Goal: Task Accomplishment & Management: Manage account settings

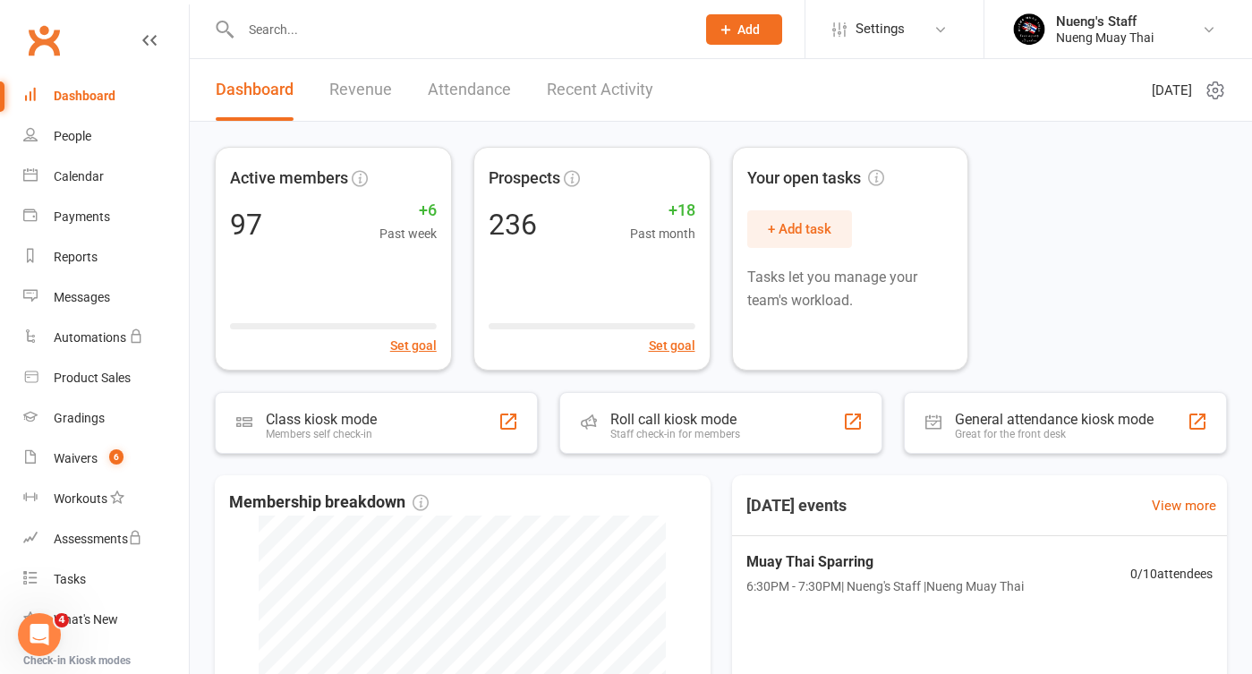
click at [328, 38] on input "text" at bounding box center [459, 29] width 448 height 25
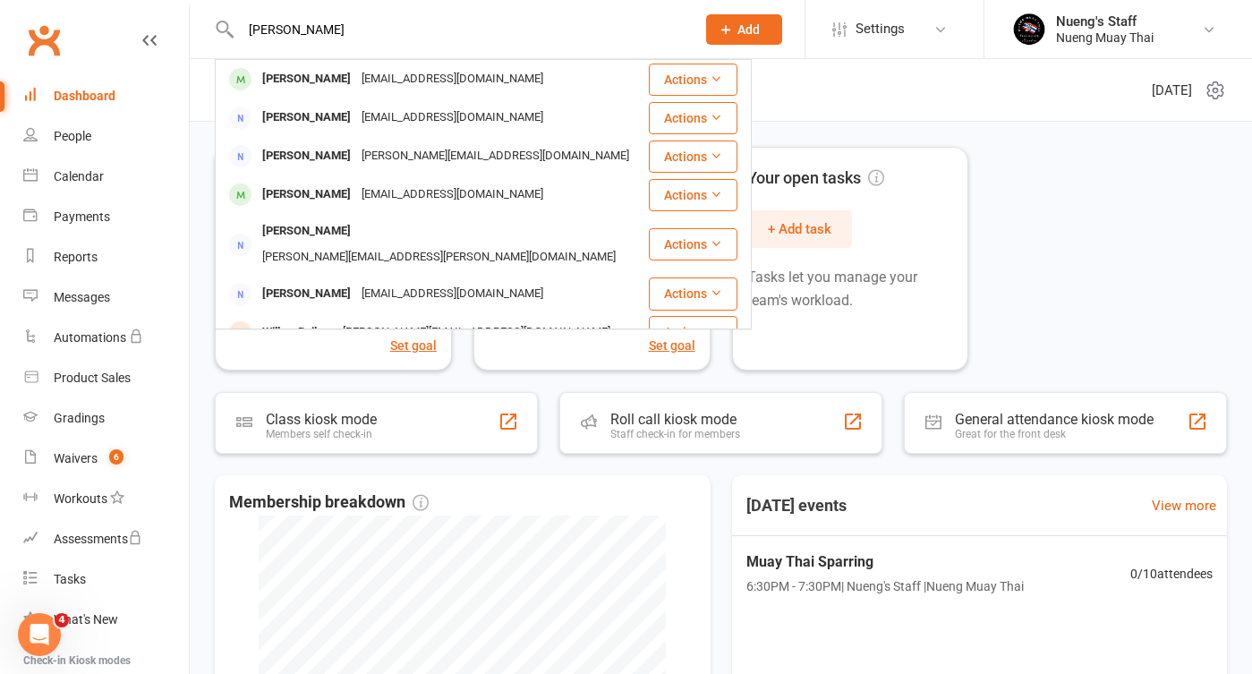
type input "Merida"
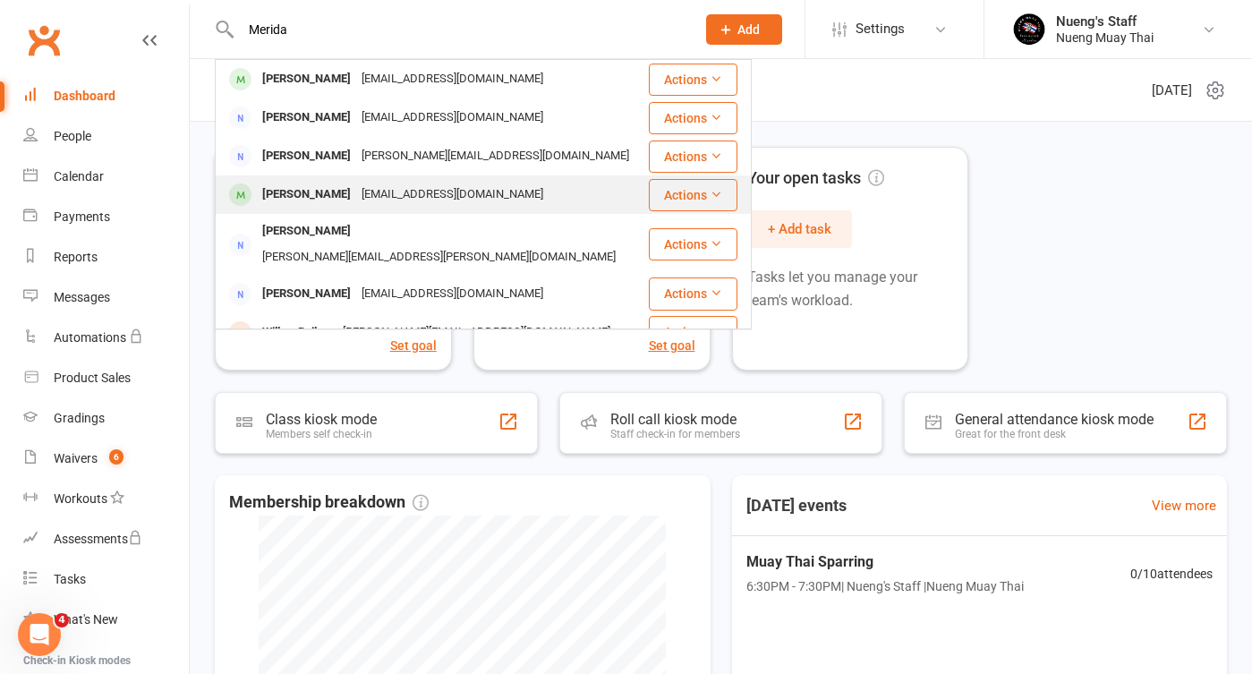
drag, startPoint x: 328, startPoint y: 38, endPoint x: 323, endPoint y: 198, distance: 160.3
click at [323, 198] on div "[PERSON_NAME]" at bounding box center [306, 195] width 99 height 26
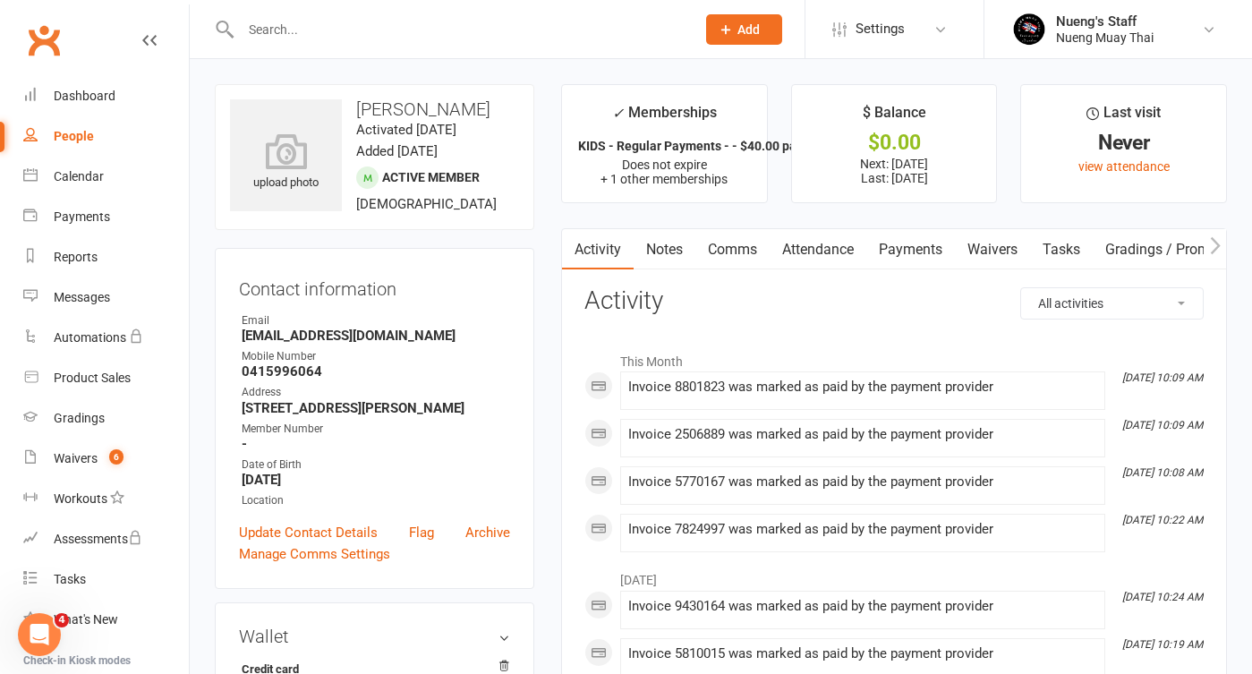
click at [926, 247] on link "Payments" at bounding box center [910, 249] width 89 height 41
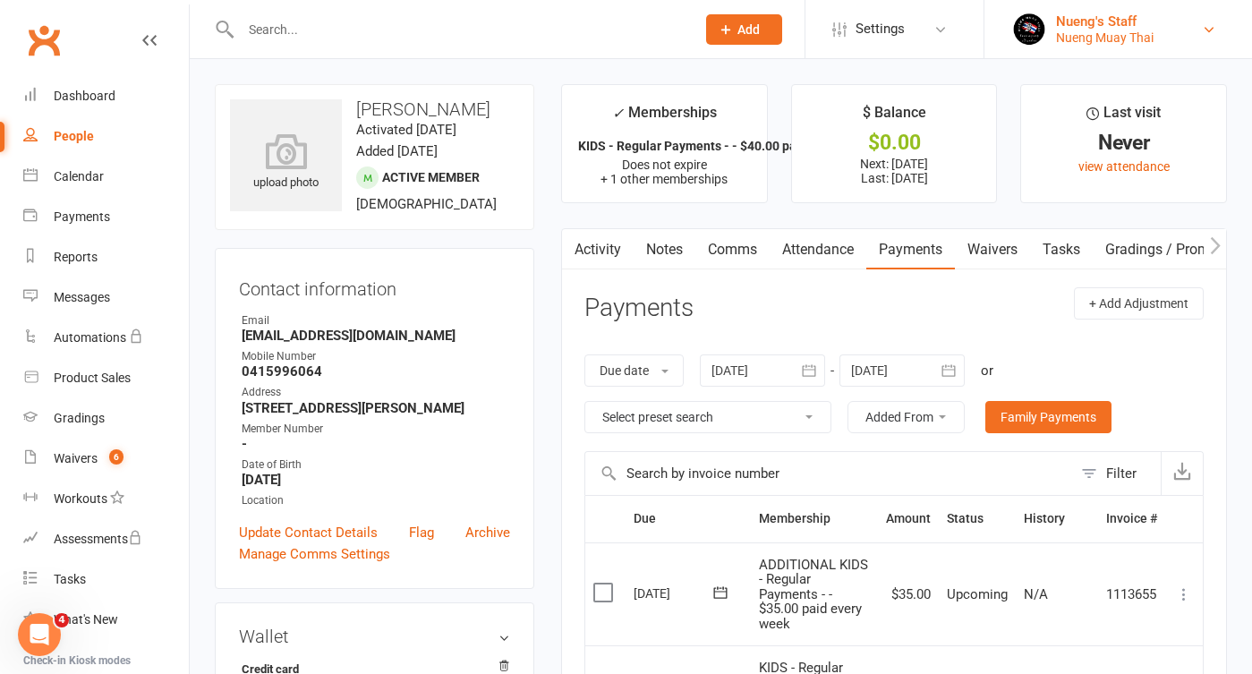
click at [1098, 19] on div "Nueng's Staff" at bounding box center [1105, 21] width 98 height 16
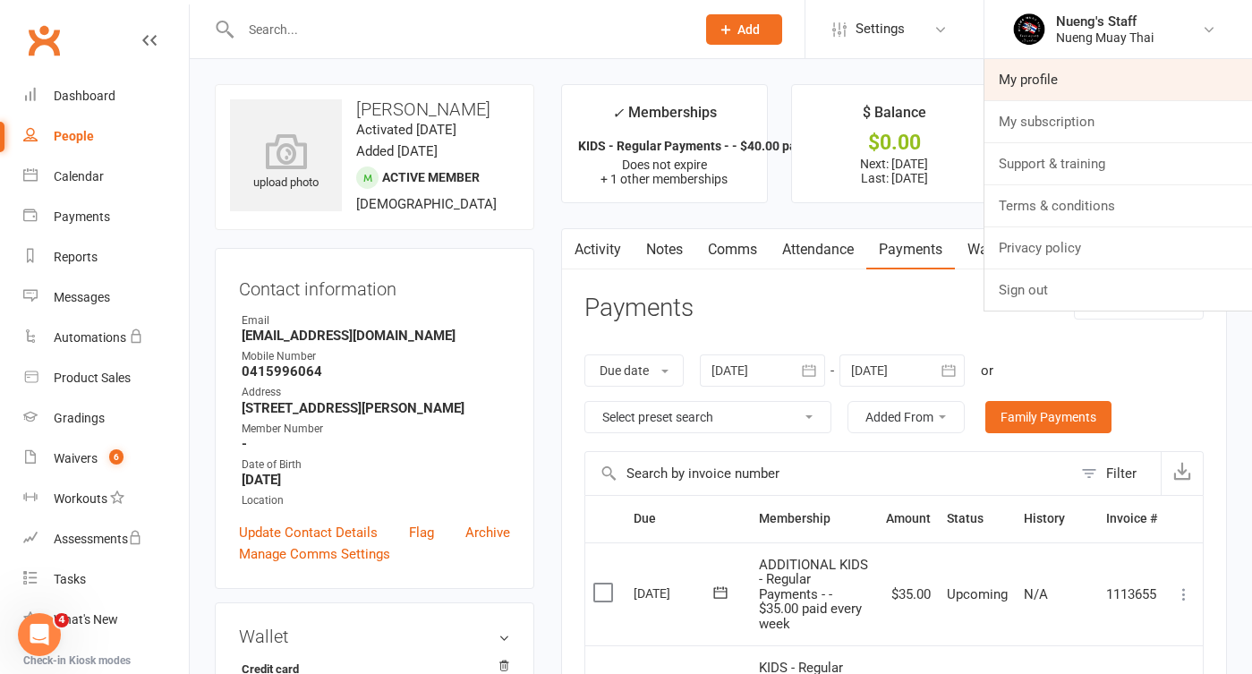
click at [1047, 89] on link "My profile" at bounding box center [1119, 79] width 268 height 41
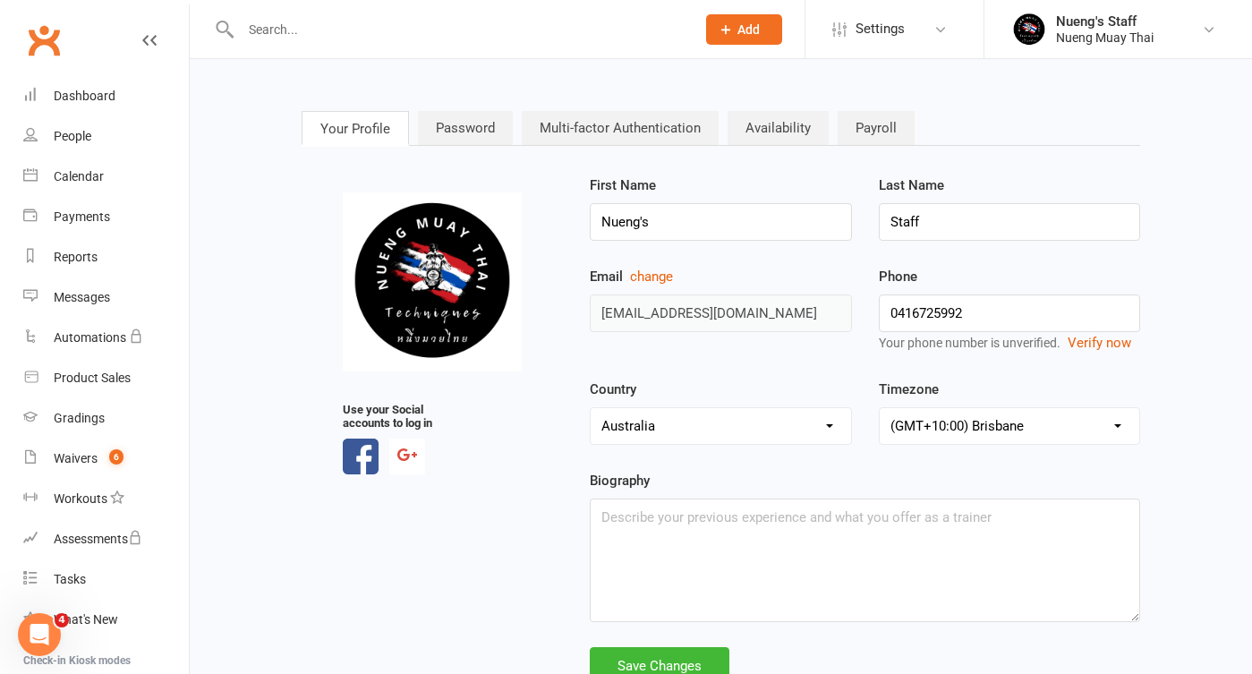
click at [780, 132] on link "Availability" at bounding box center [778, 128] width 101 height 34
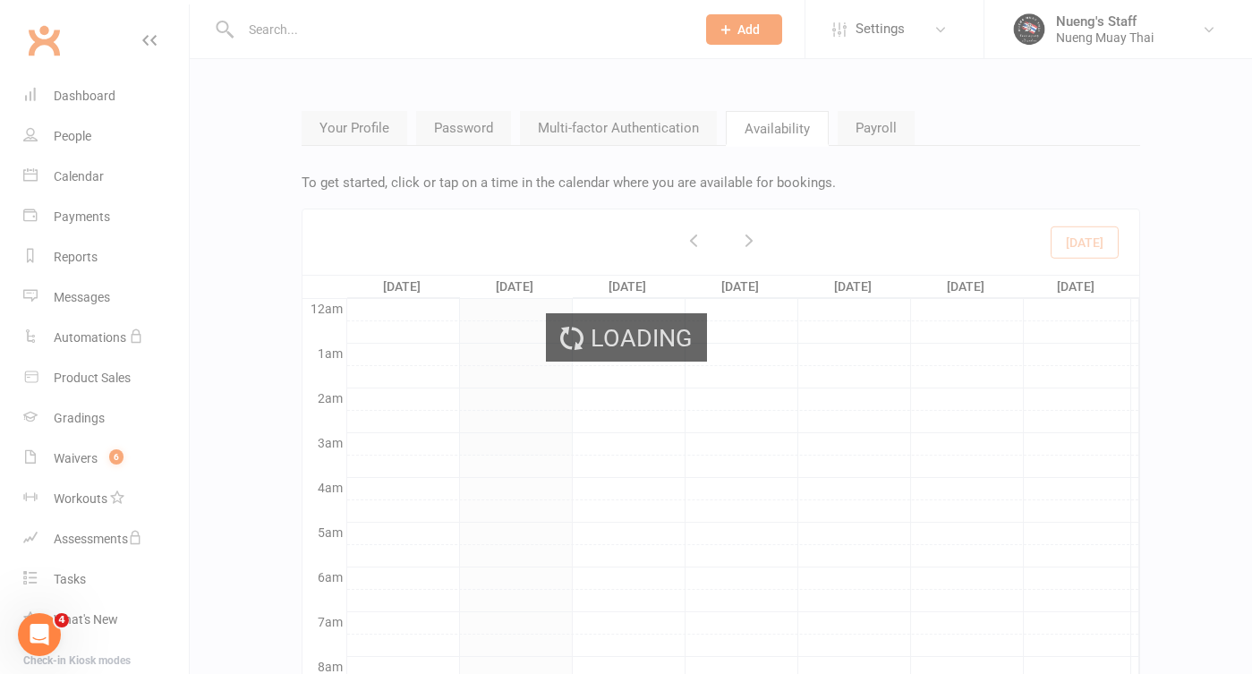
scroll to position [269, 0]
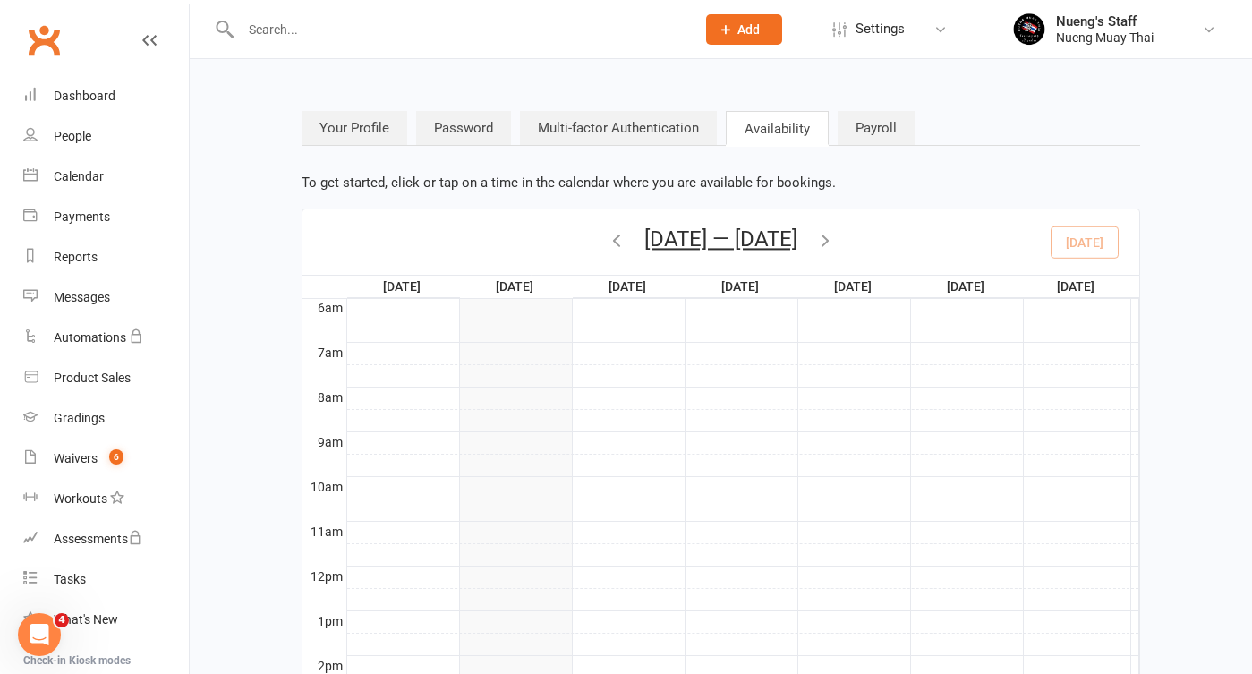
click at [872, 137] on link "Payroll" at bounding box center [876, 128] width 77 height 34
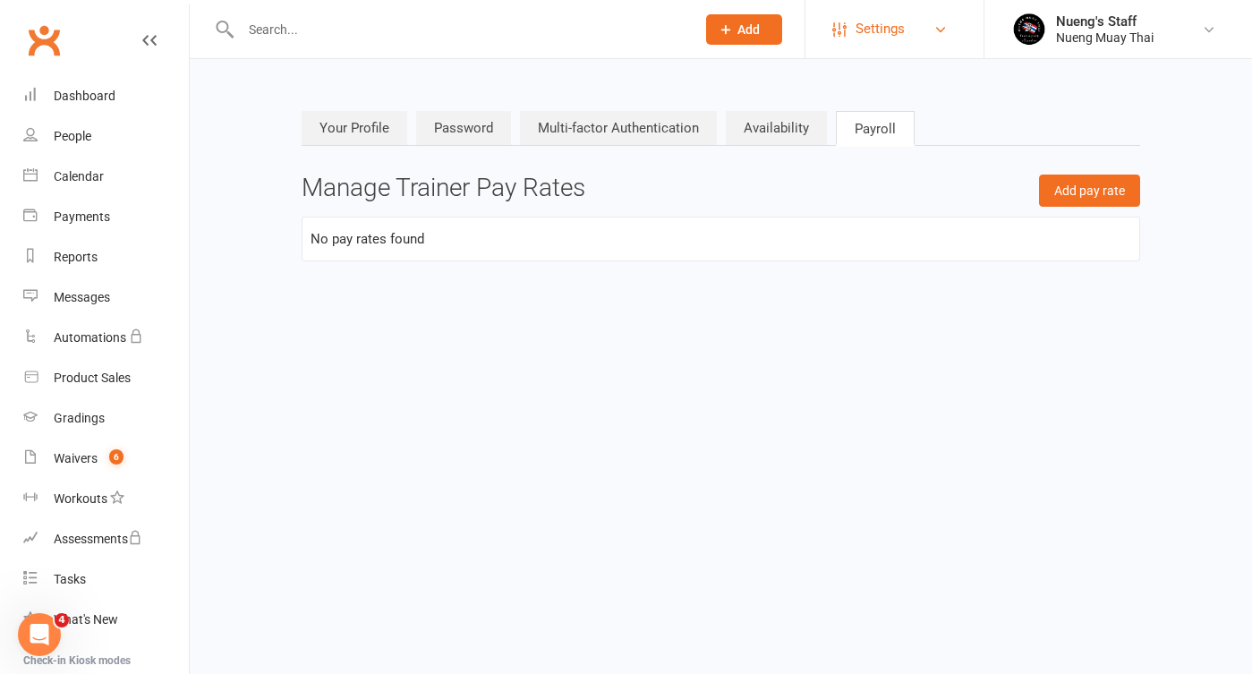
click at [907, 26] on link "Settings" at bounding box center [894, 29] width 124 height 40
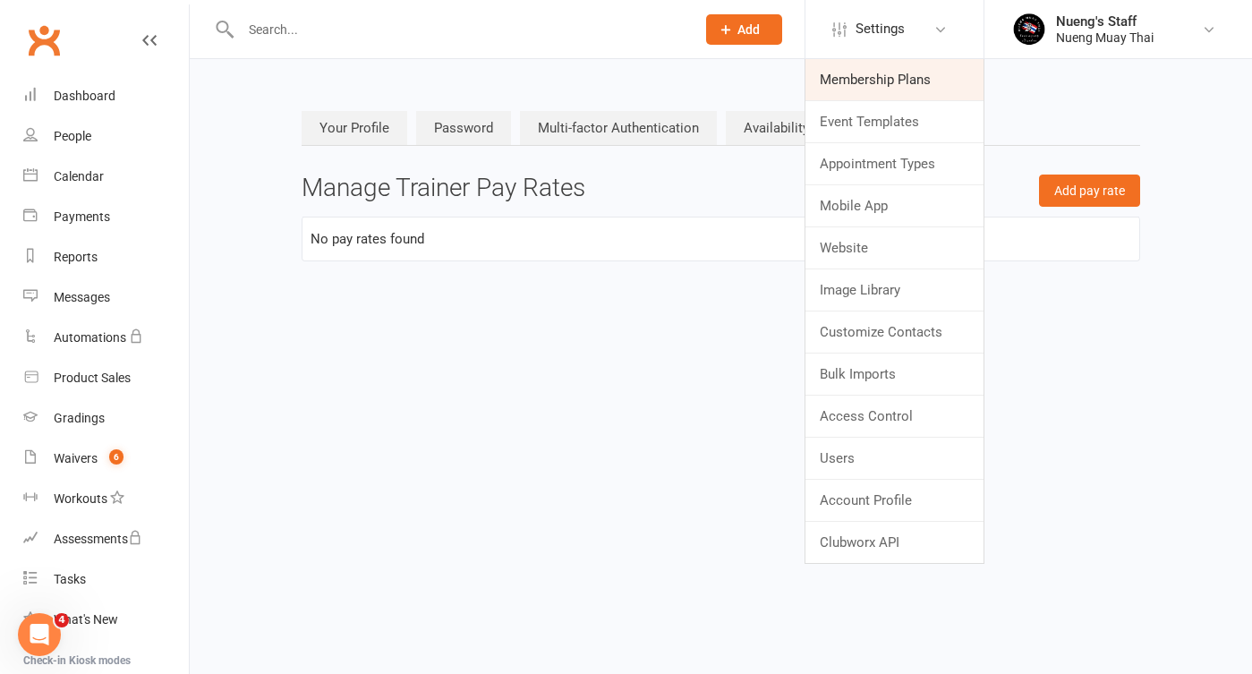
click at [899, 90] on link "Membership Plans" at bounding box center [895, 79] width 178 height 41
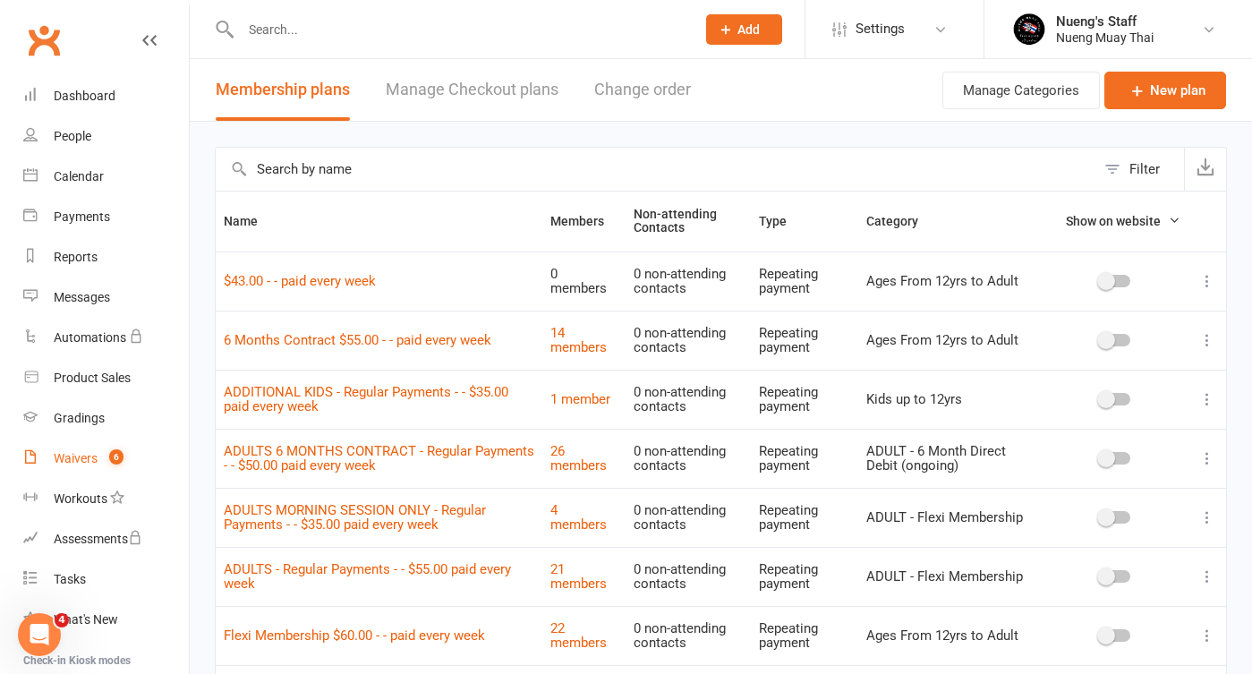
click at [91, 449] on link "Waivers 6" at bounding box center [106, 459] width 166 height 40
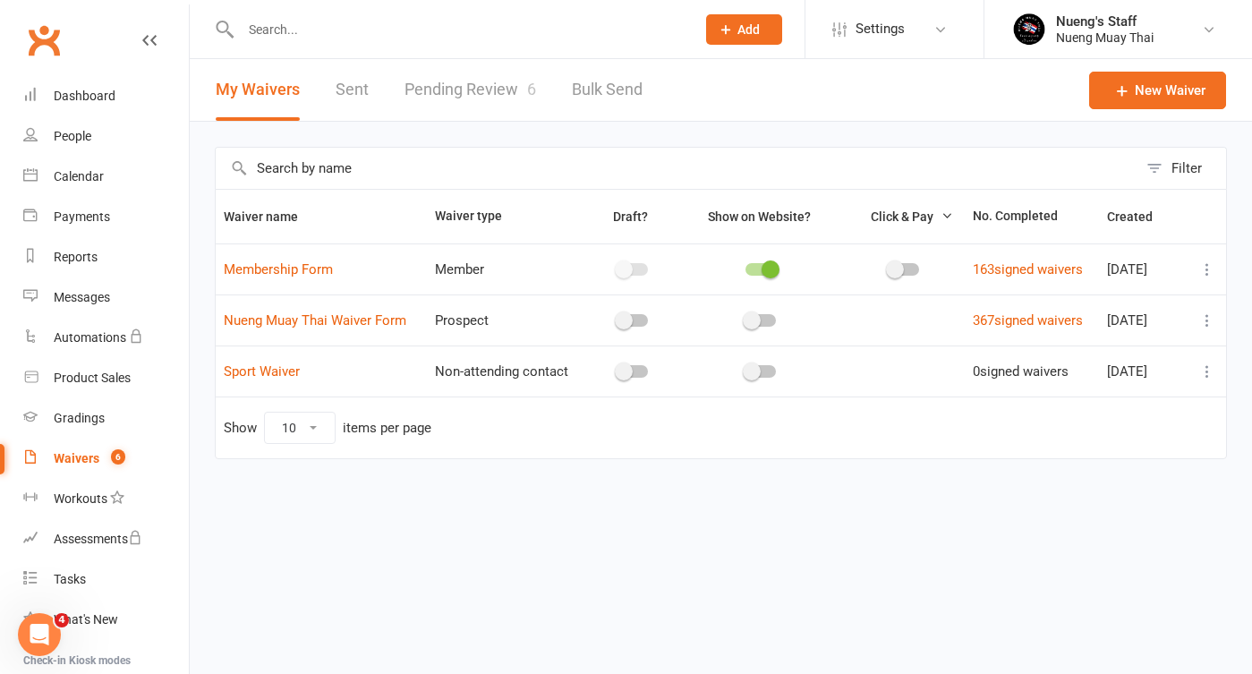
click at [506, 98] on link "Pending Review 6" at bounding box center [471, 90] width 132 height 62
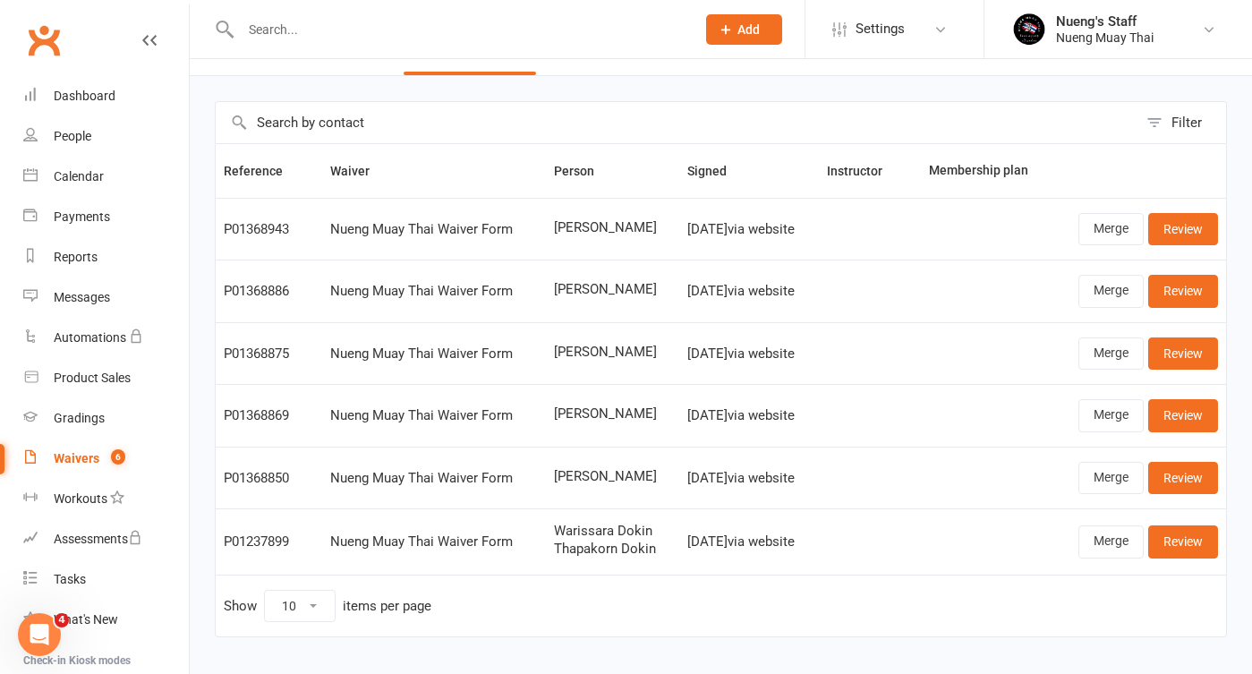
scroll to position [39, 0]
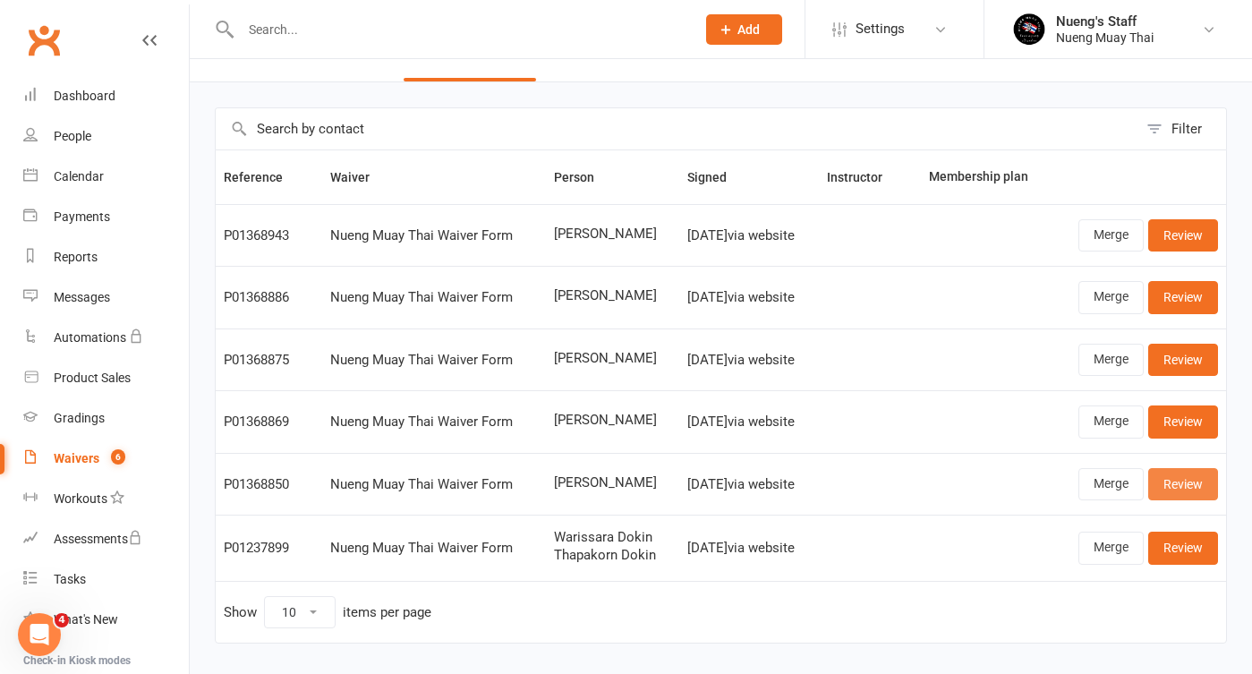
click at [1196, 479] on link "Review" at bounding box center [1183, 484] width 70 height 32
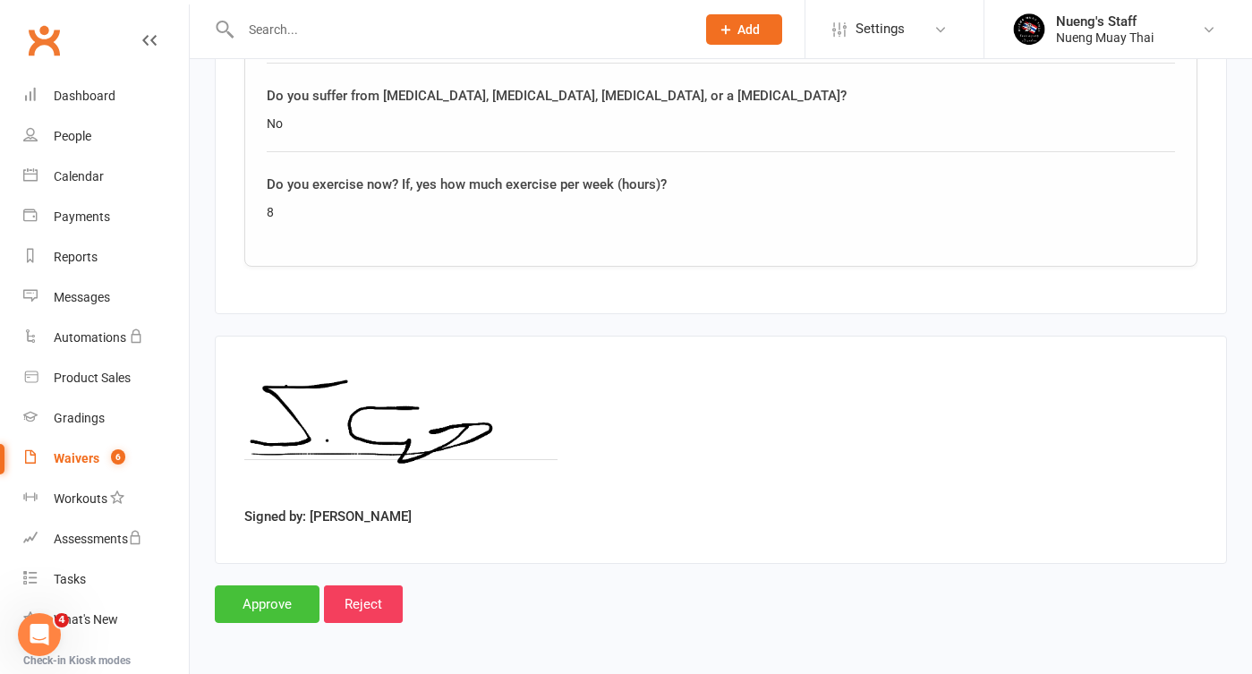
scroll to position [1836, 0]
click at [289, 585] on input "Approve" at bounding box center [267, 604] width 105 height 38
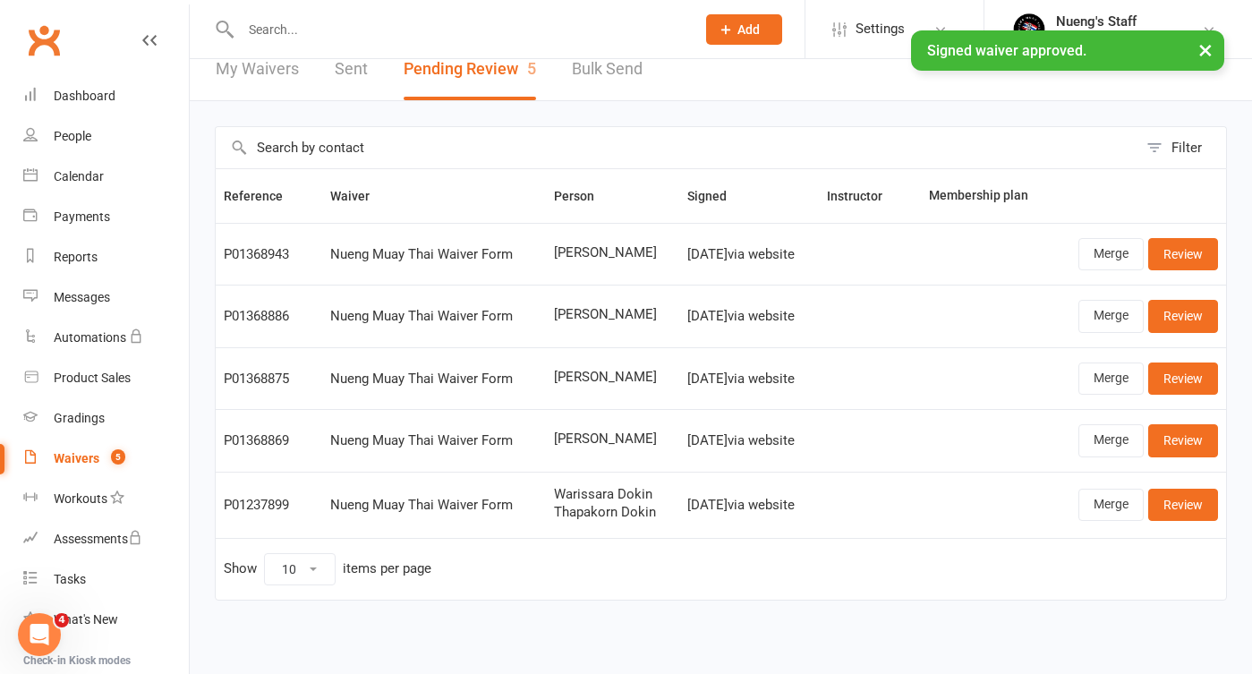
scroll to position [24, 0]
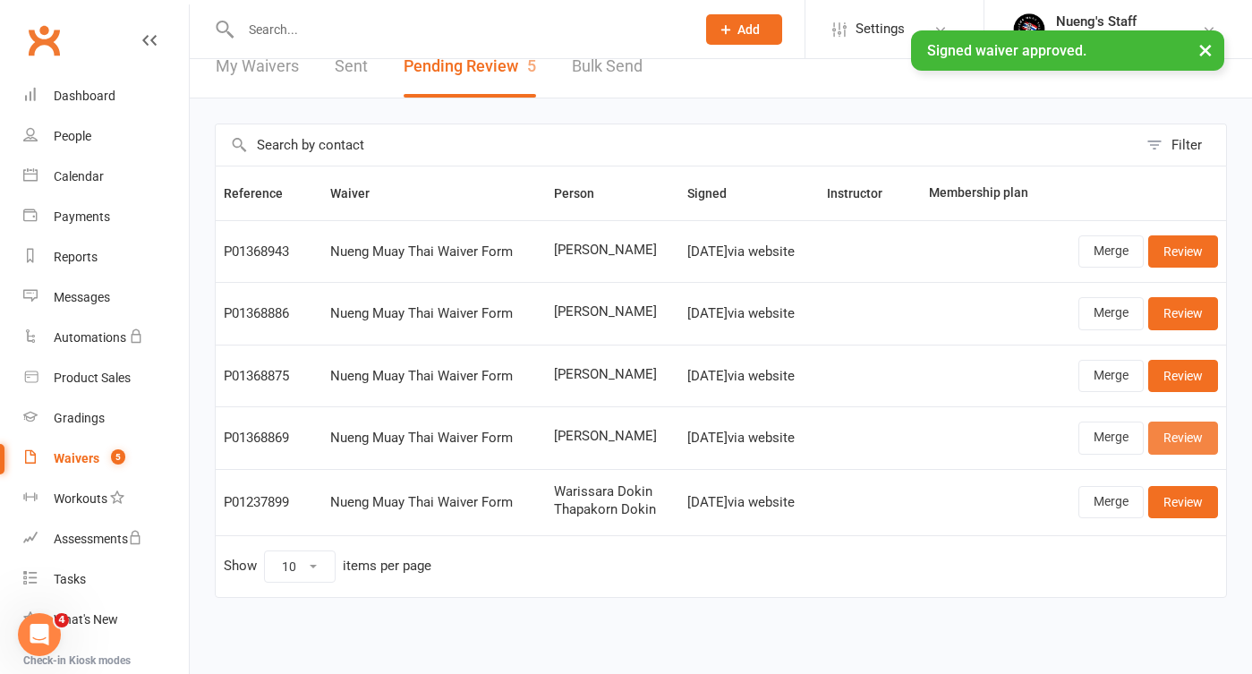
click at [1179, 441] on link "Review" at bounding box center [1183, 438] width 70 height 32
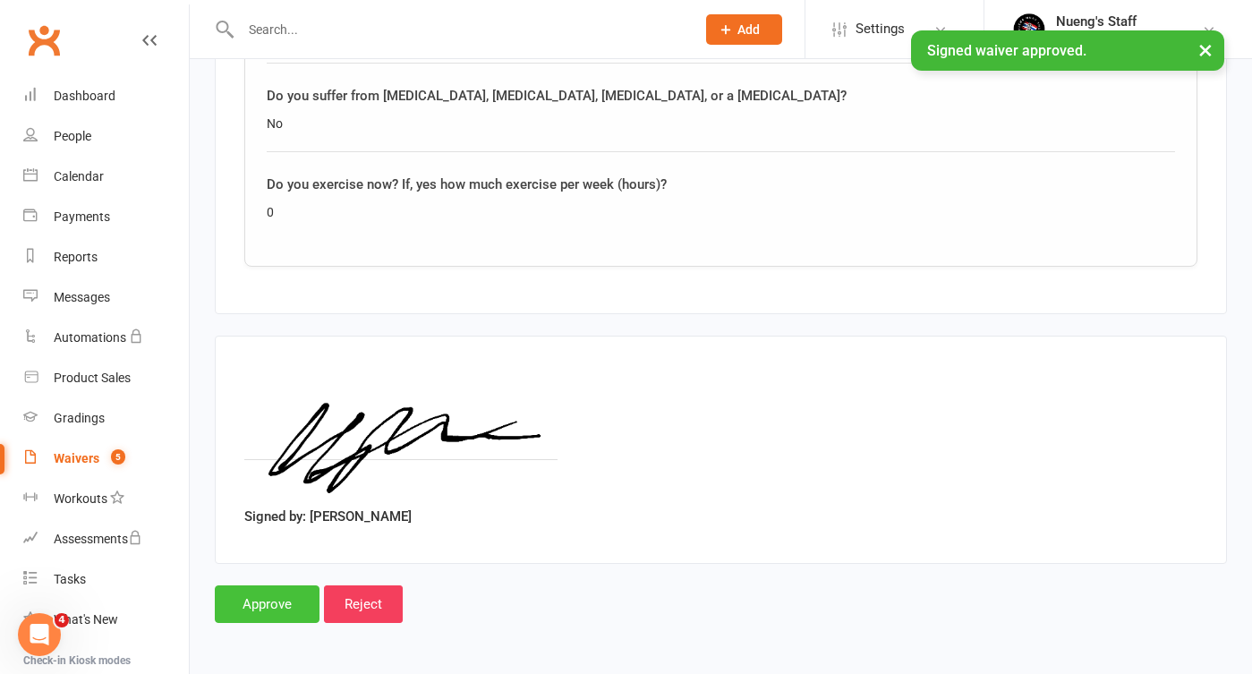
scroll to position [1836, 0]
click at [286, 585] on input "Approve" at bounding box center [267, 604] width 105 height 38
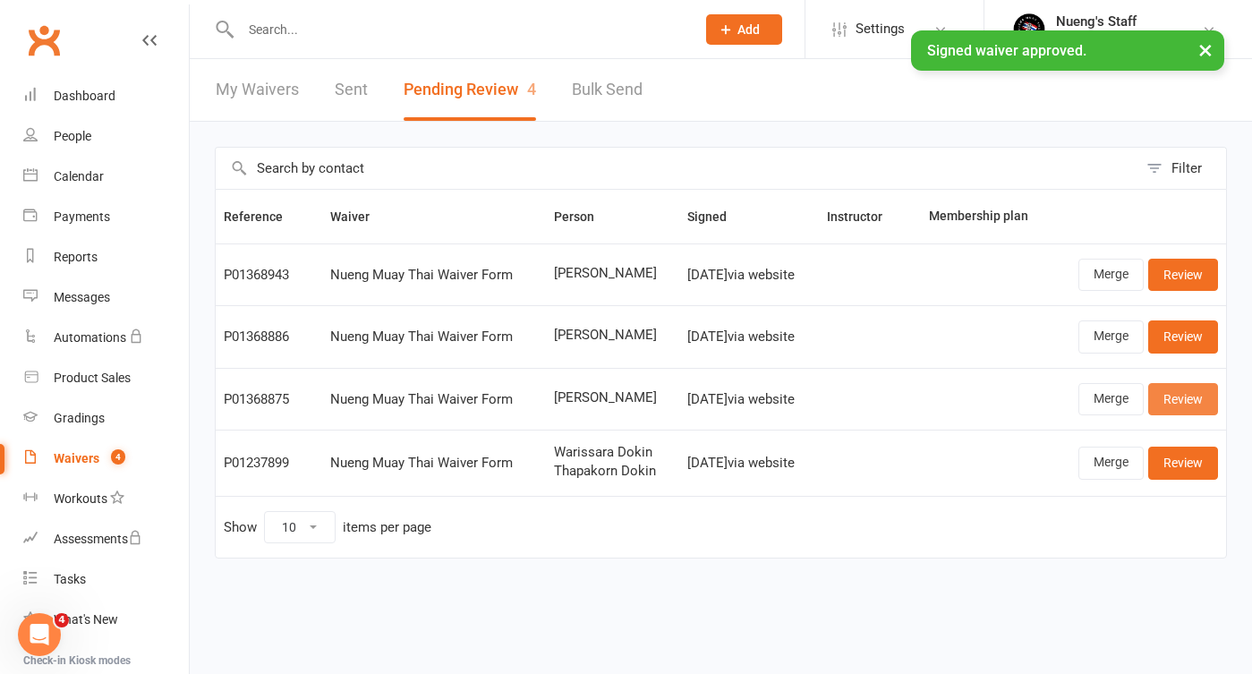
click at [1191, 399] on link "Review" at bounding box center [1183, 399] width 70 height 32
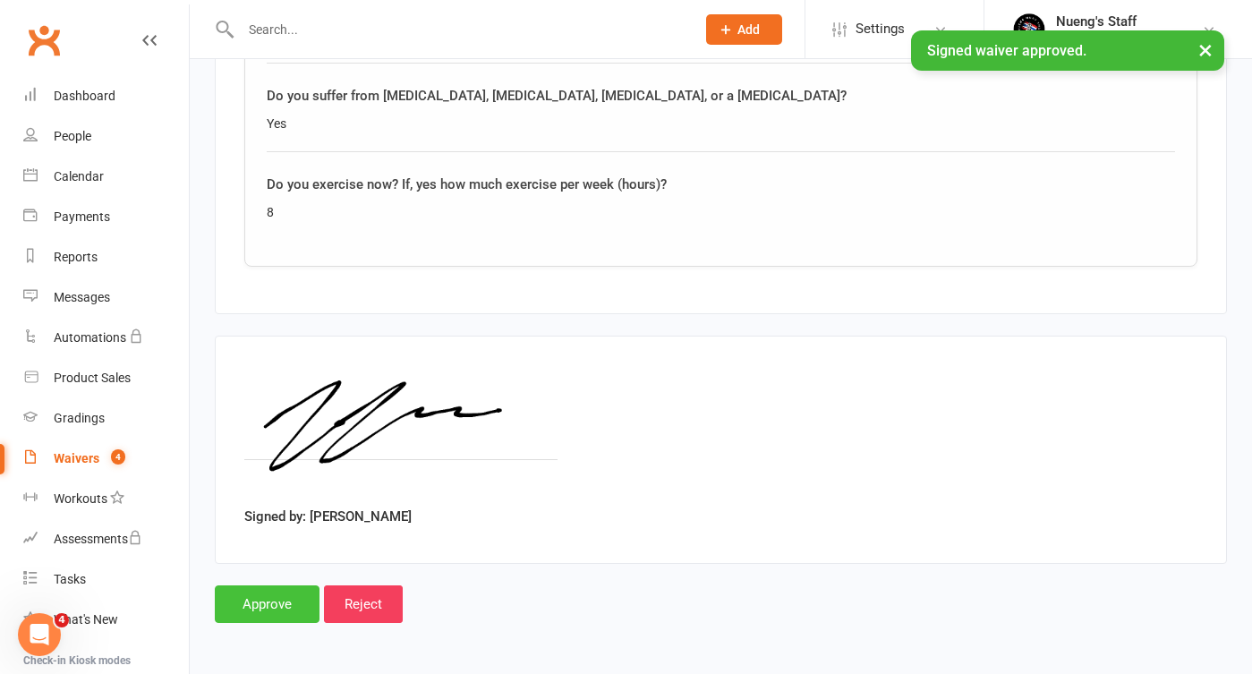
scroll to position [1836, 0]
click at [292, 598] on input "Approve" at bounding box center [267, 604] width 105 height 38
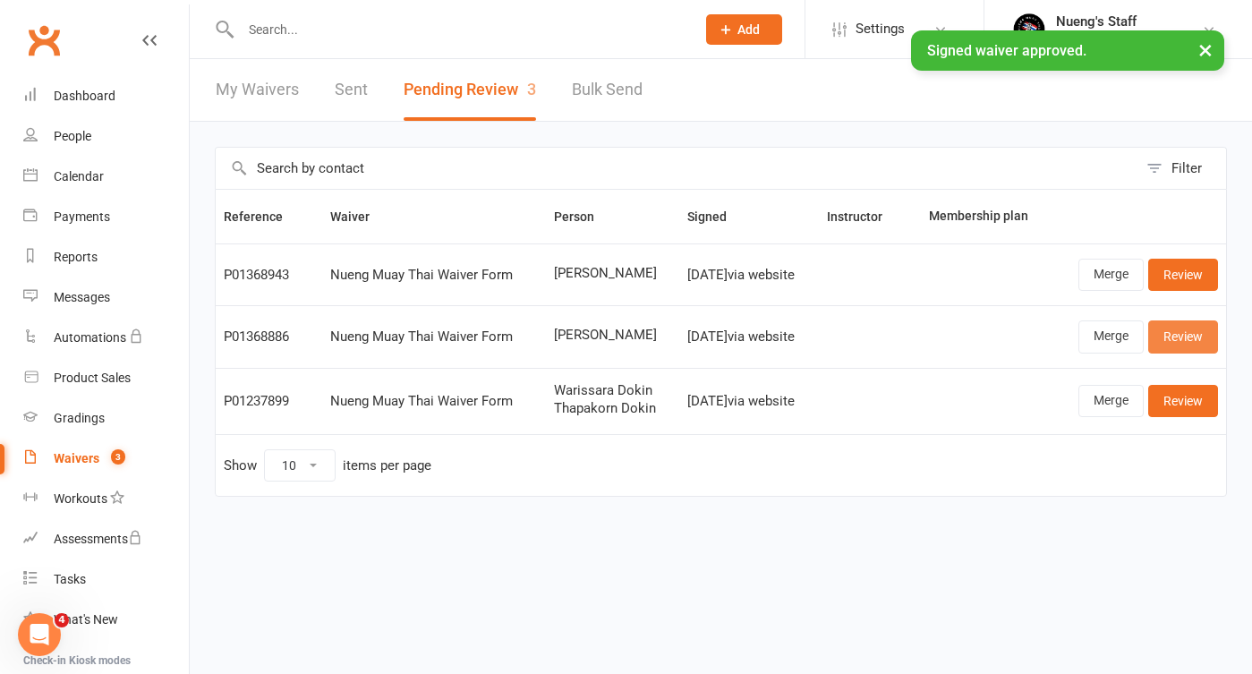
click at [1181, 332] on link "Review" at bounding box center [1183, 336] width 70 height 32
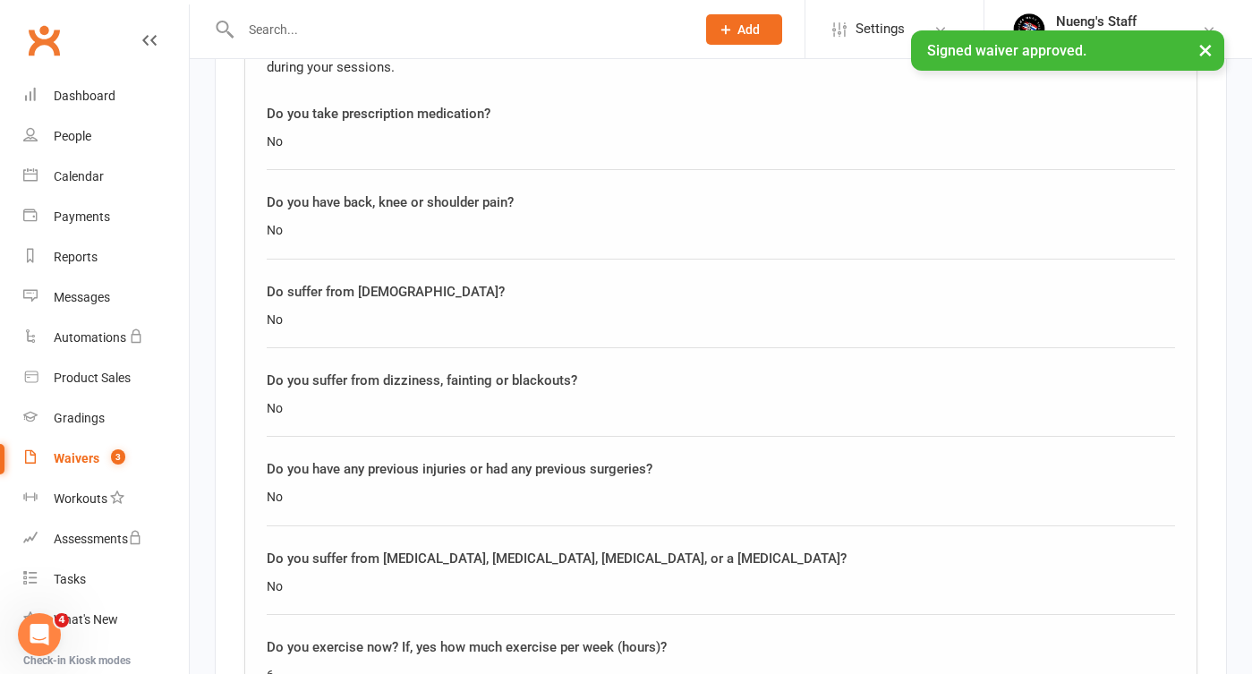
scroll to position [1826, 0]
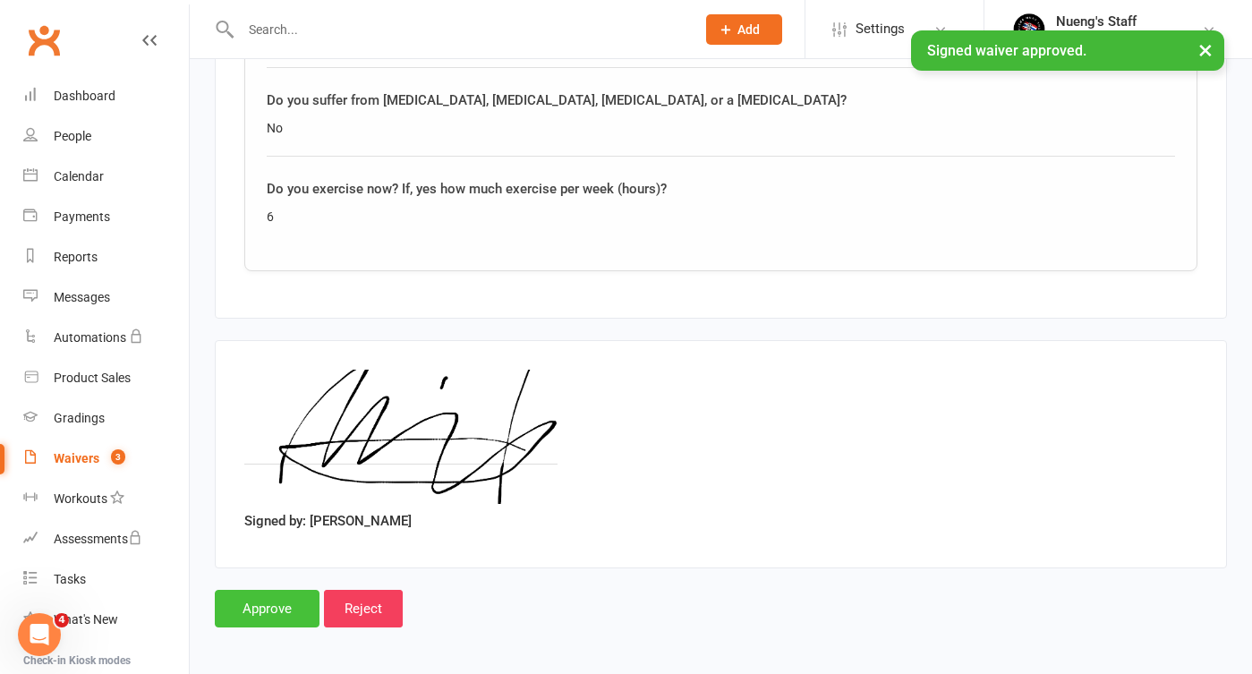
click at [290, 601] on input "Approve" at bounding box center [267, 609] width 105 height 38
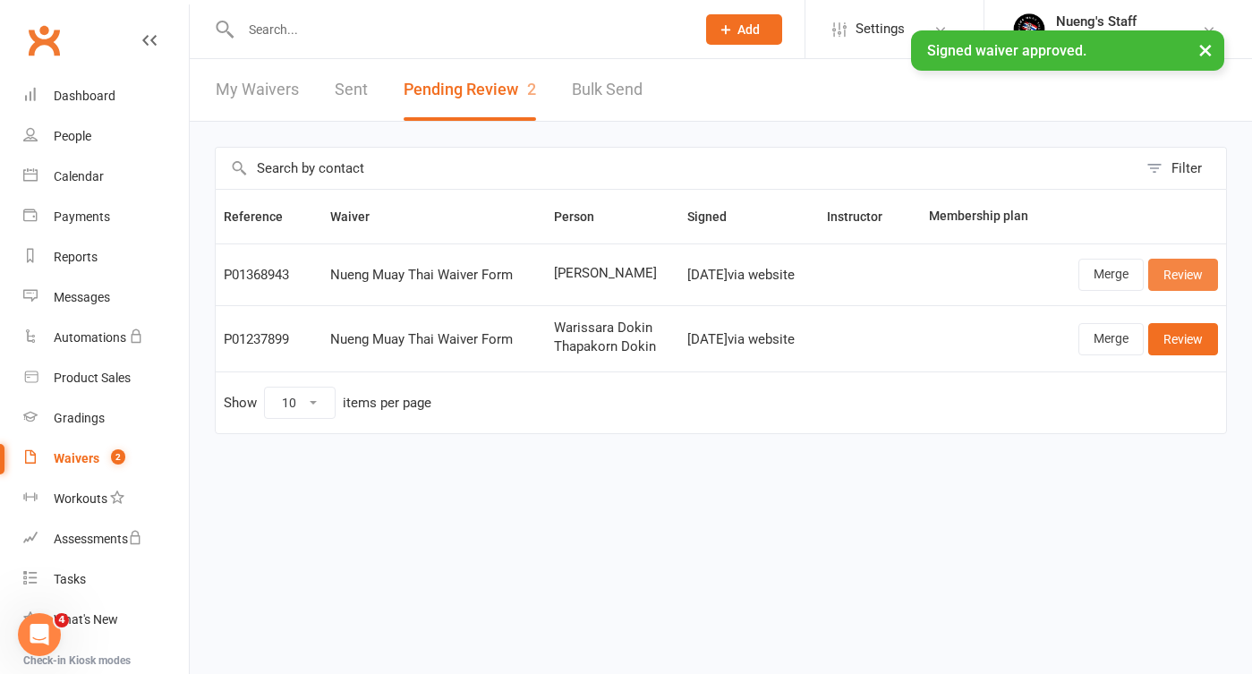
click at [1180, 263] on link "Review" at bounding box center [1183, 275] width 70 height 32
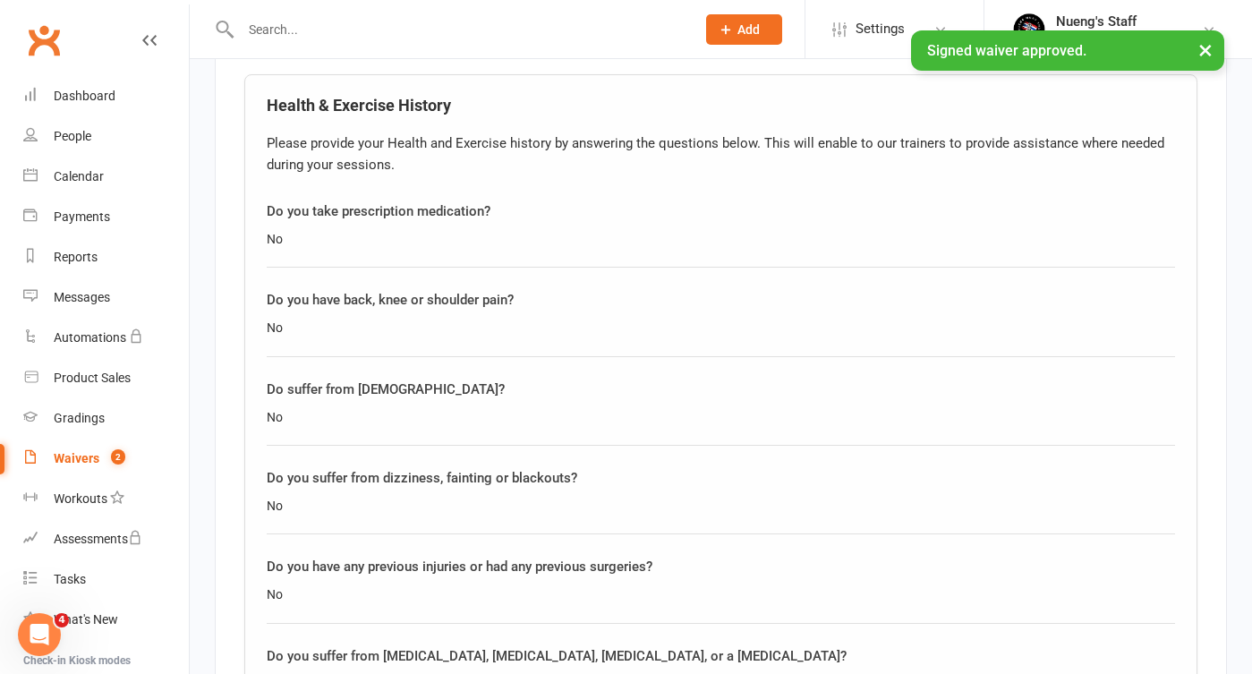
scroll to position [1769, 0]
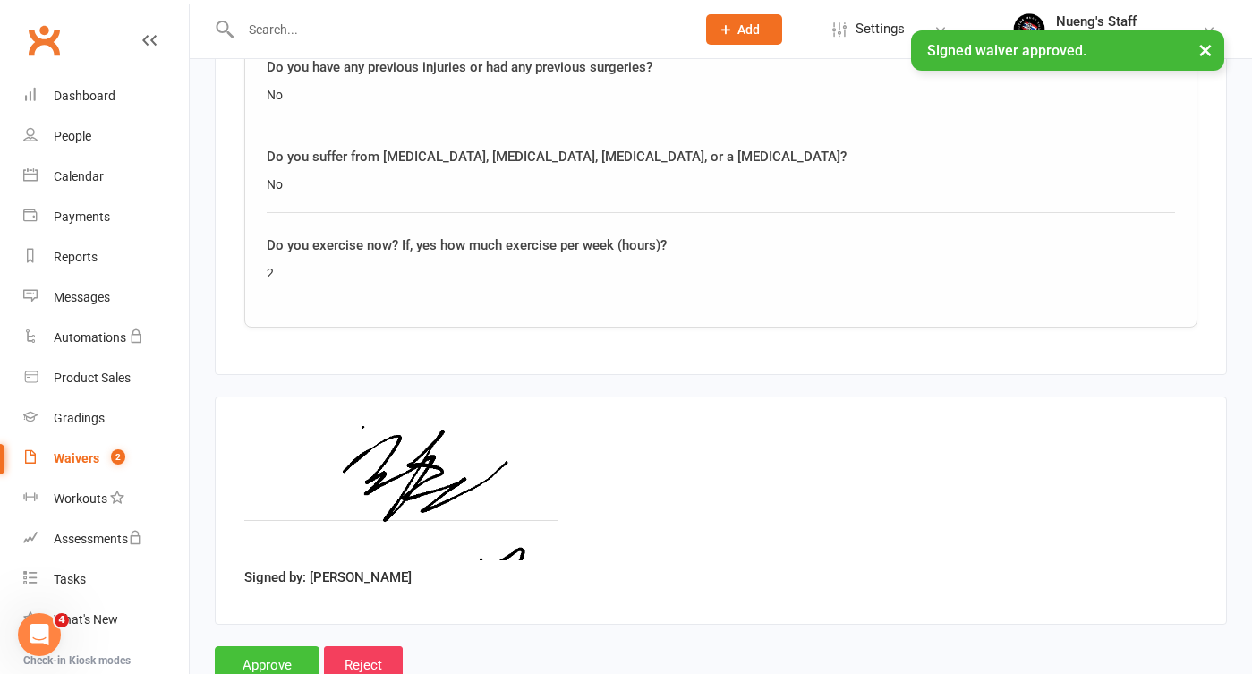
click at [265, 653] on input "Approve" at bounding box center [267, 665] width 105 height 38
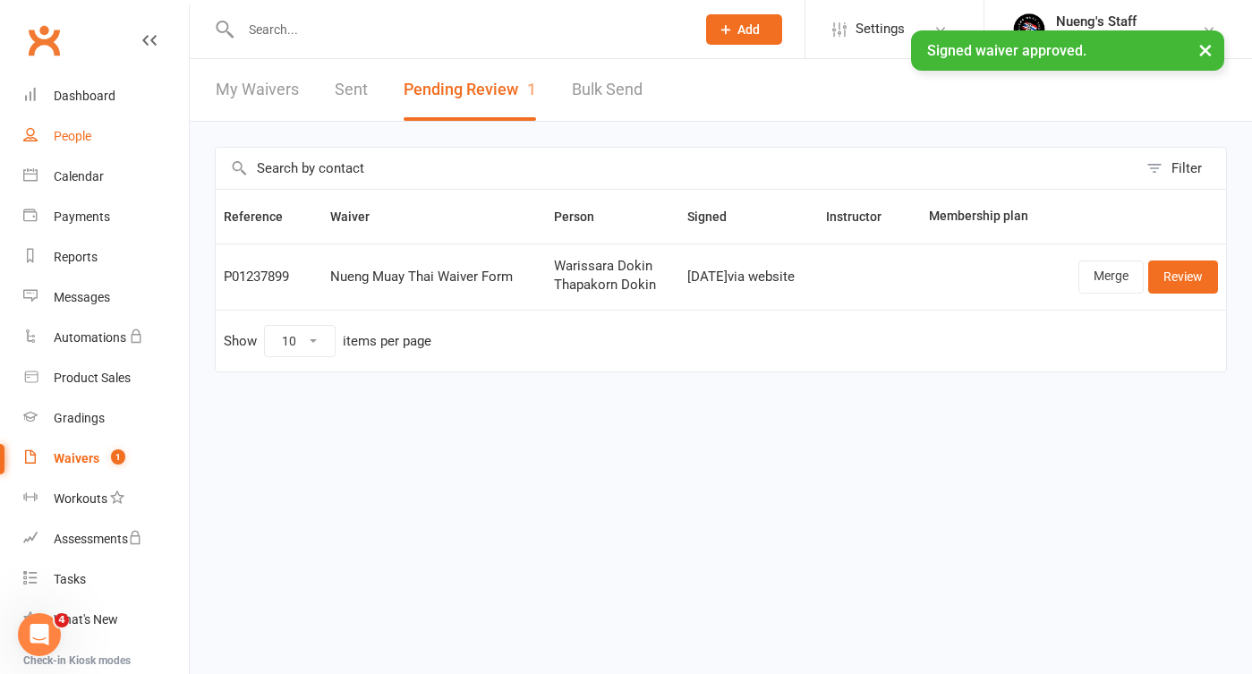
click at [76, 124] on link "People" at bounding box center [106, 136] width 166 height 40
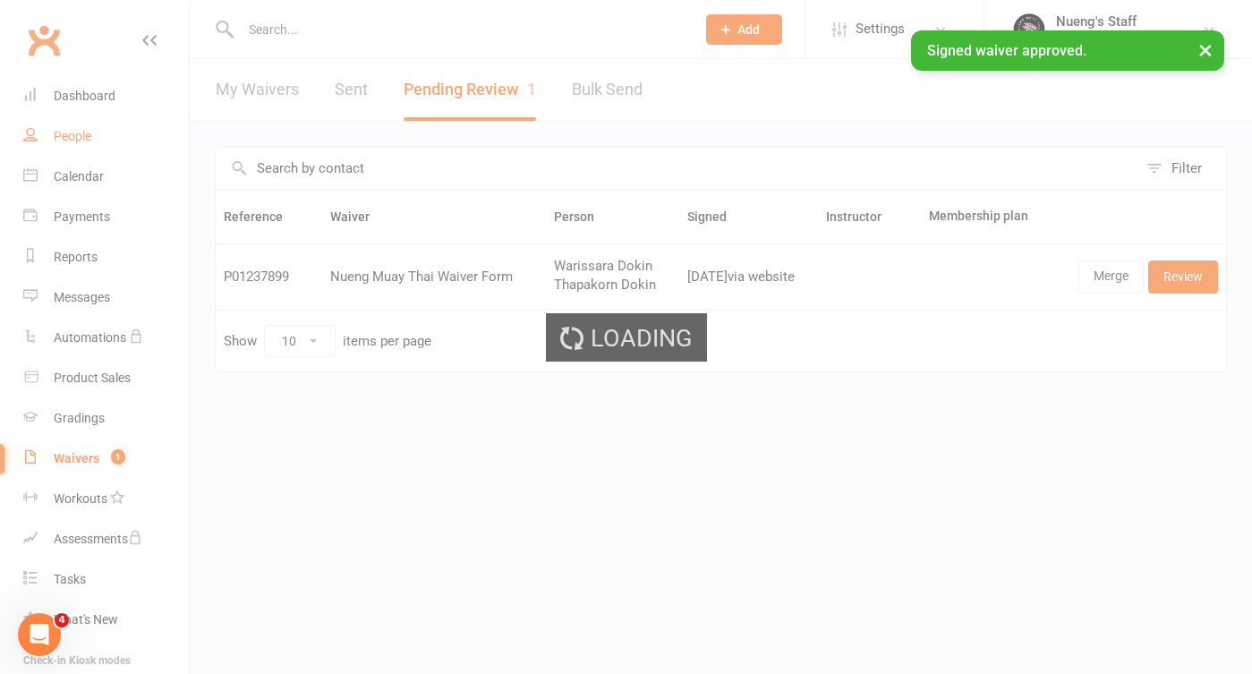
select select "50"
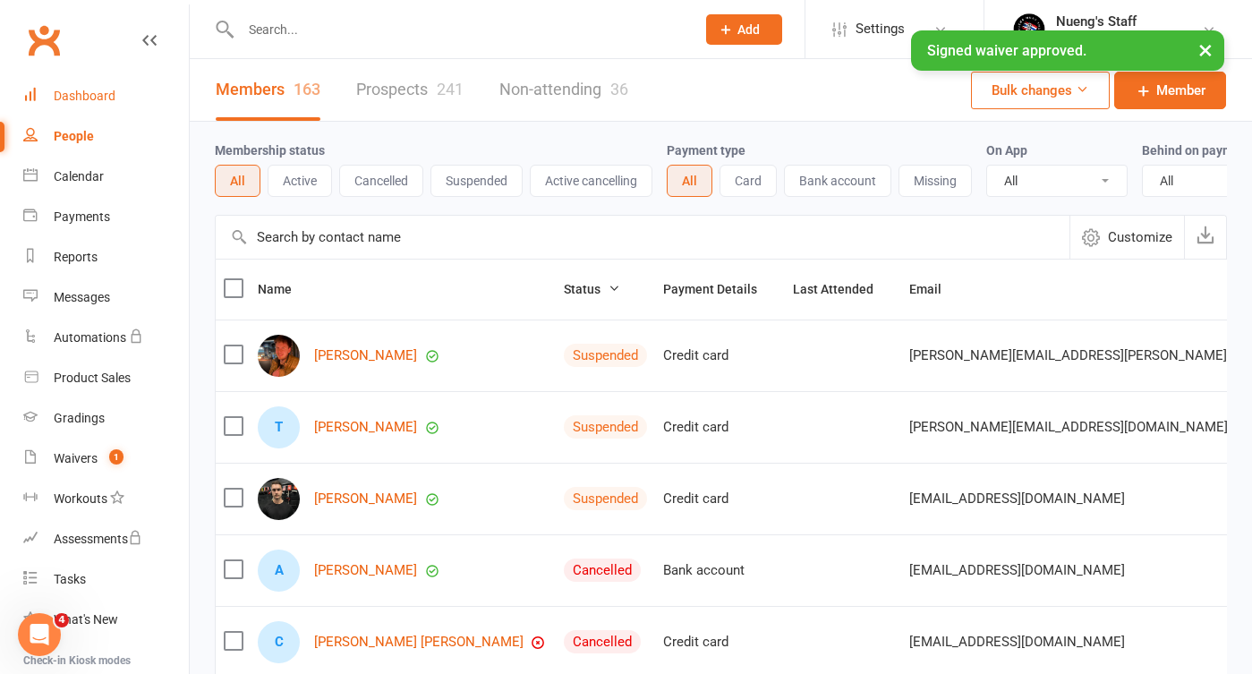
click at [81, 101] on div "Dashboard" at bounding box center [85, 96] width 62 height 14
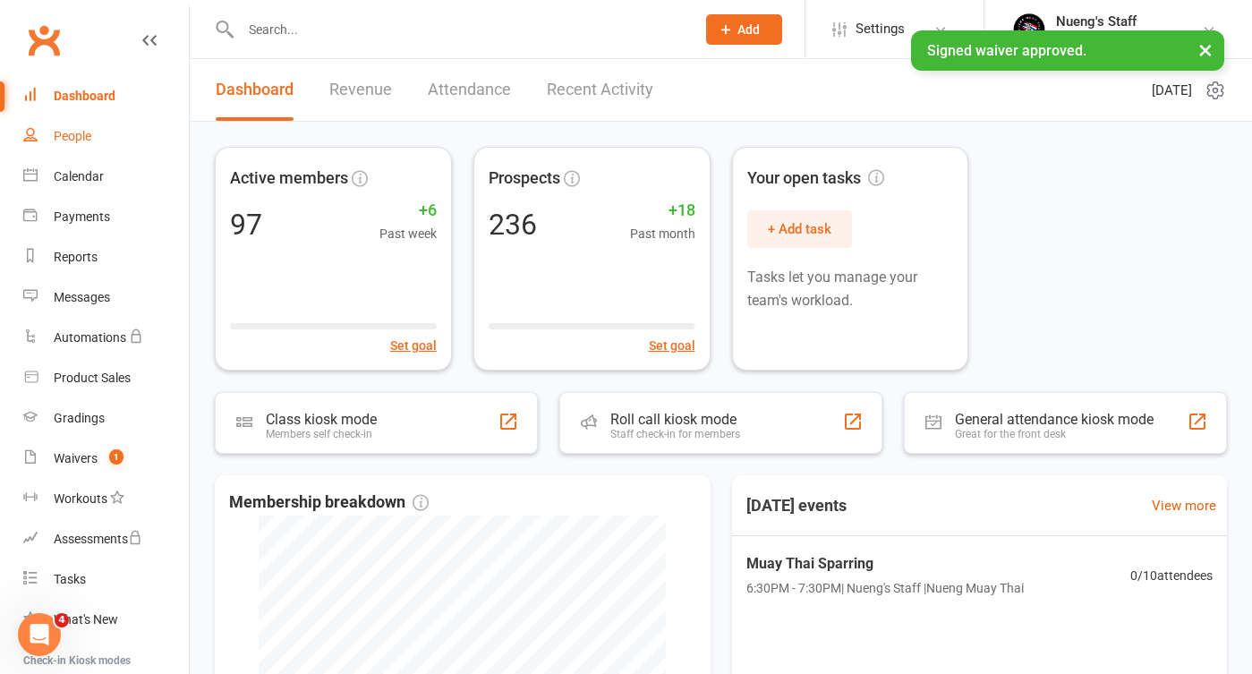
click at [82, 129] on div "People" at bounding box center [73, 136] width 38 height 14
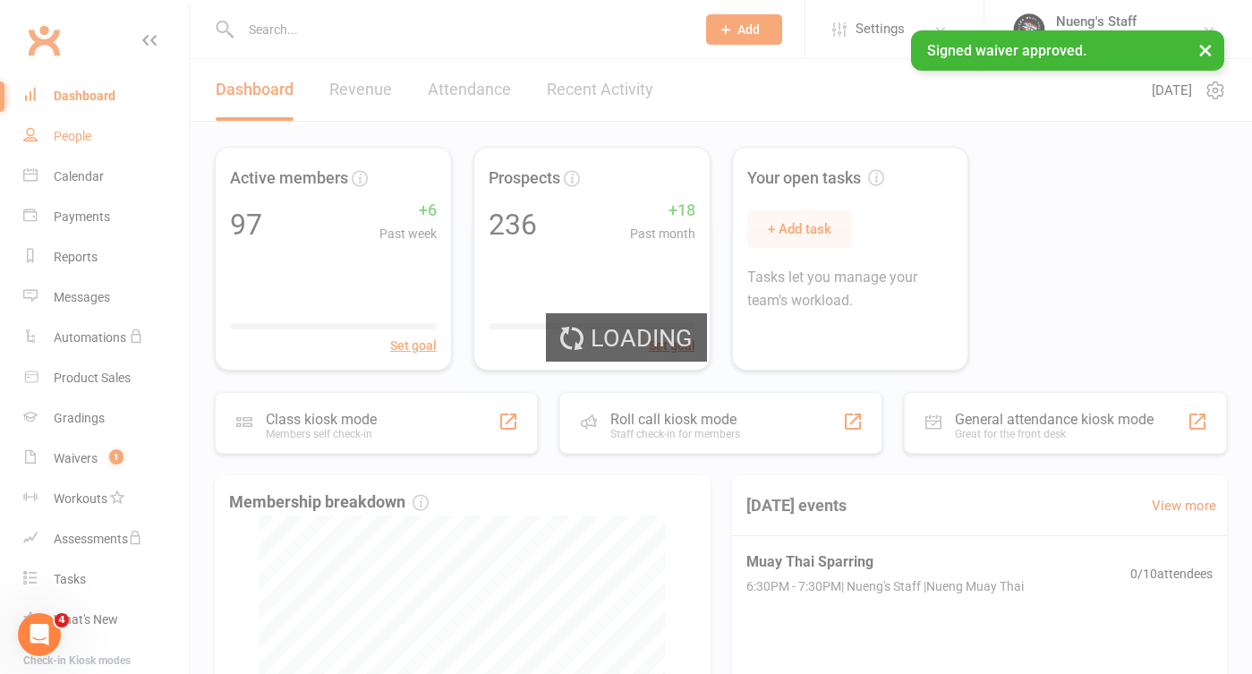
select select "50"
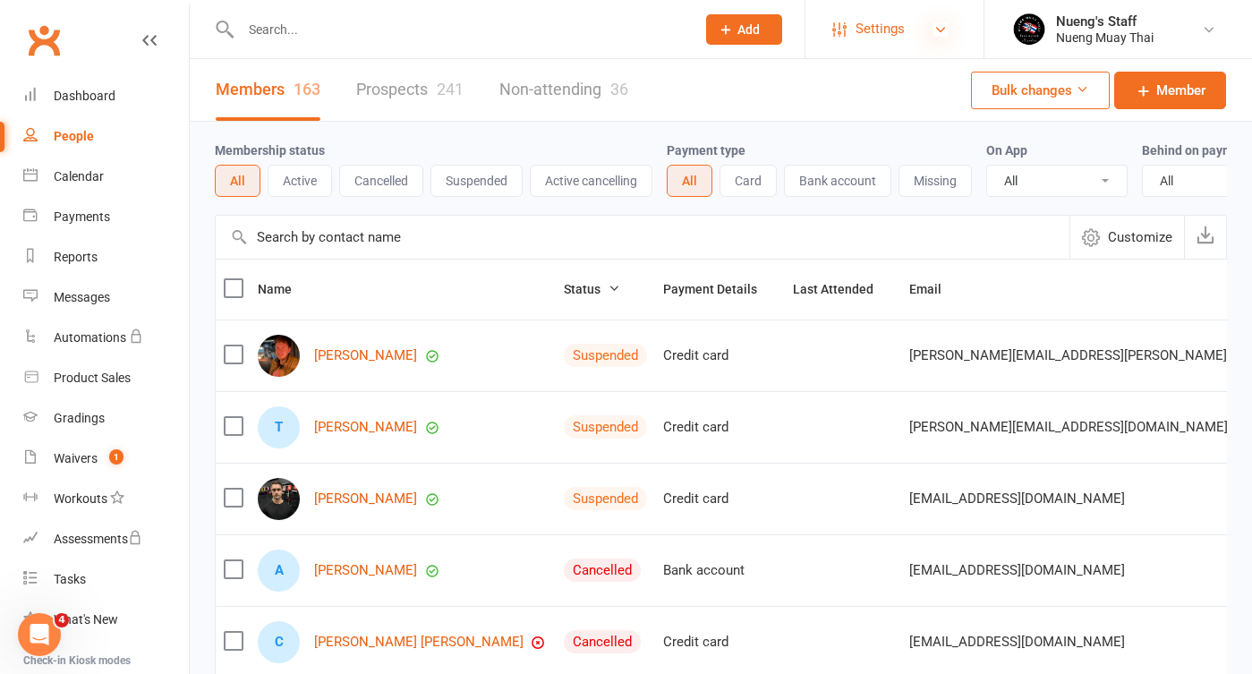
click at [944, 28] on icon at bounding box center [941, 29] width 14 height 14
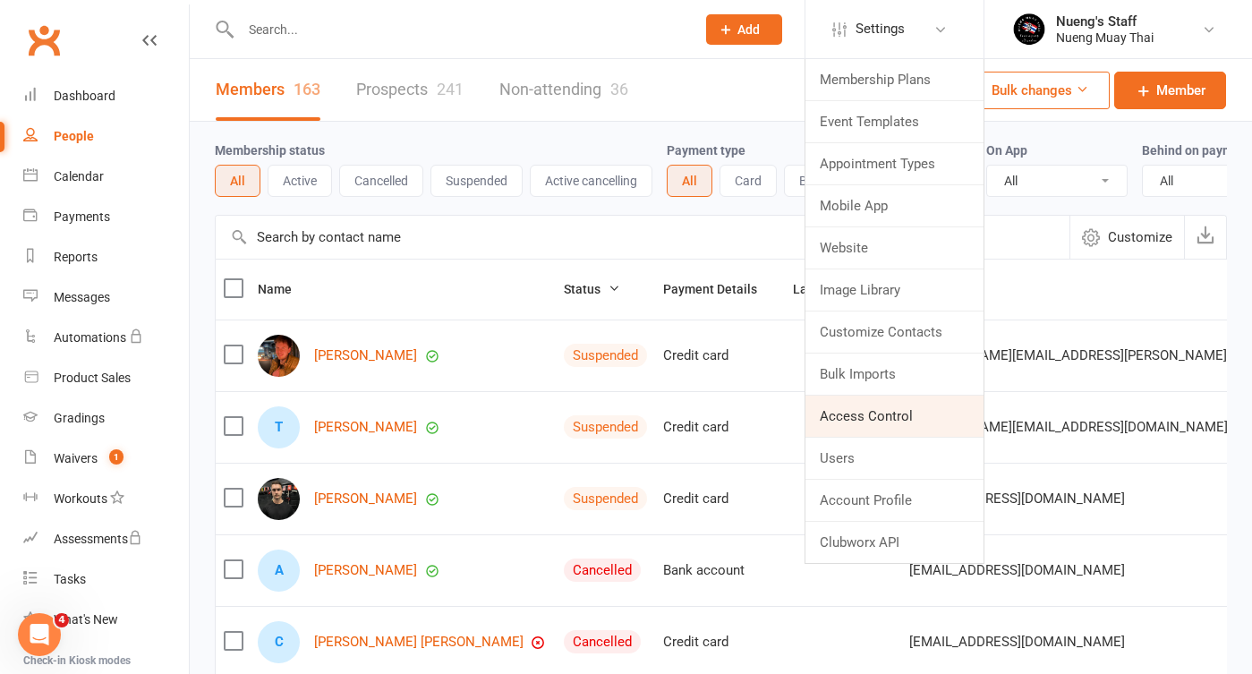
click at [907, 411] on link "Access Control" at bounding box center [895, 416] width 178 height 41
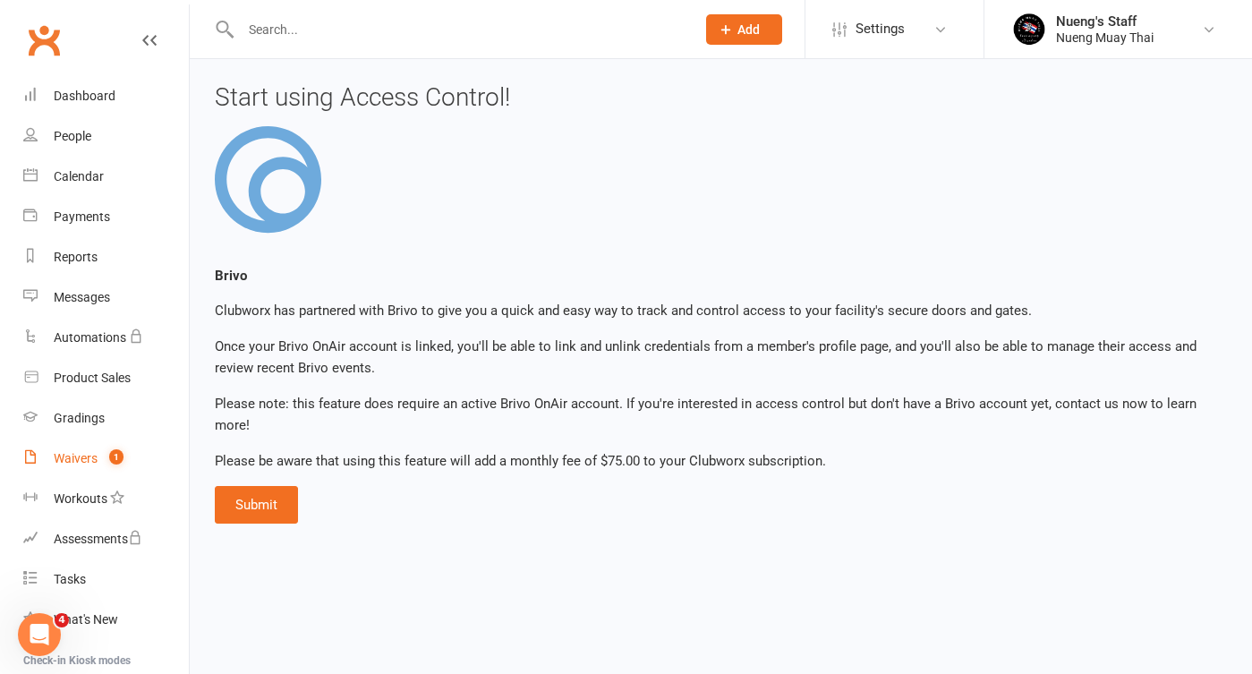
click at [81, 463] on div "Waivers" at bounding box center [76, 458] width 44 height 14
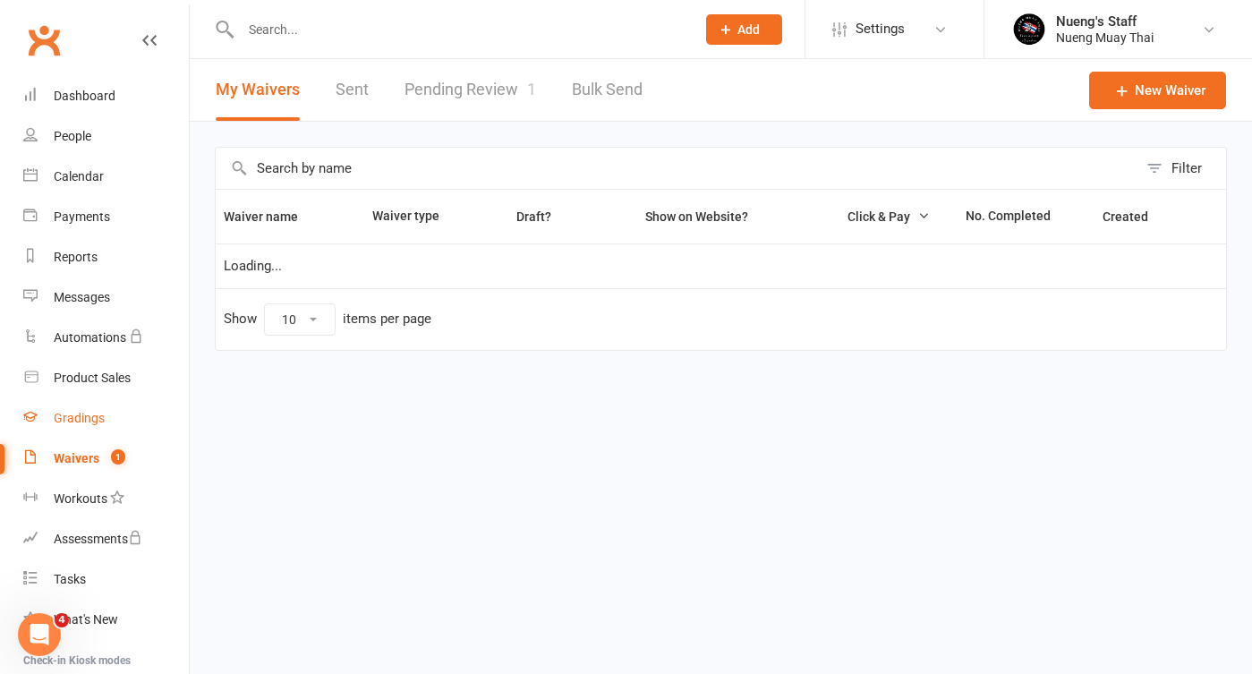
click at [73, 416] on div "Gradings" at bounding box center [79, 418] width 51 height 14
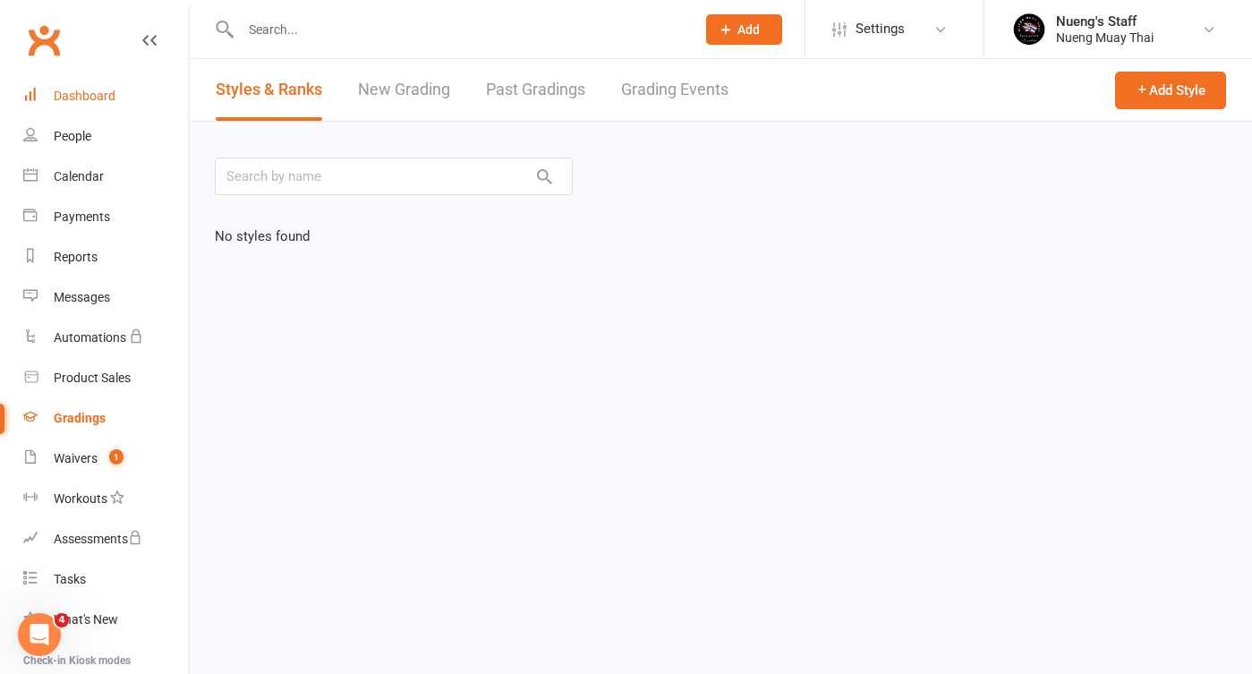
click at [98, 103] on link "Dashboard" at bounding box center [106, 96] width 166 height 40
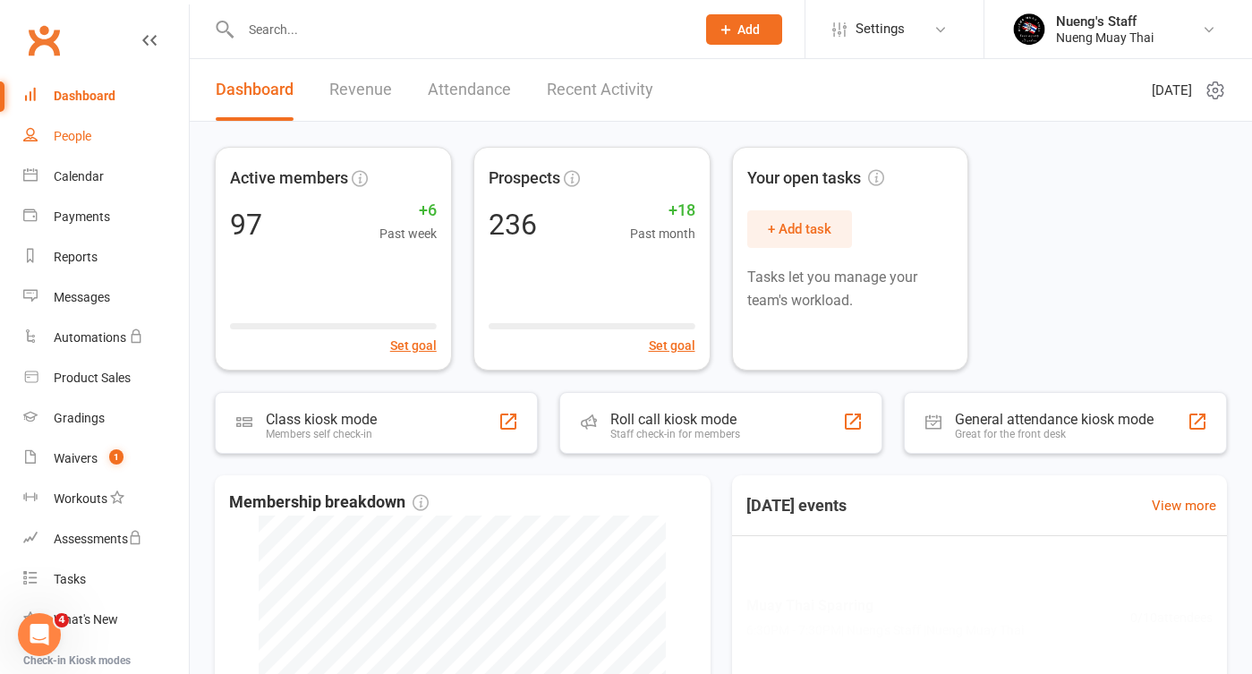
click at [90, 128] on link "People" at bounding box center [106, 136] width 166 height 40
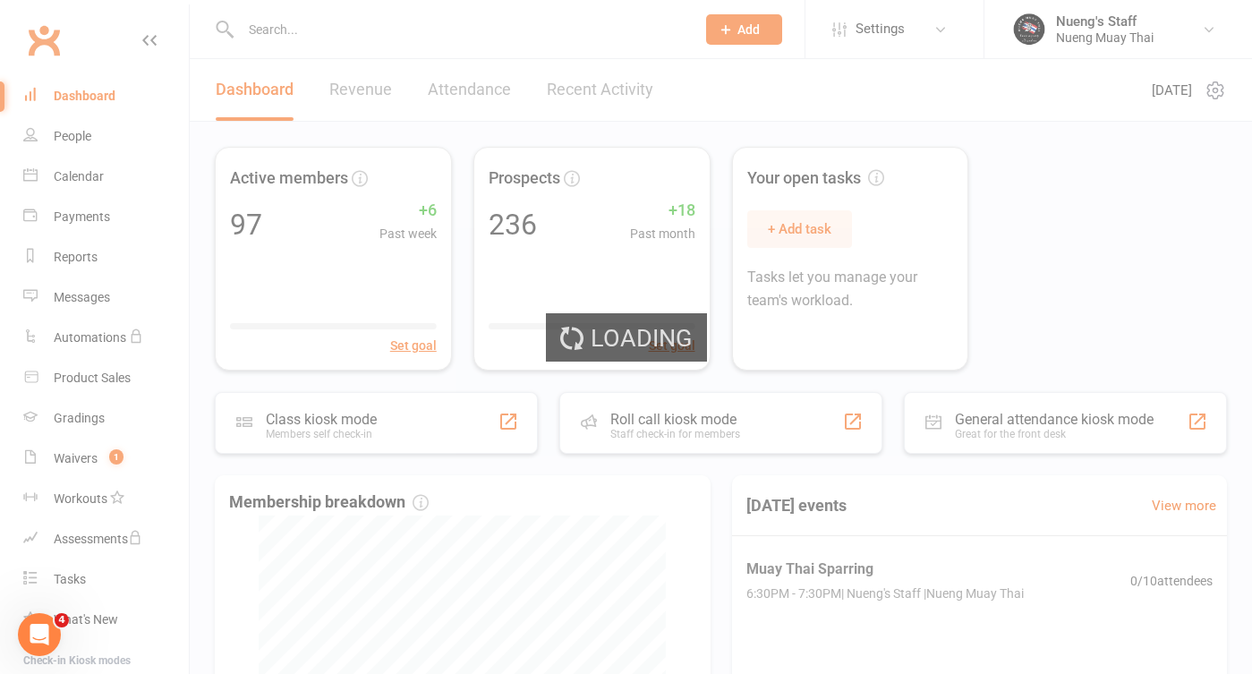
select select "50"
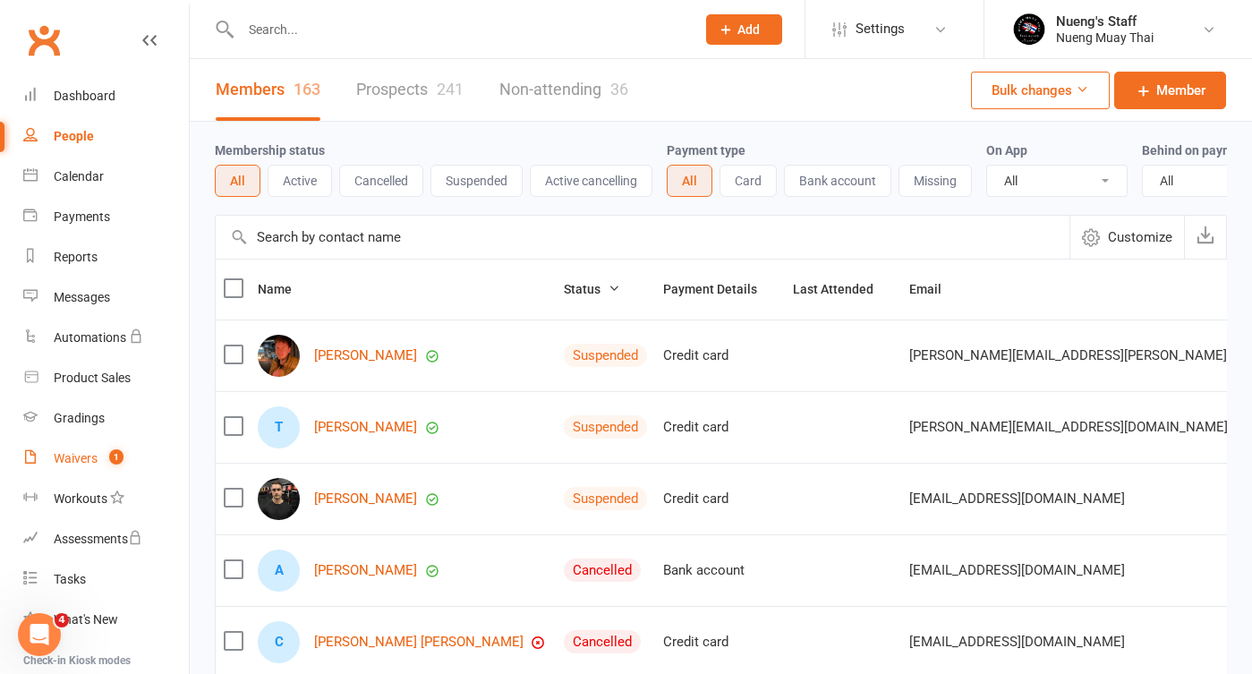
click at [108, 457] on count-badge "1" at bounding box center [111, 458] width 23 height 14
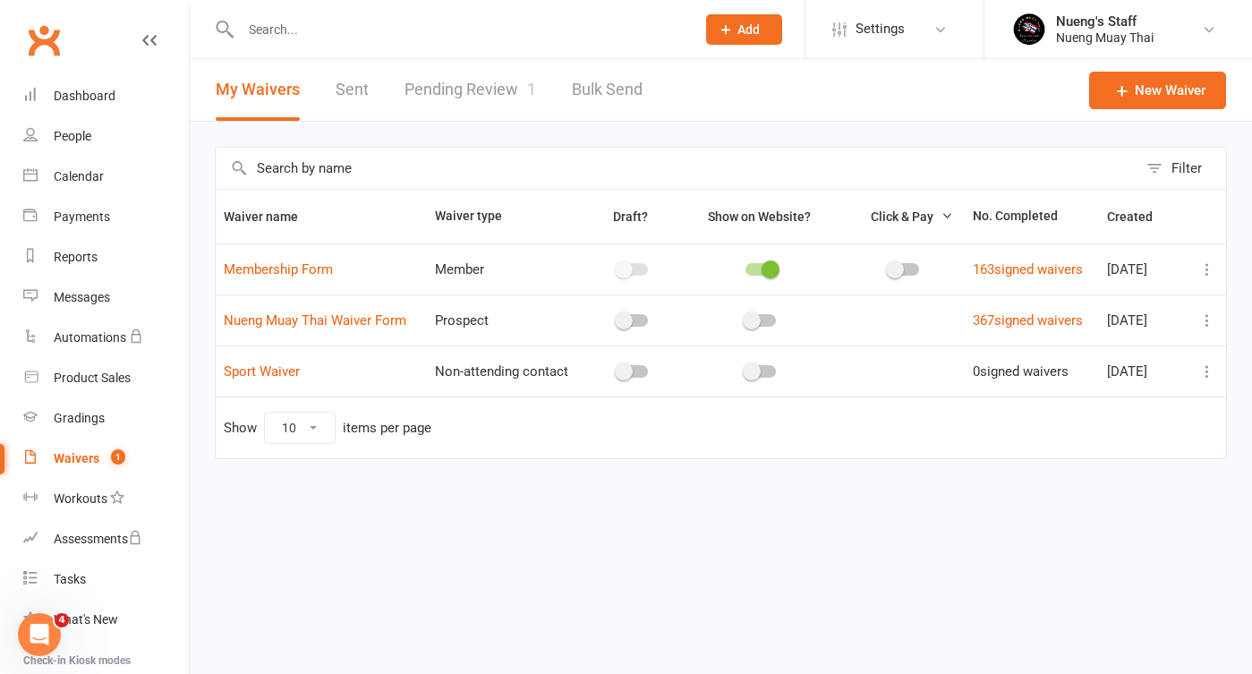
click at [467, 78] on link "Pending Review 1" at bounding box center [471, 90] width 132 height 62
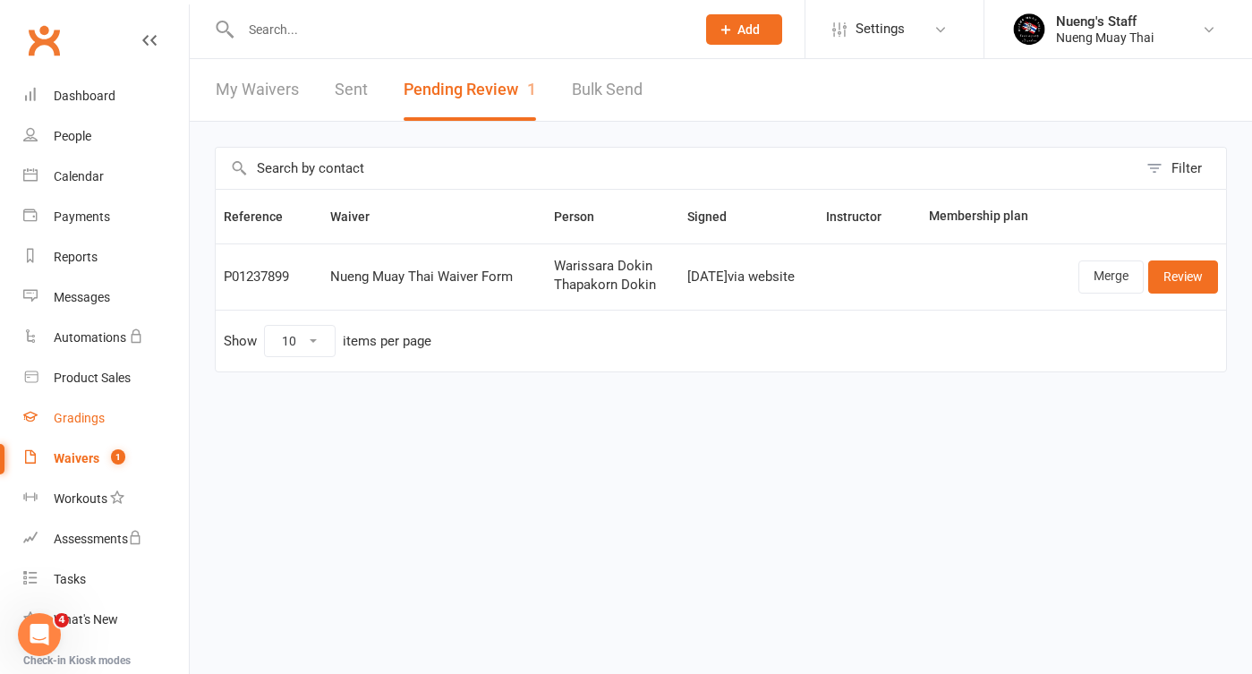
click at [106, 427] on link "Gradings" at bounding box center [106, 418] width 166 height 40
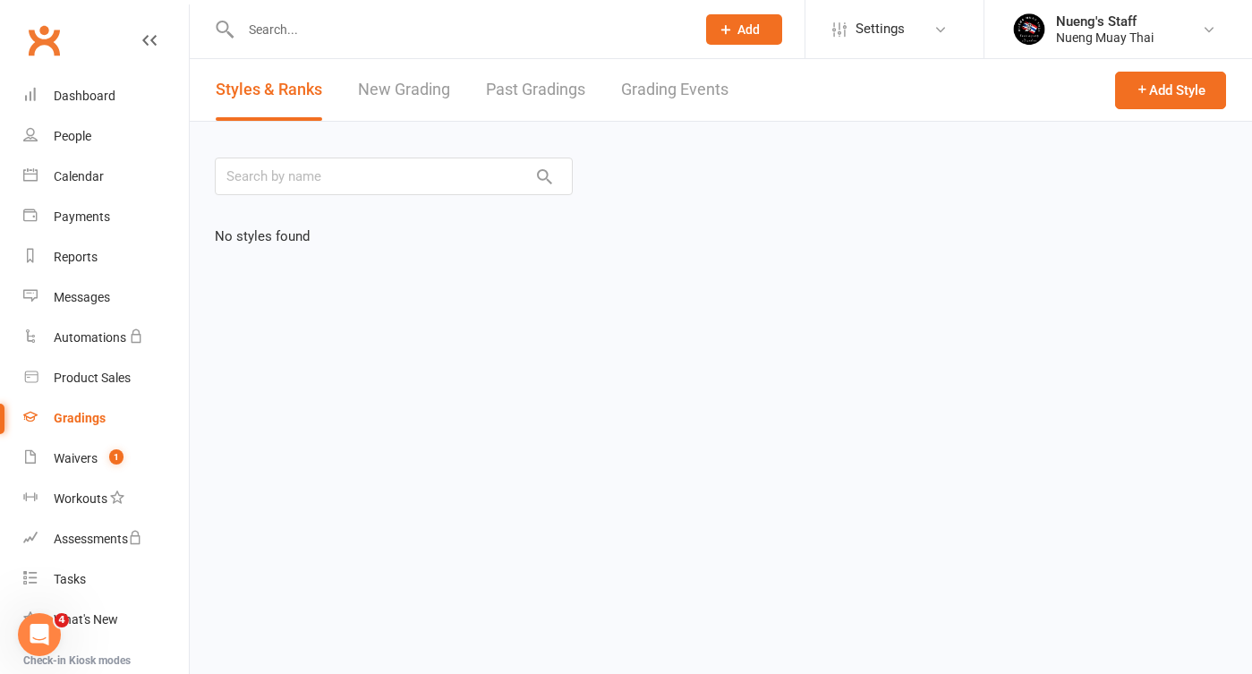
click at [396, 95] on link "New Grading" at bounding box center [404, 90] width 92 height 62
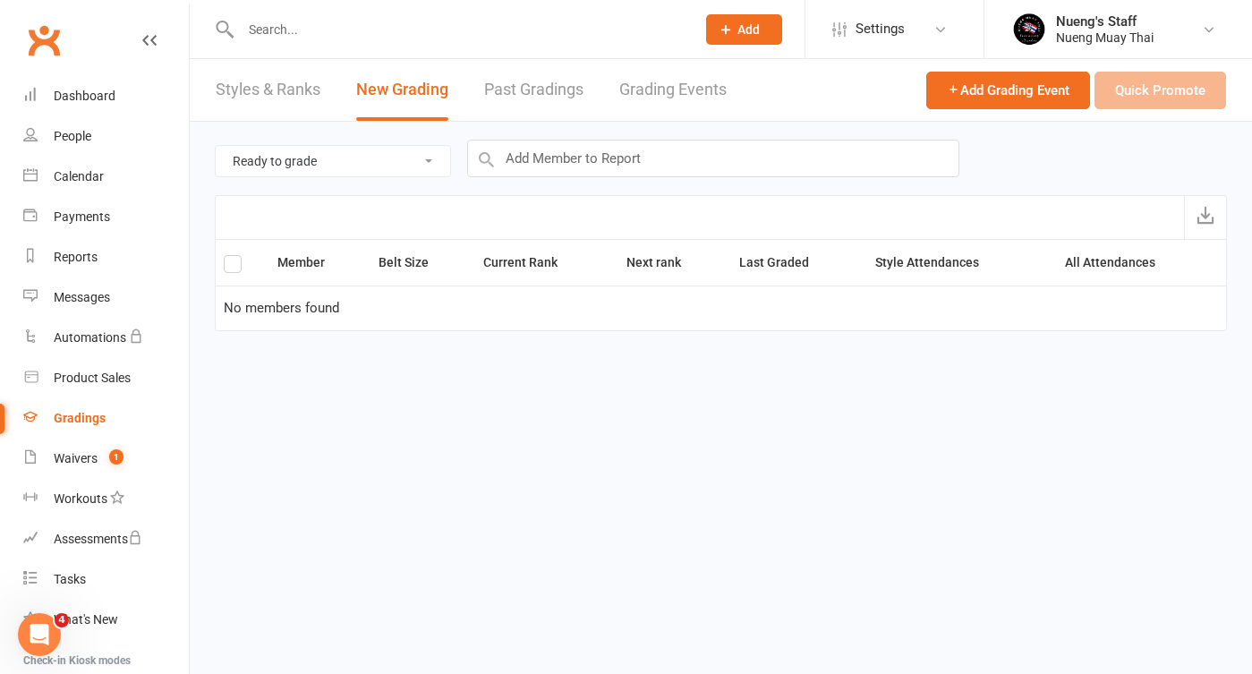
click at [517, 98] on link "Past Gradings" at bounding box center [533, 90] width 99 height 62
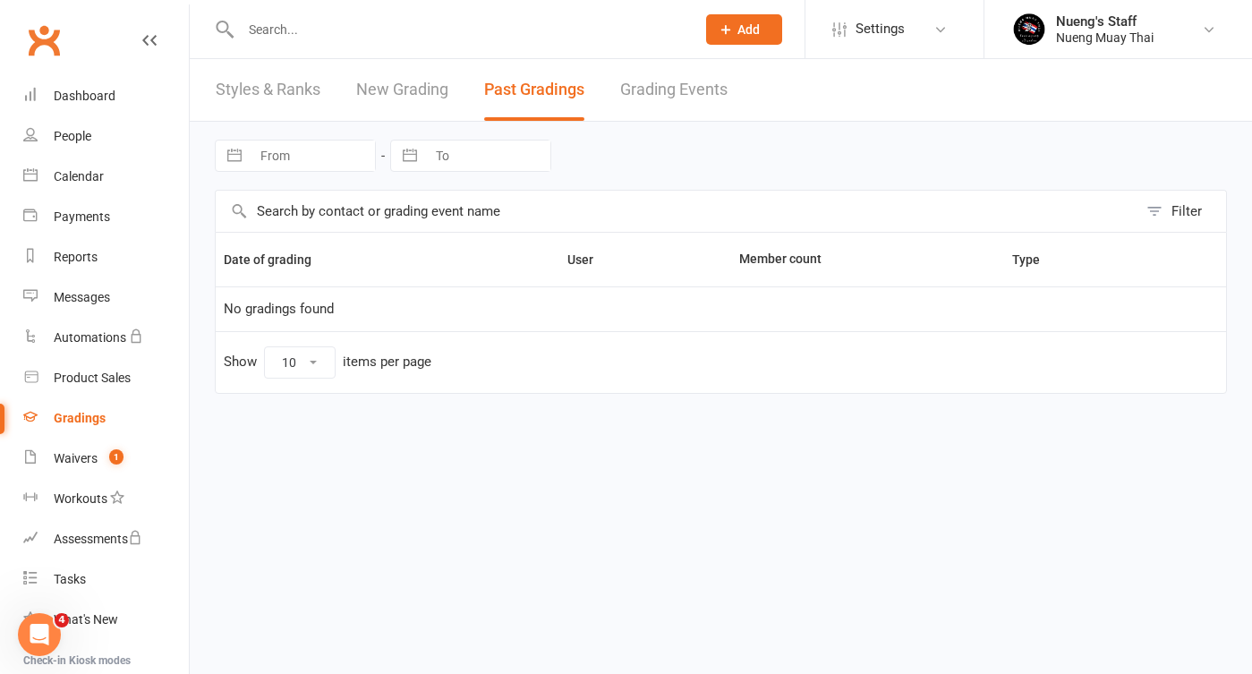
click at [644, 74] on link "Grading Events" at bounding box center [673, 90] width 107 height 62
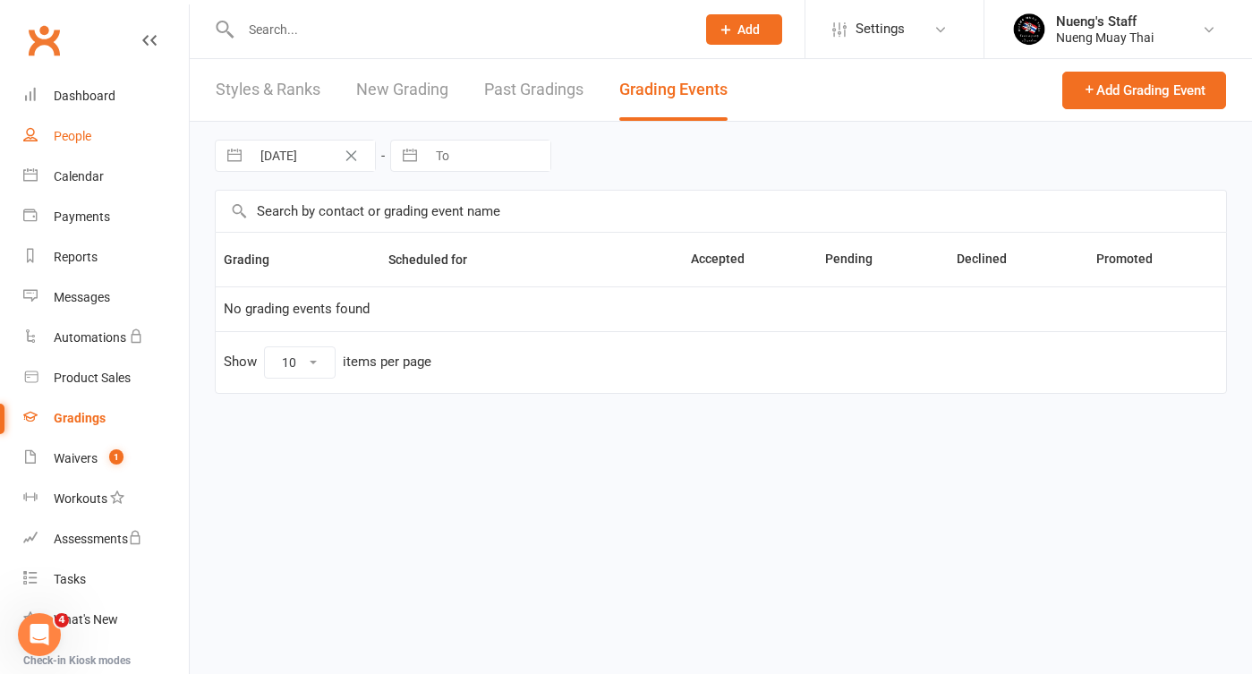
click at [88, 121] on link "People" at bounding box center [106, 136] width 166 height 40
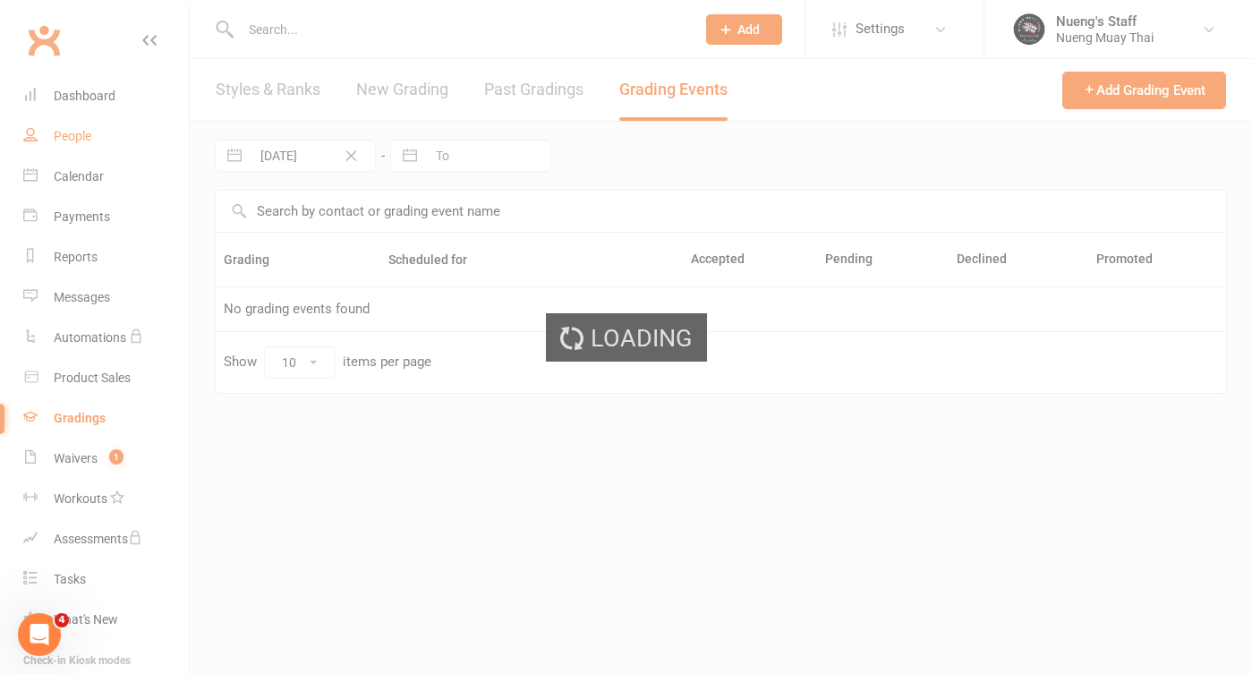
select select "50"
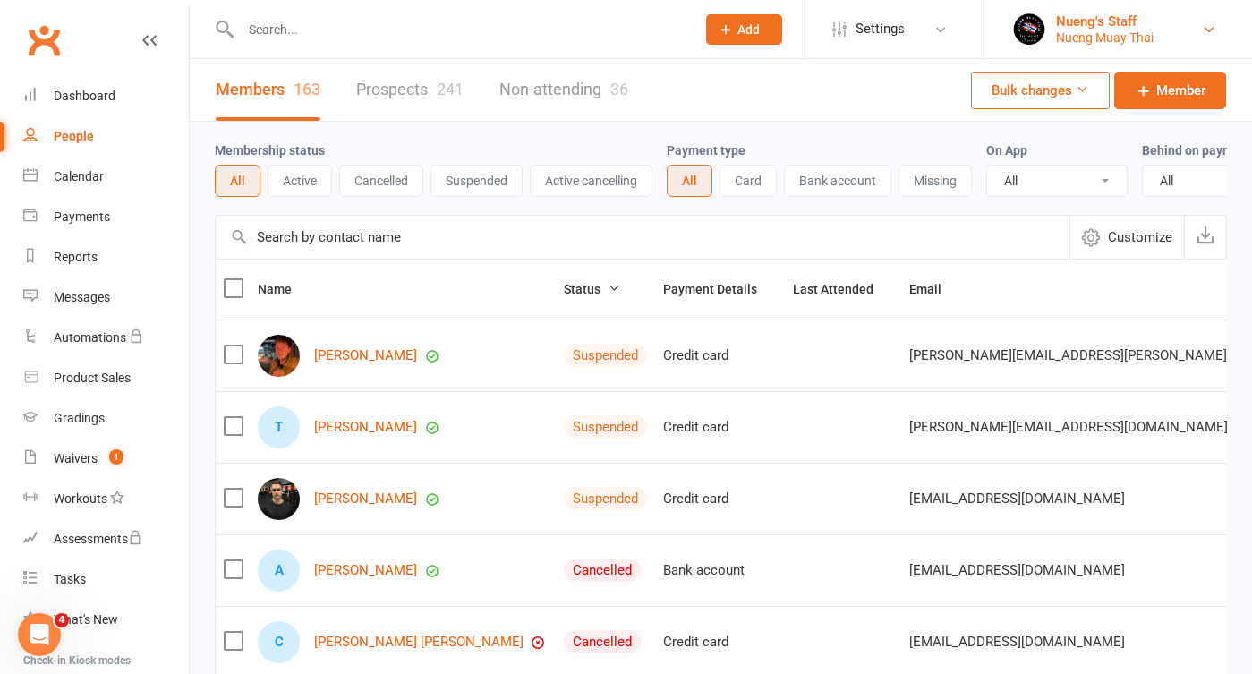
click at [1129, 24] on div "Nueng's Staff" at bounding box center [1105, 21] width 98 height 16
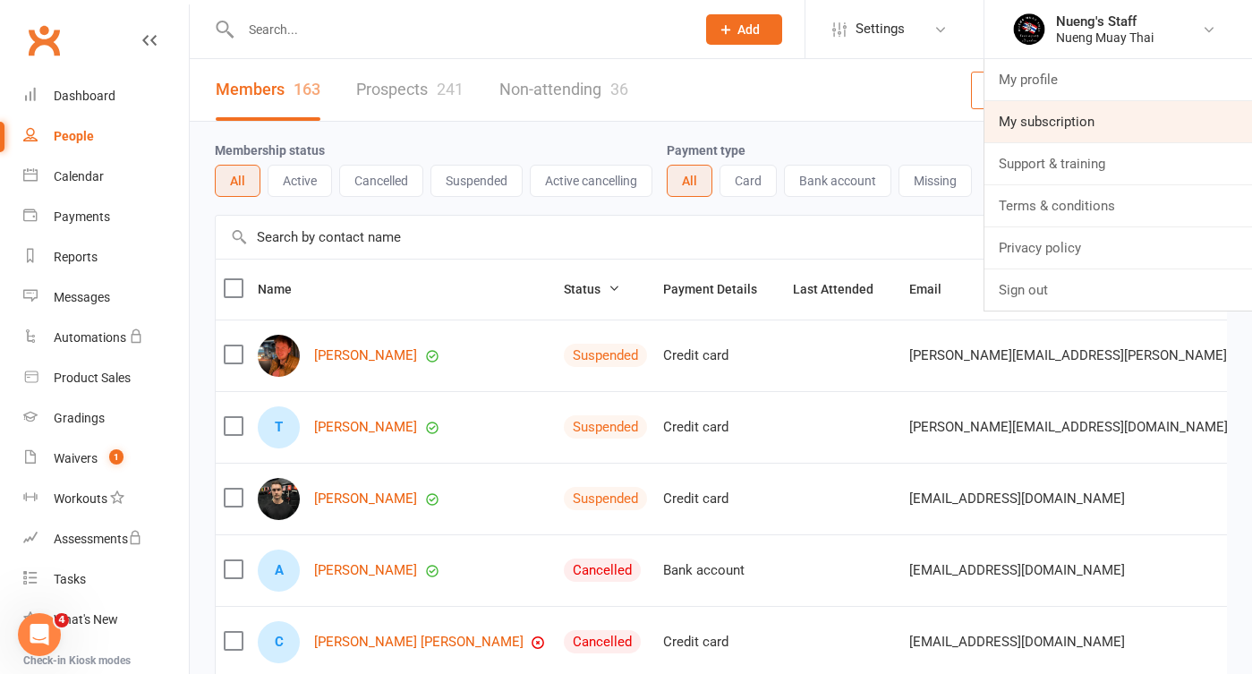
click at [1087, 114] on link "My subscription" at bounding box center [1119, 121] width 268 height 41
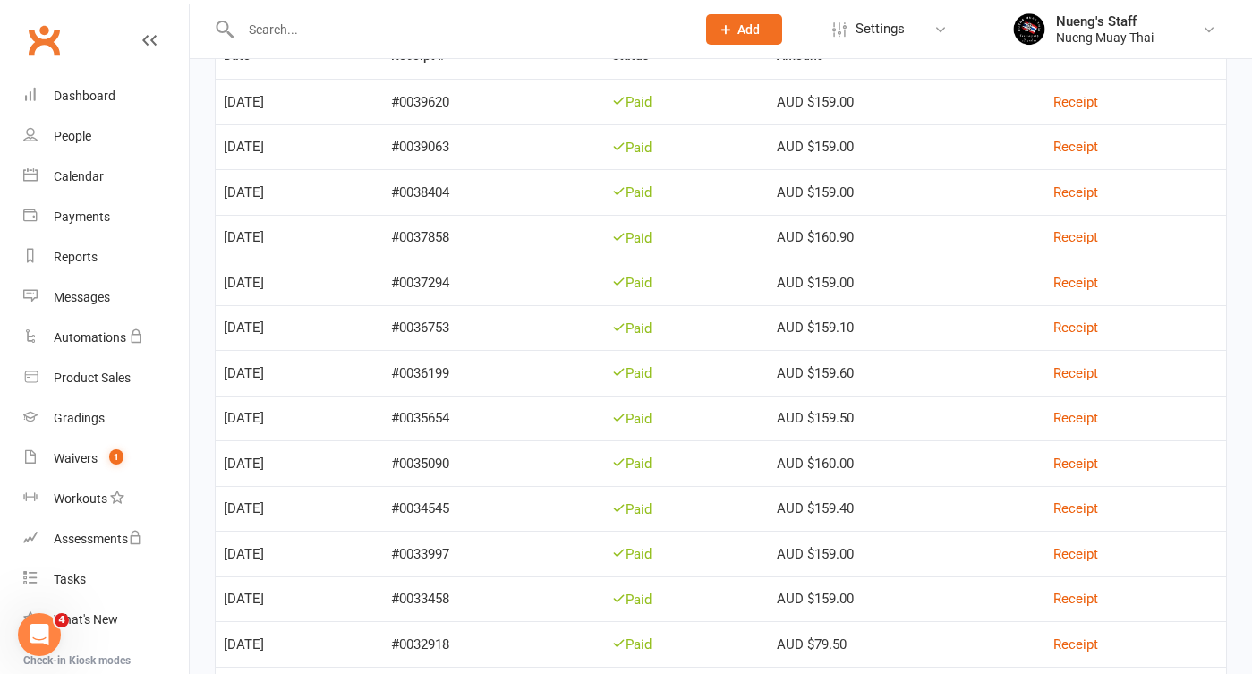
scroll to position [408, 0]
click at [86, 456] on div "Waivers" at bounding box center [76, 458] width 44 height 14
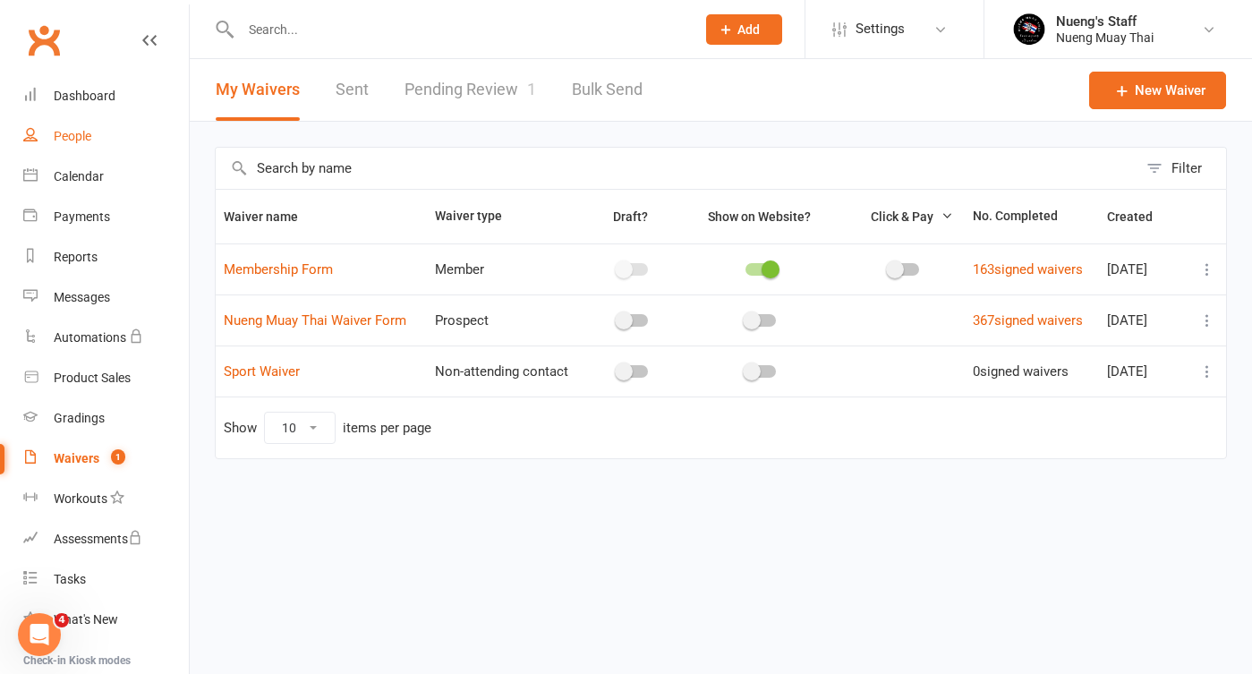
click at [110, 141] on link "People" at bounding box center [106, 136] width 166 height 40
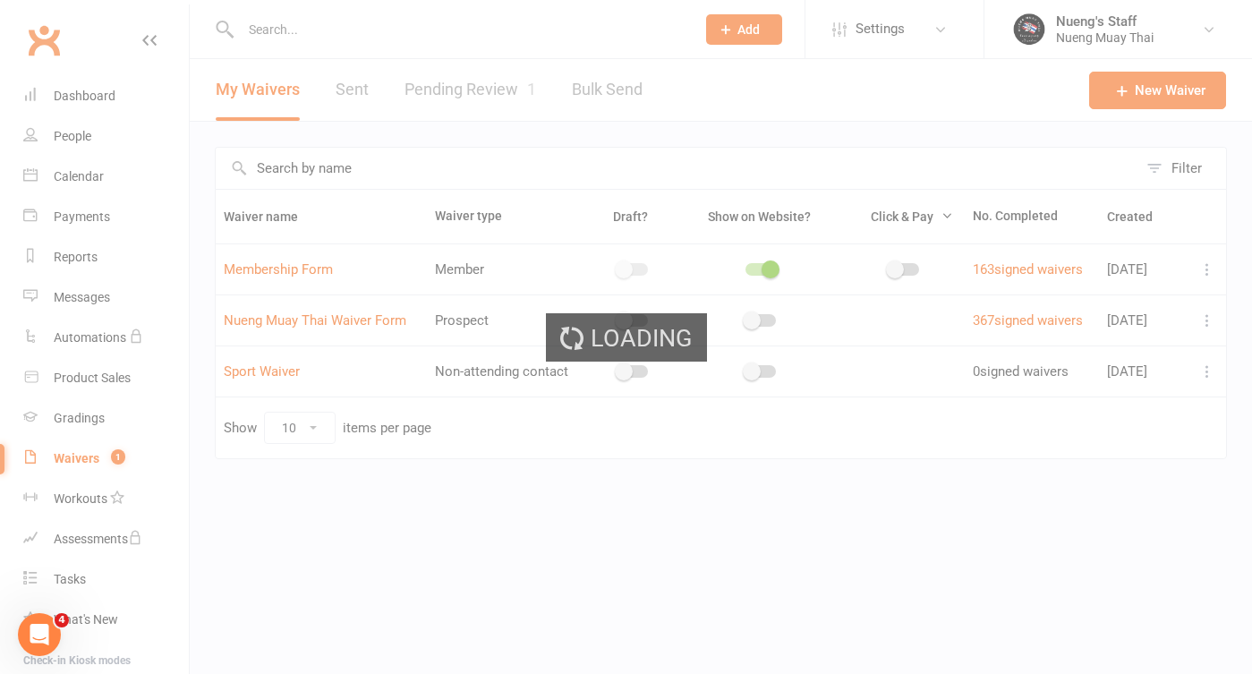
select select "50"
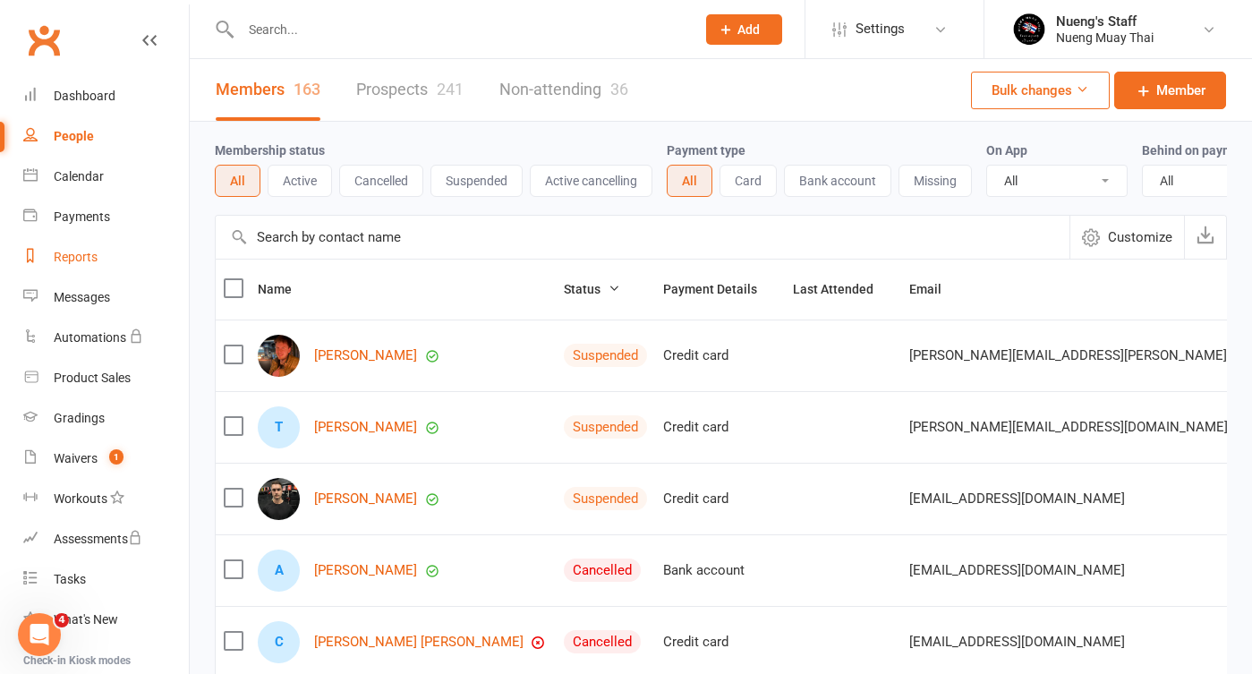
click at [75, 259] on div "Reports" at bounding box center [76, 257] width 44 height 14
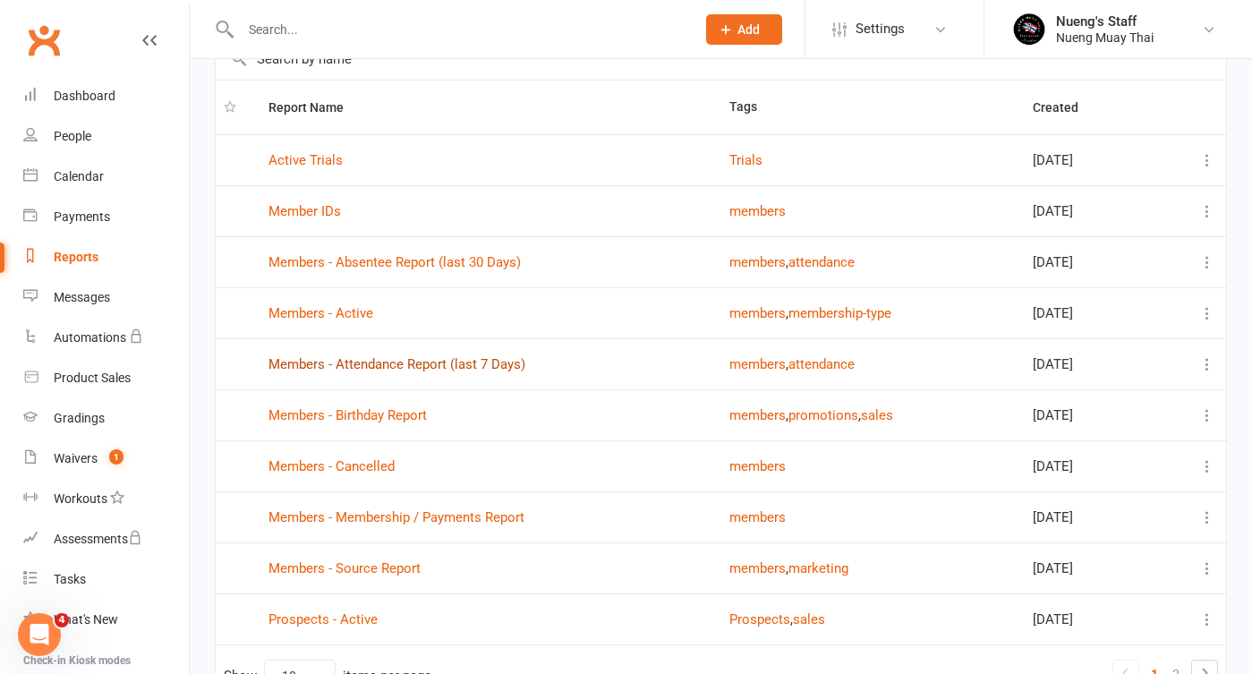
scroll to position [106, 0]
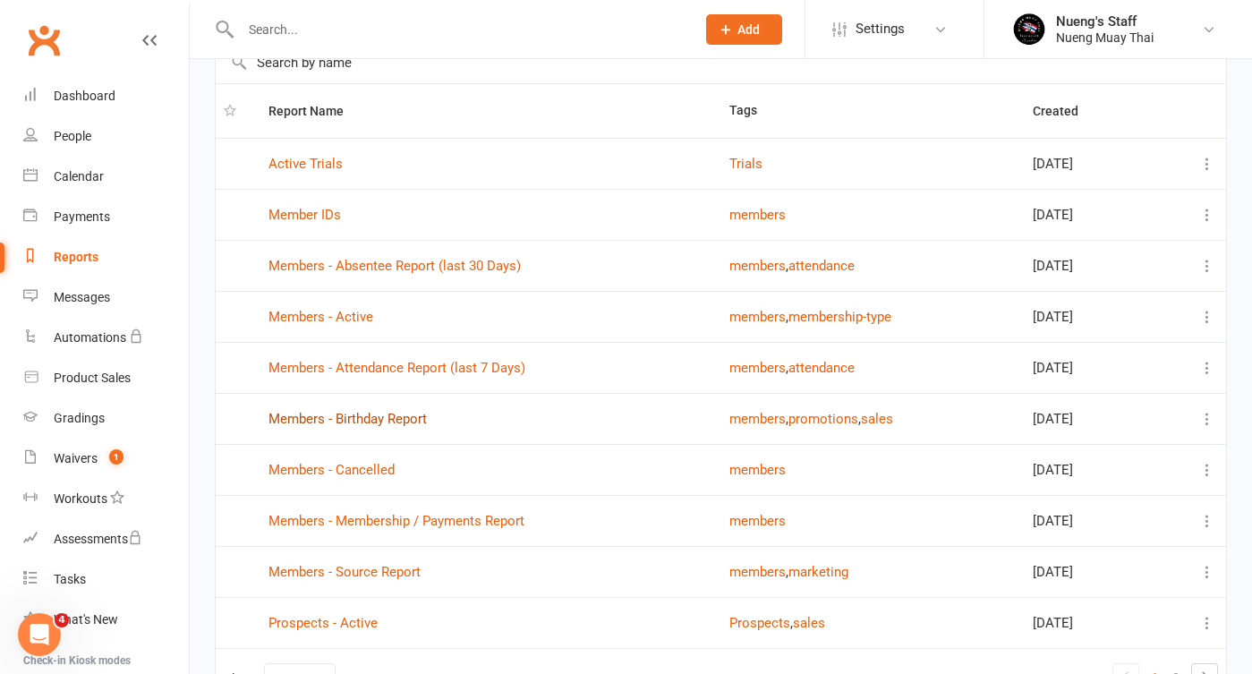
click at [372, 421] on link "Members - Birthday Report" at bounding box center [348, 419] width 158 height 16
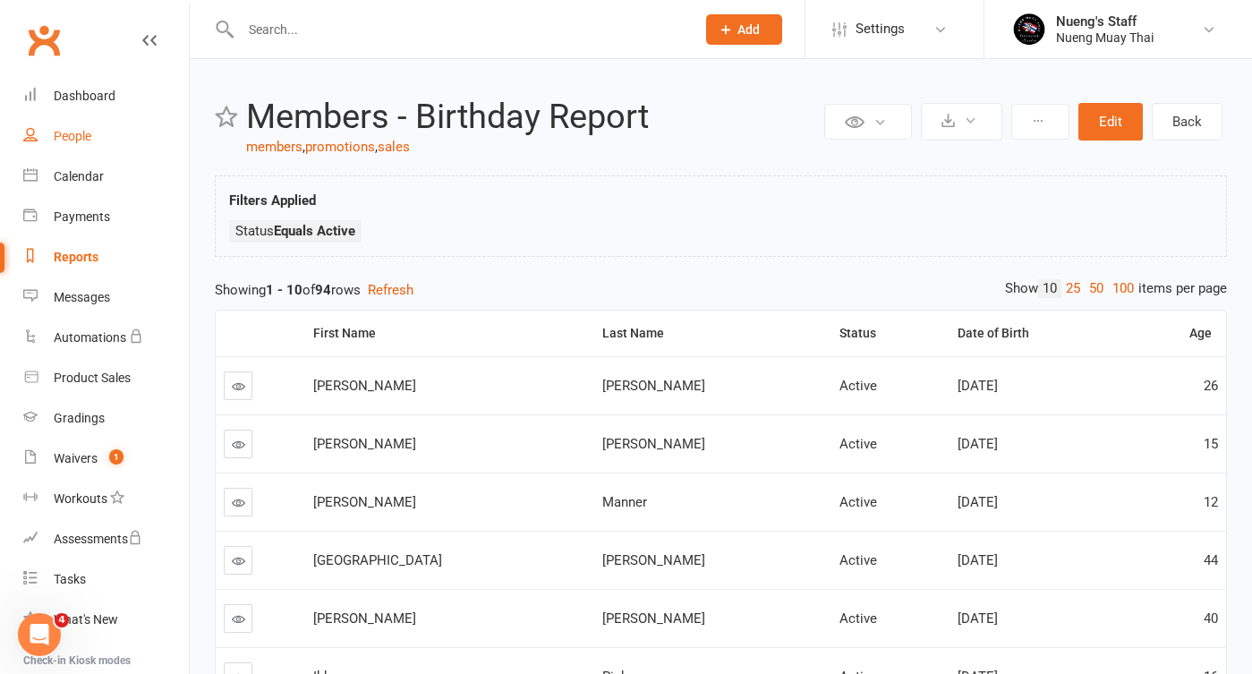
click at [70, 138] on div "People" at bounding box center [73, 136] width 38 height 14
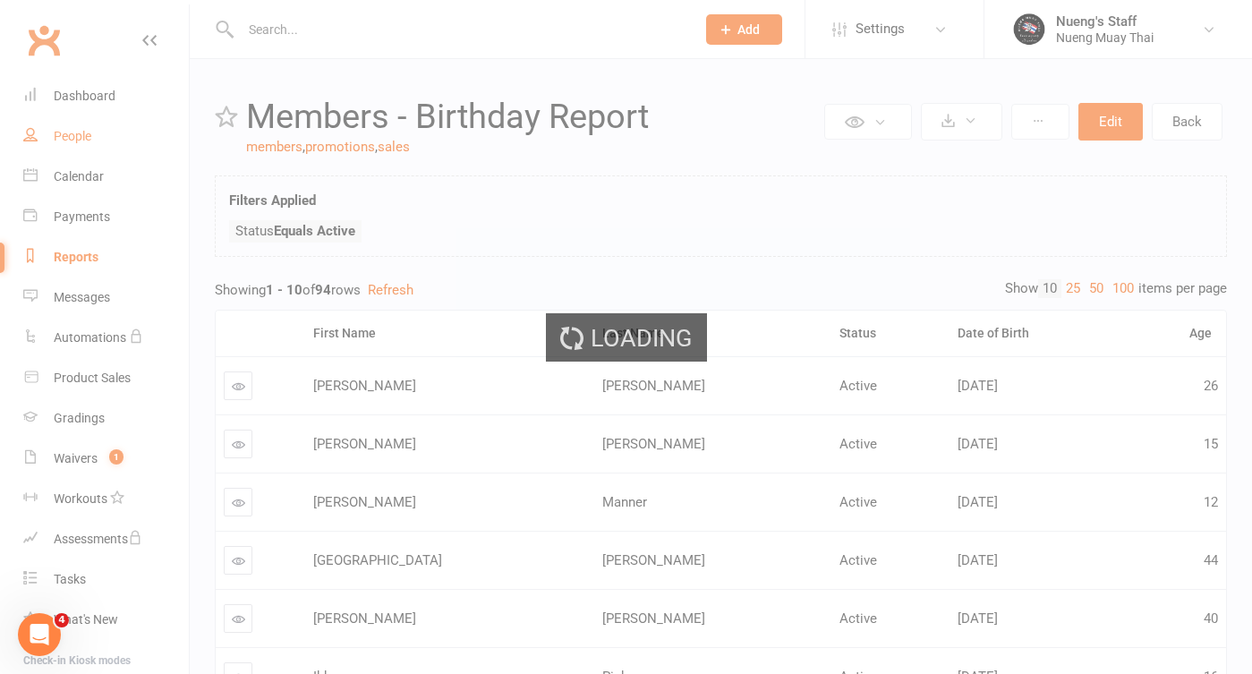
select select "50"
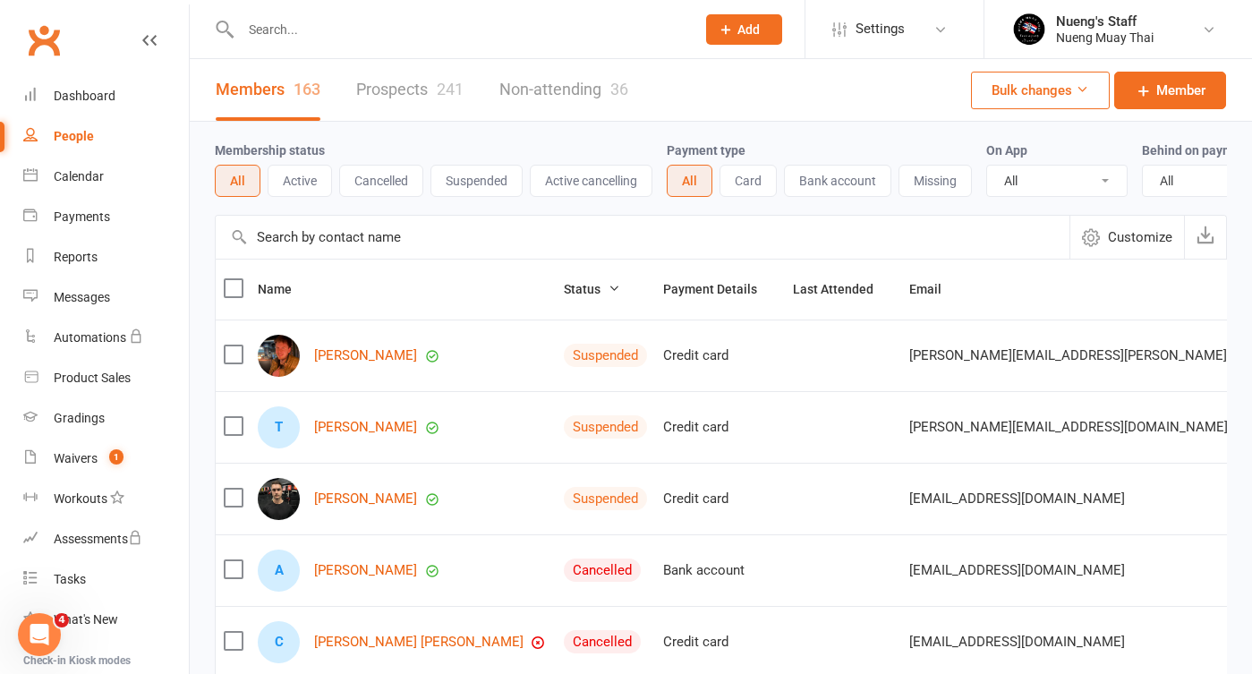
click at [563, 176] on button "Active cancelling" at bounding box center [591, 181] width 123 height 32
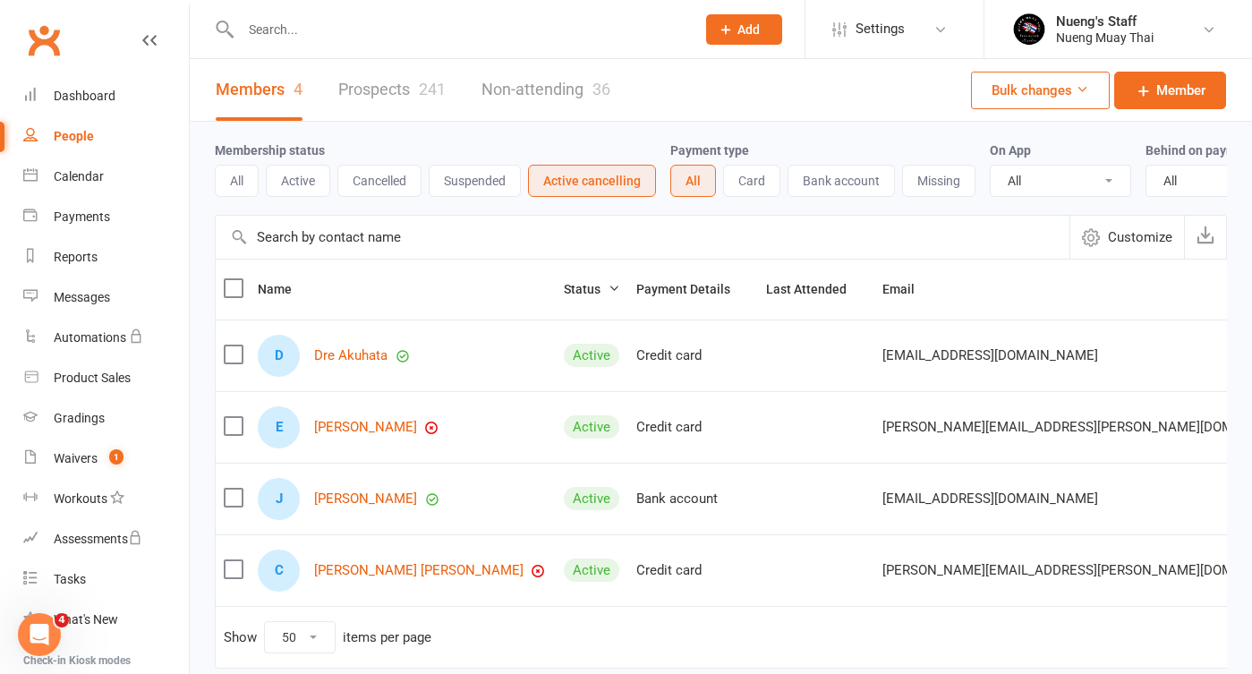
click at [249, 178] on button "All" at bounding box center [237, 181] width 44 height 32
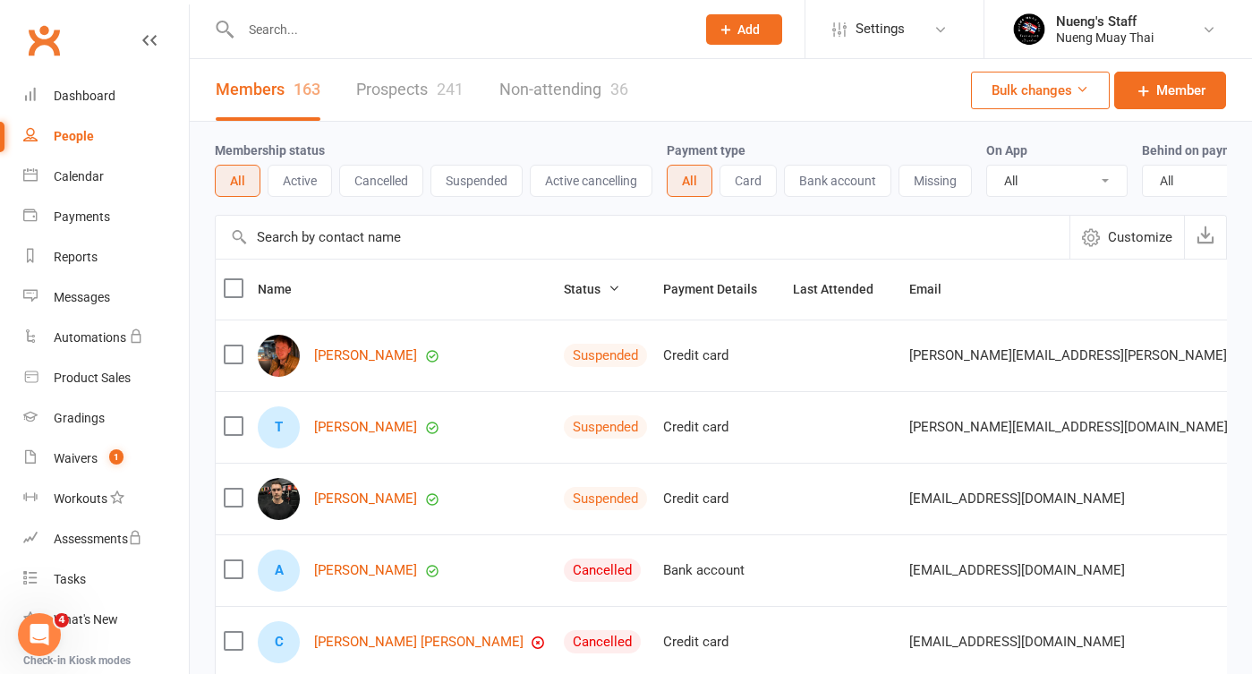
select select "true"
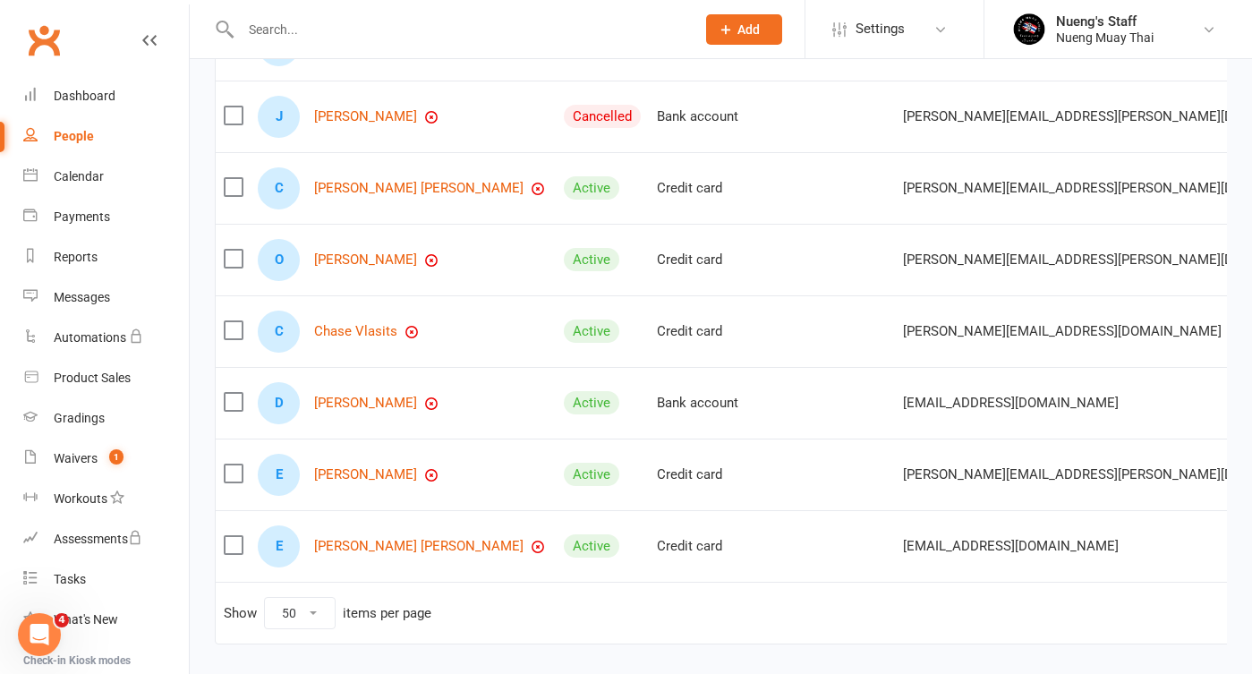
scroll to position [733, 0]
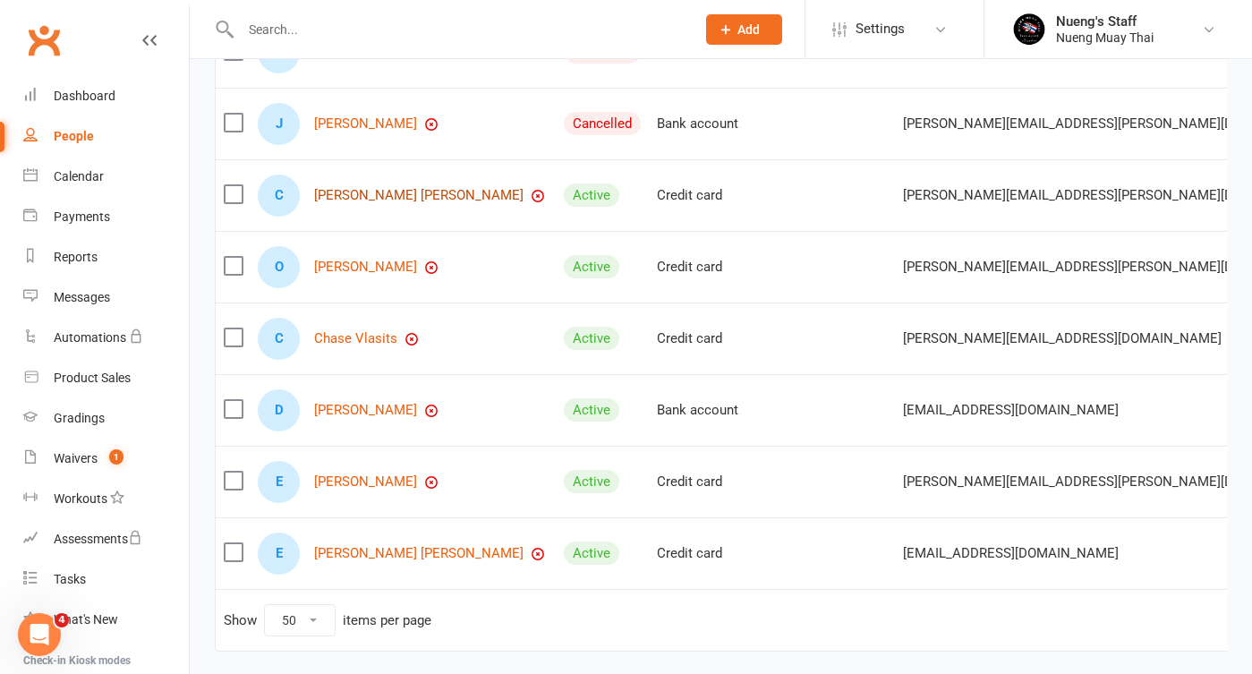
click at [409, 201] on link "Cooper Rechsteiner" at bounding box center [418, 195] width 209 height 15
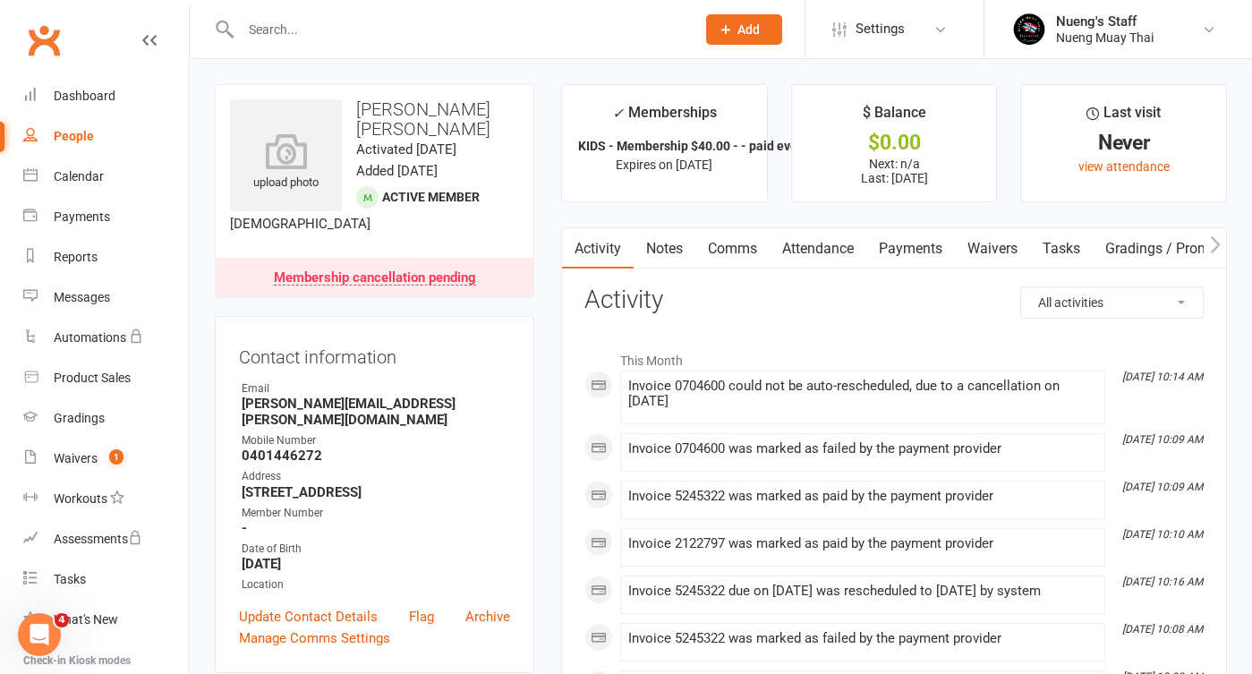
click at [924, 251] on link "Payments" at bounding box center [910, 248] width 89 height 41
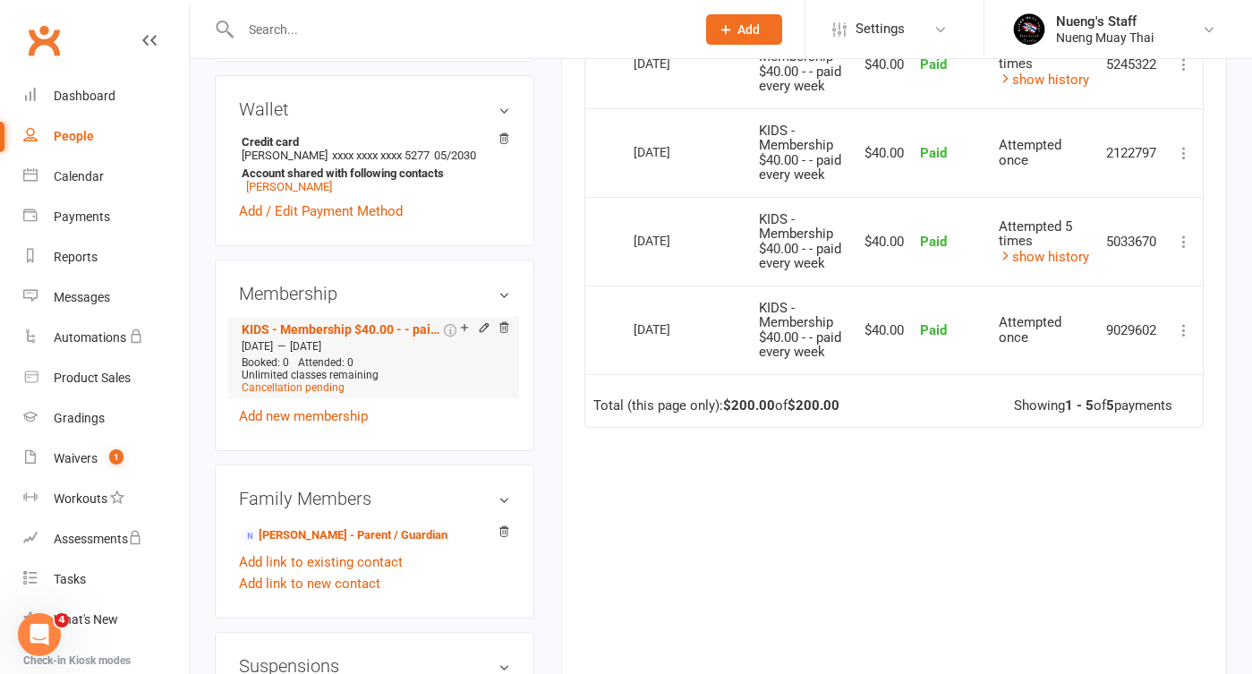
scroll to position [607, 0]
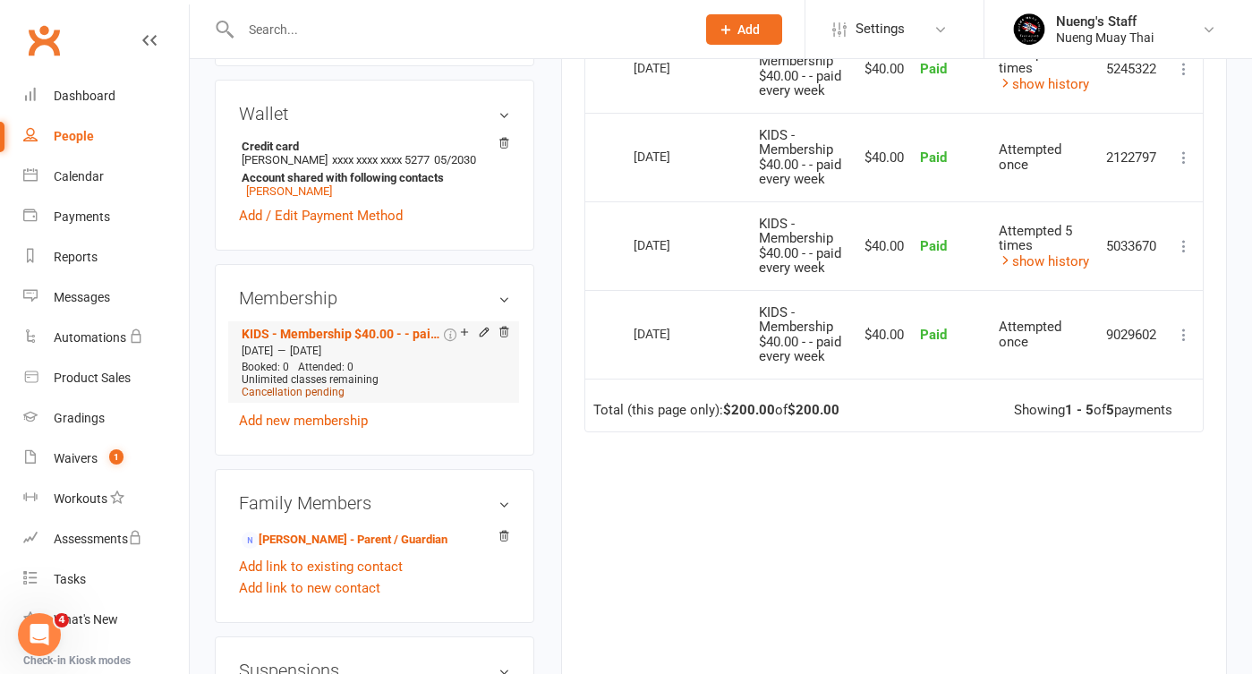
click at [305, 386] on span "Cancellation pending" at bounding box center [293, 392] width 103 height 13
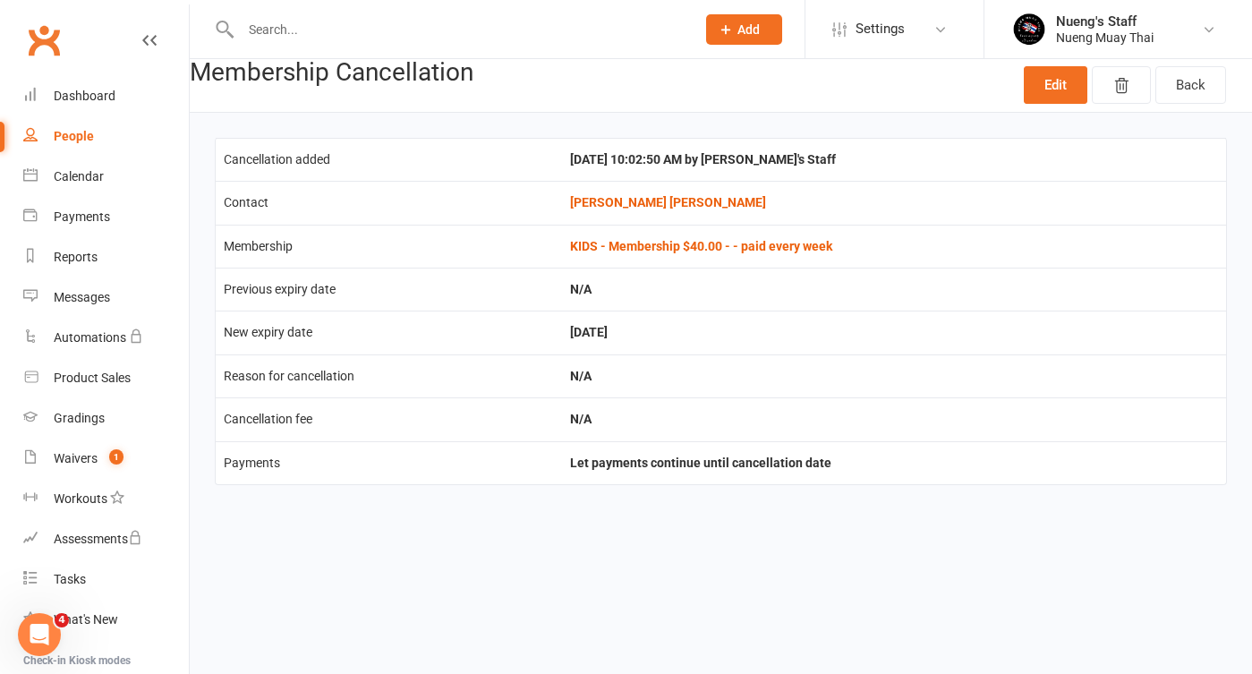
click at [68, 140] on div "People" at bounding box center [74, 136] width 40 height 14
select select "true"
select select "50"
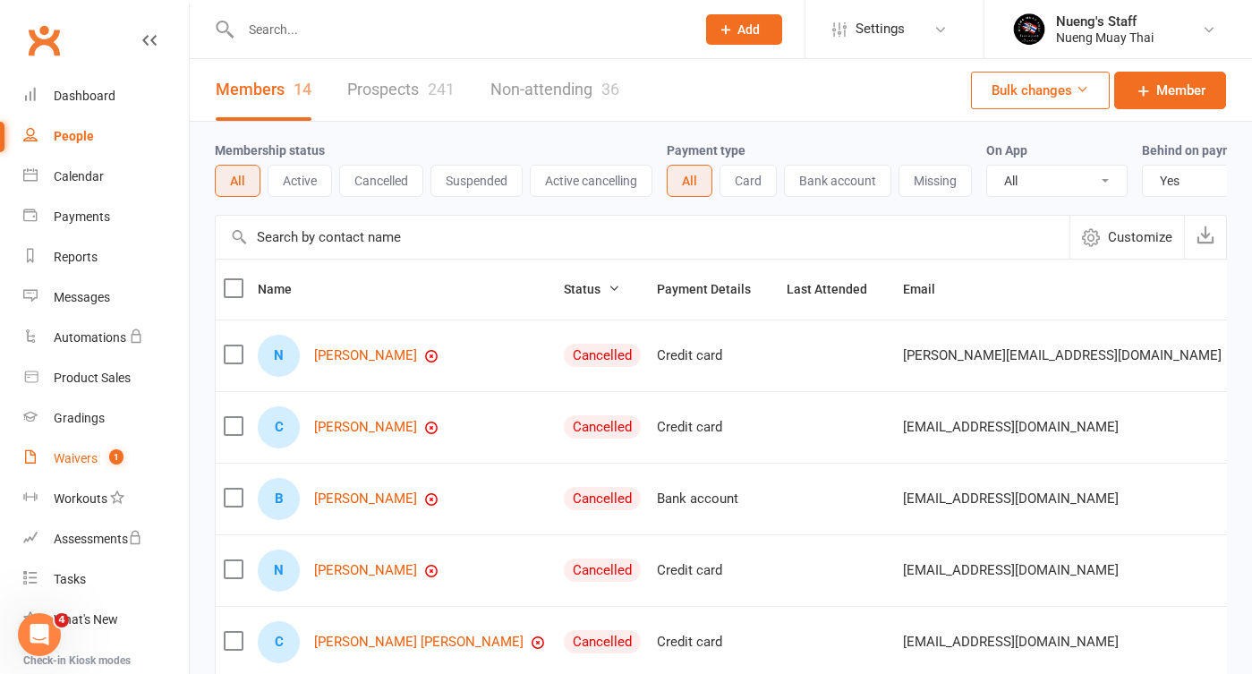
click at [89, 454] on div "Waivers" at bounding box center [76, 458] width 44 height 14
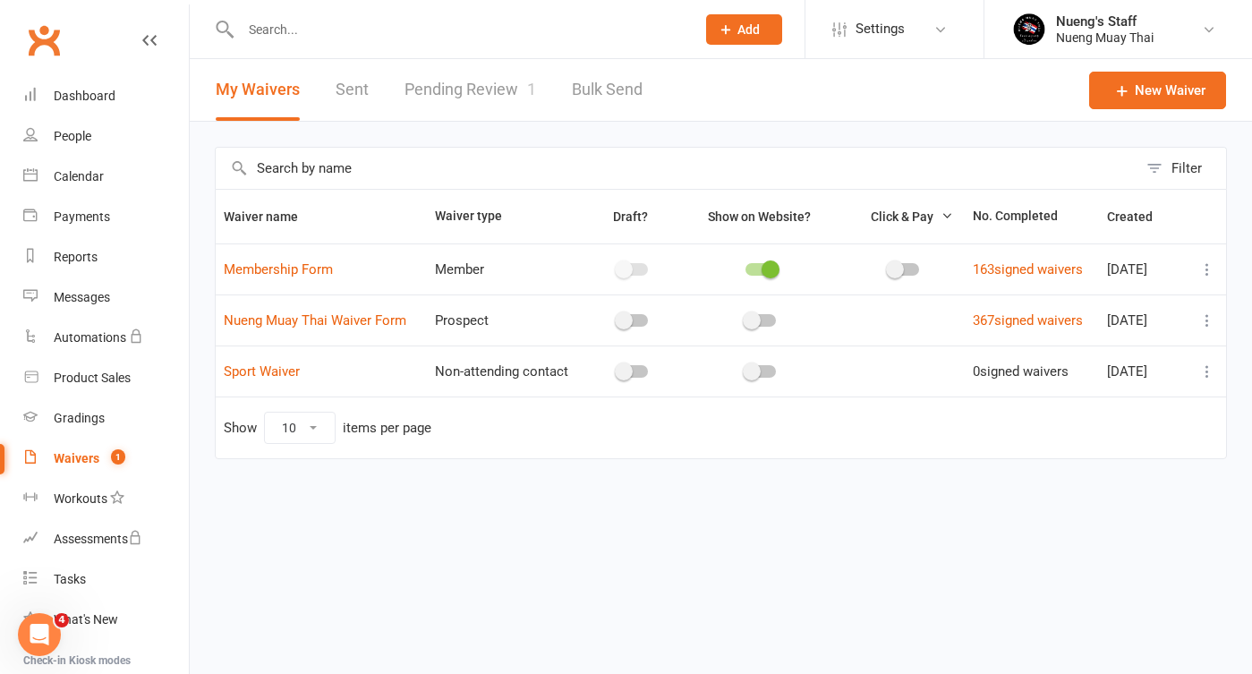
click at [368, 43] on div at bounding box center [449, 29] width 468 height 58
click at [352, 31] on input "text" at bounding box center [459, 29] width 448 height 25
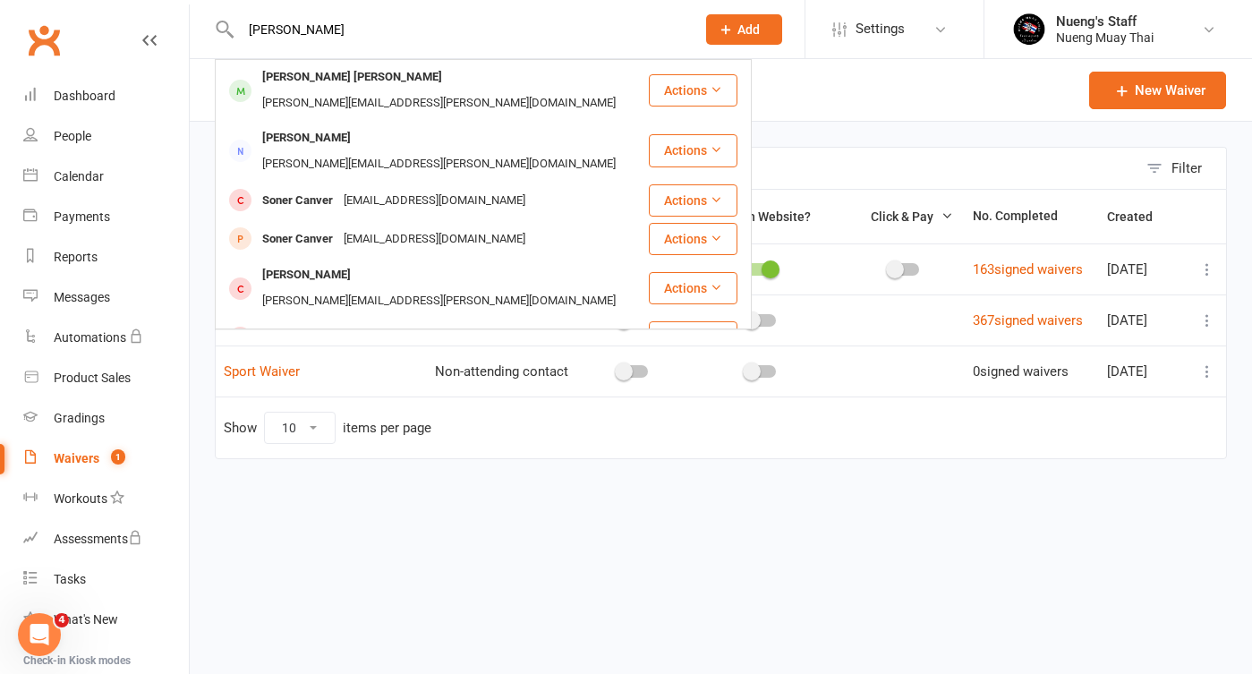
type input "Cooper"
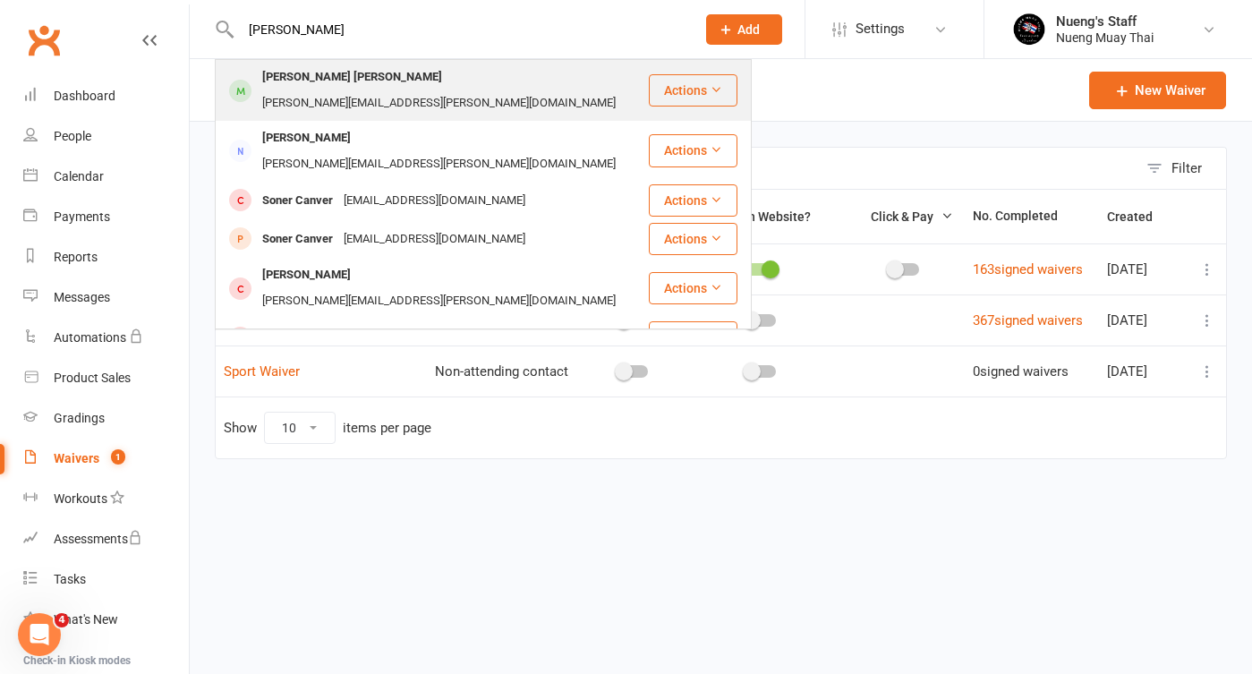
drag, startPoint x: 352, startPoint y: 31, endPoint x: 345, endPoint y: 93, distance: 62.2
click at [345, 93] on div "Cooper Rechsteiner Tony.rechsteiner@psm.com.au" at bounding box center [432, 90] width 431 height 59
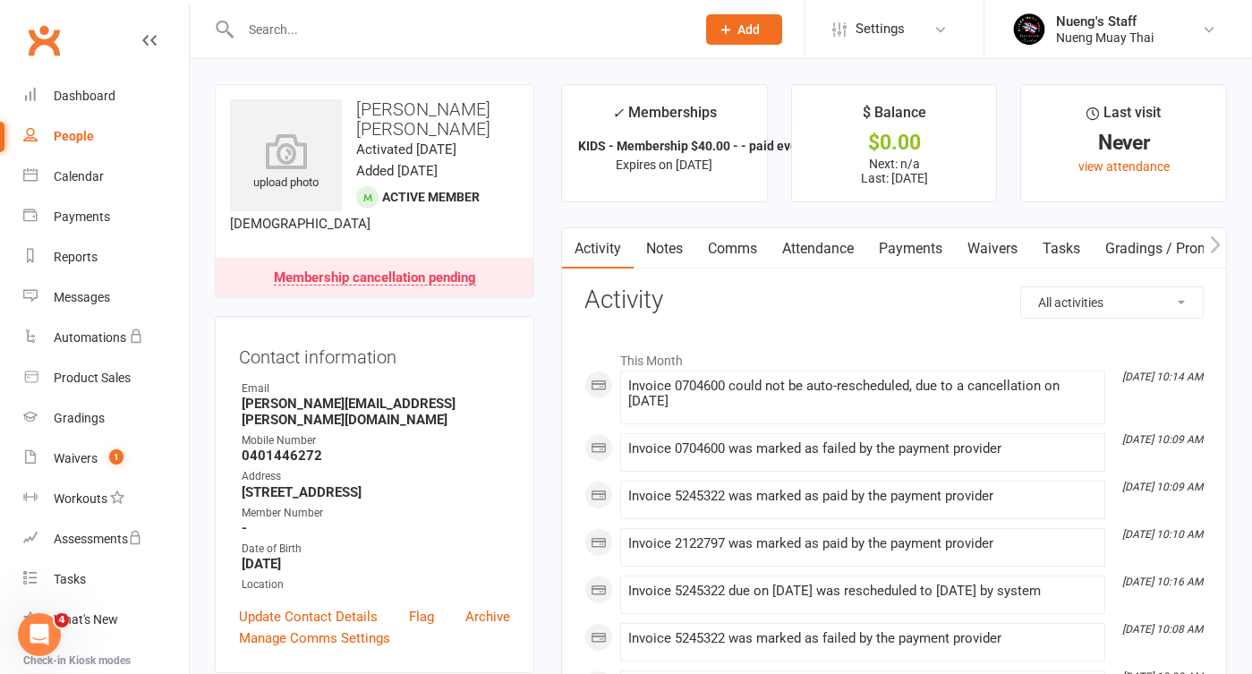
click at [937, 249] on link "Payments" at bounding box center [910, 248] width 89 height 41
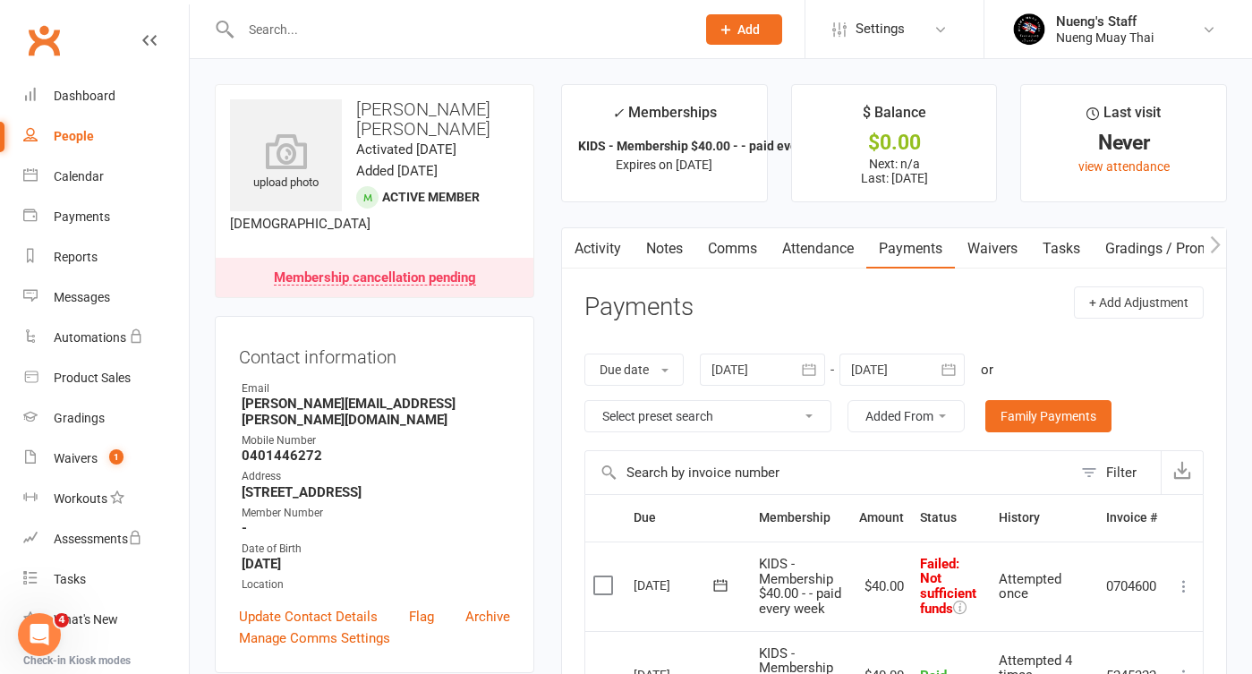
scroll to position [606, 0]
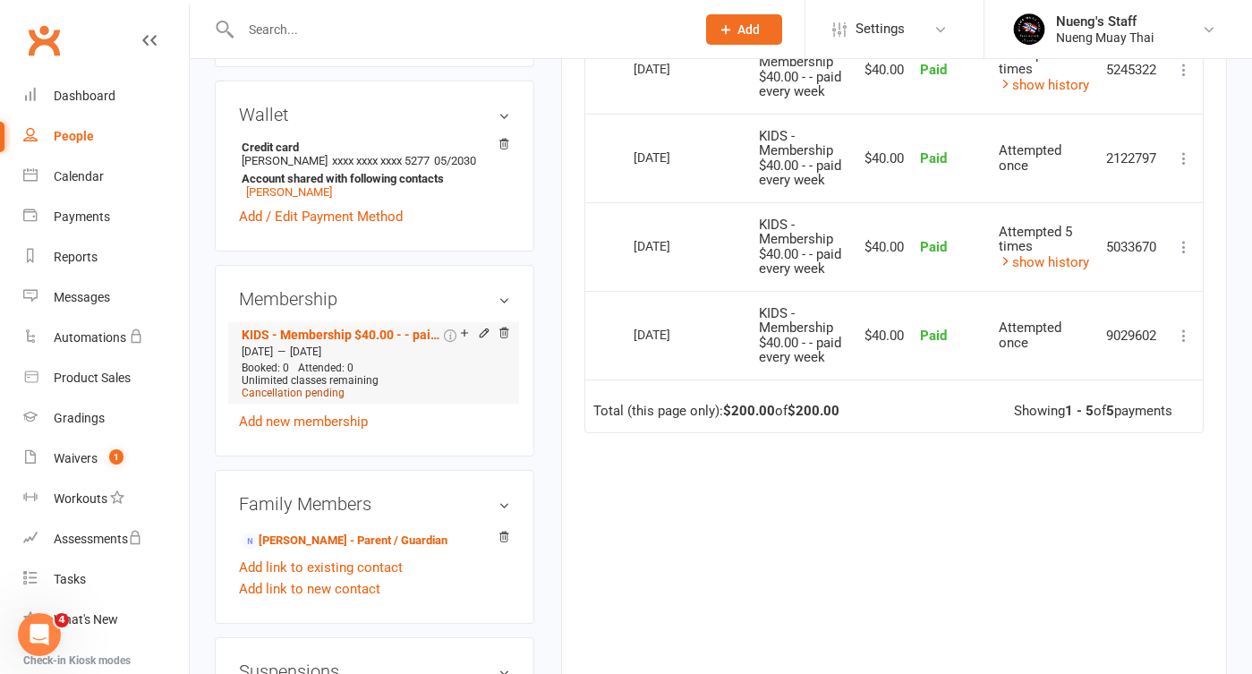
click at [326, 387] on span "Cancellation pending" at bounding box center [293, 393] width 103 height 13
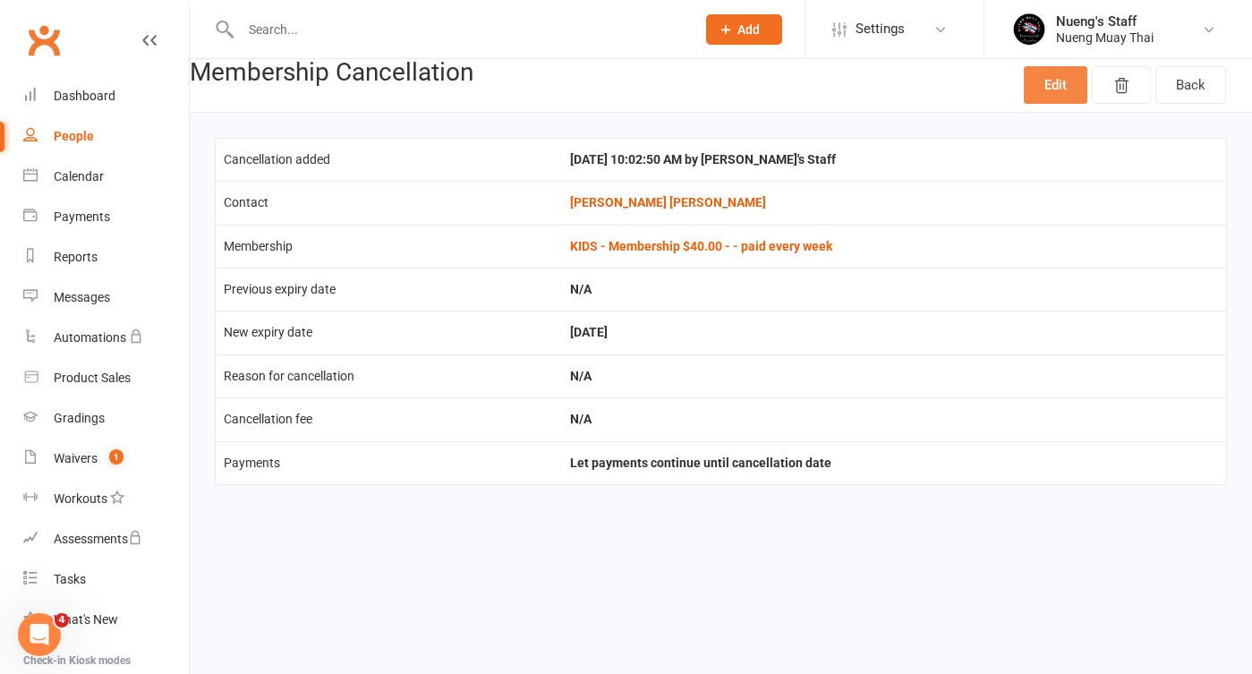
click at [1050, 97] on link "Edit" at bounding box center [1056, 85] width 64 height 38
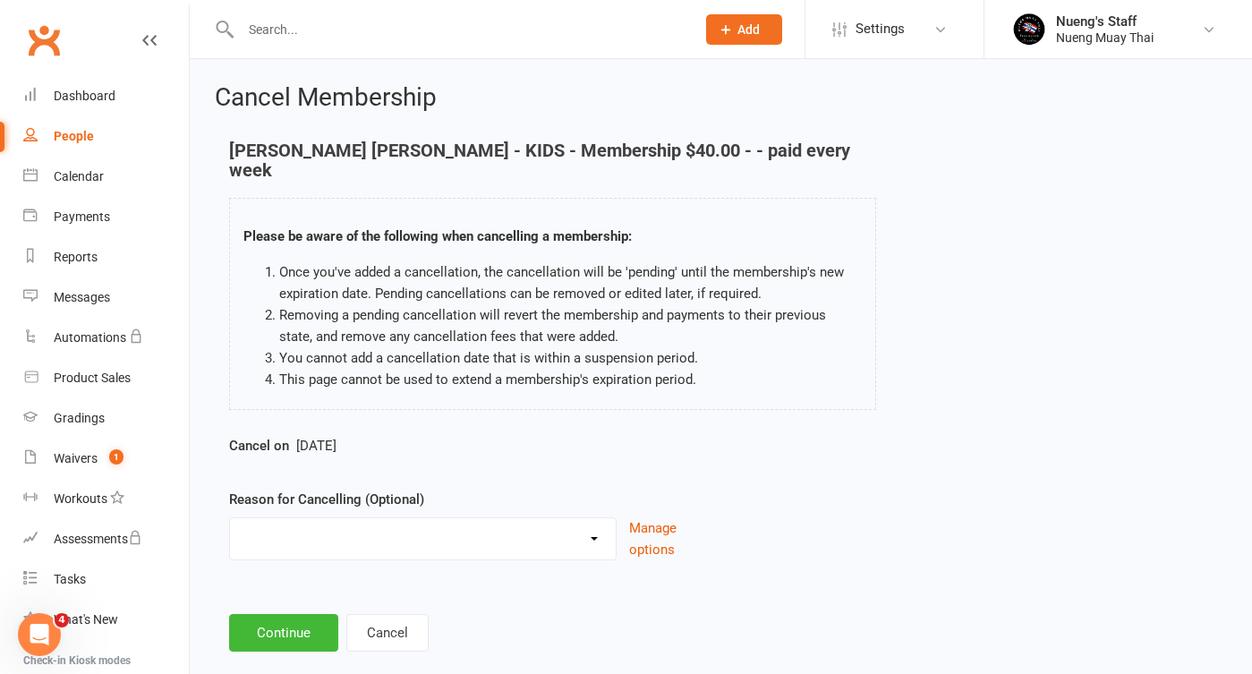
scroll to position [27, 0]
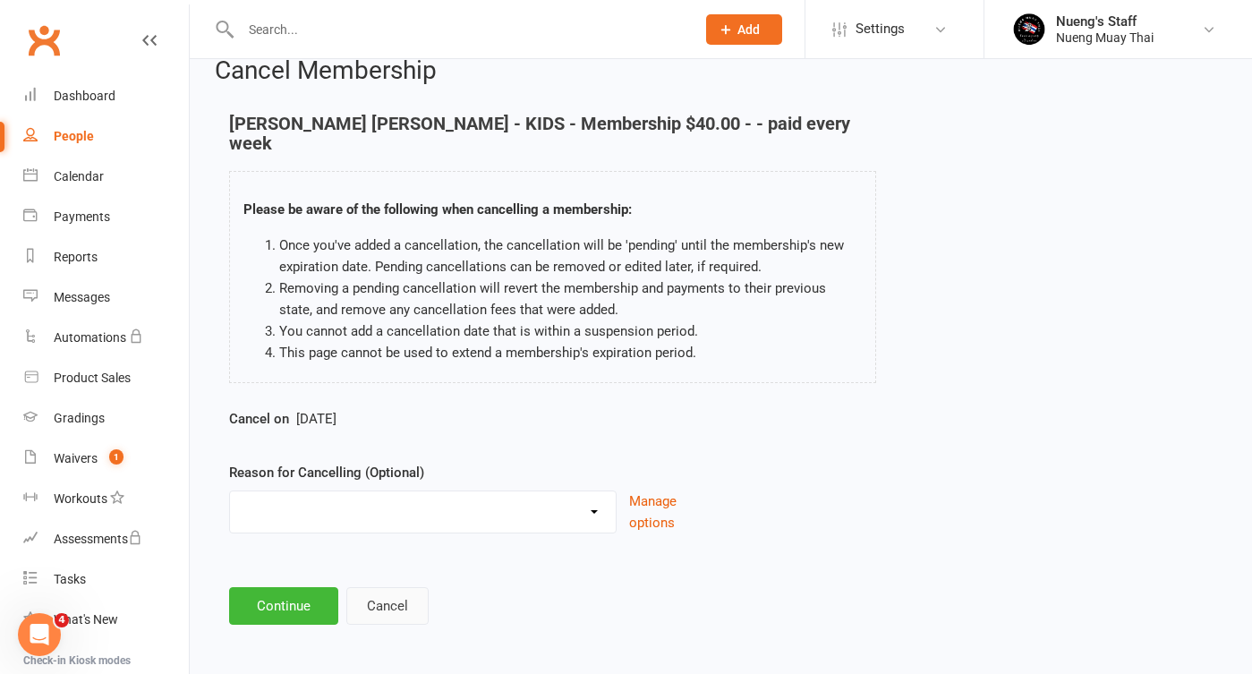
click at [374, 588] on button "Cancel" at bounding box center [387, 606] width 82 height 38
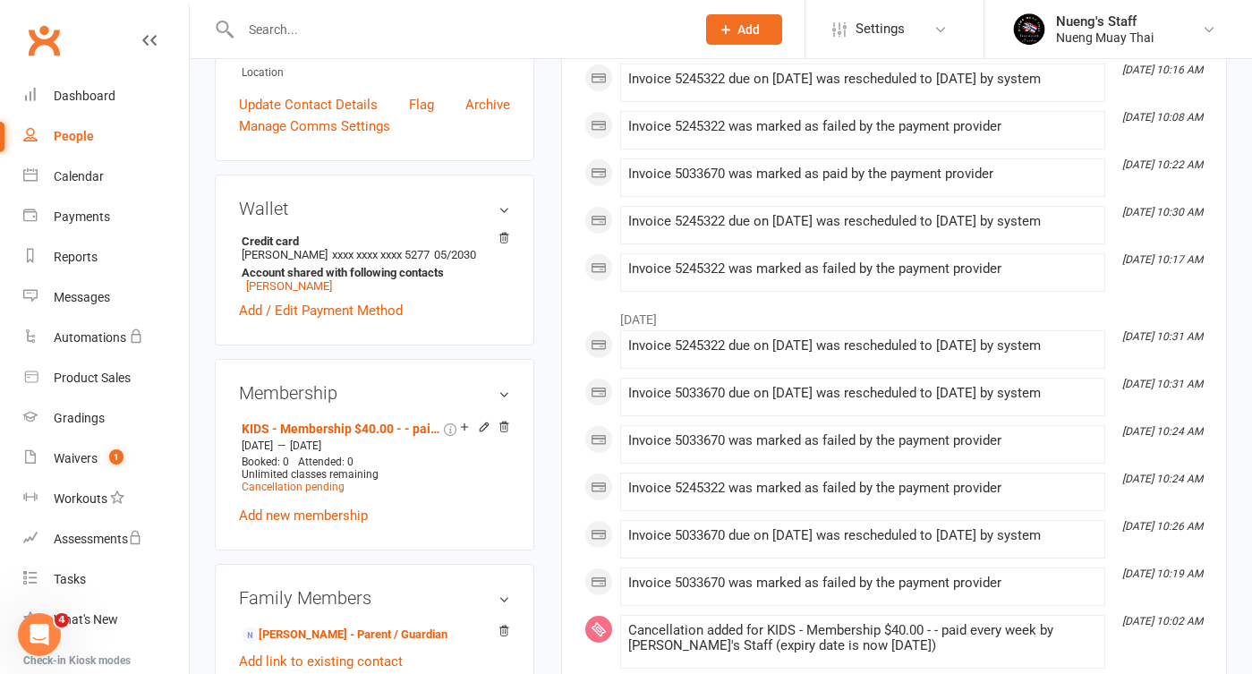
scroll to position [577, 0]
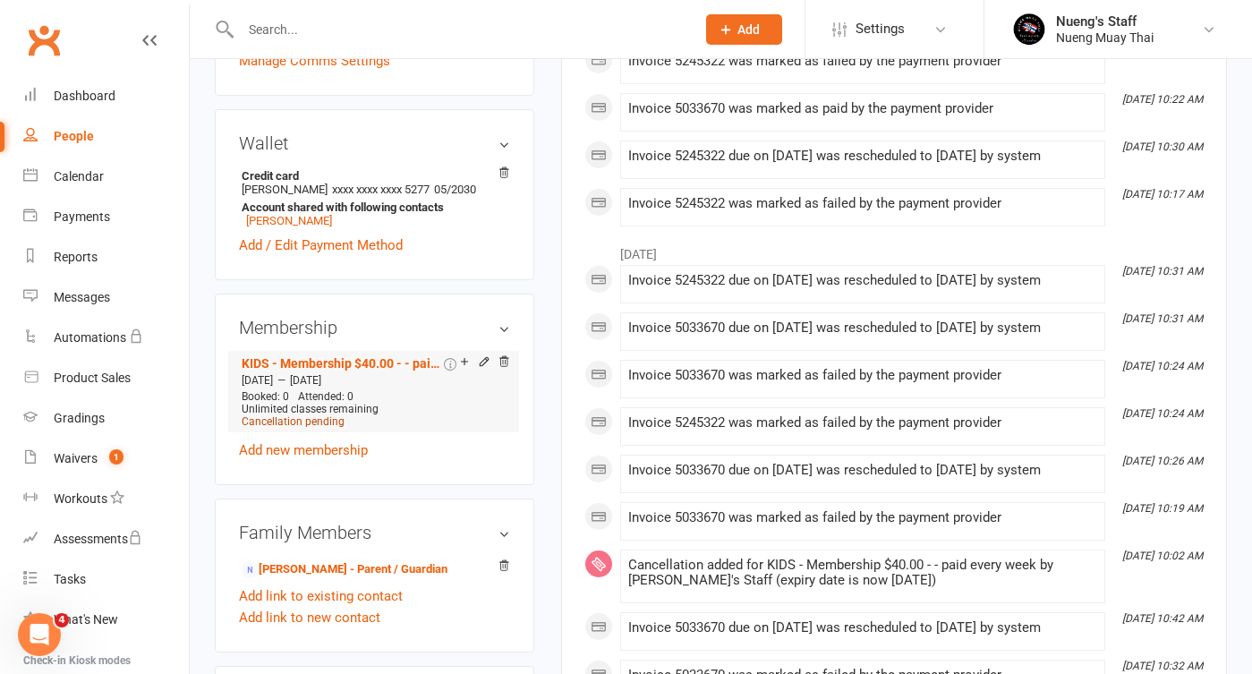
click at [308, 415] on span "Cancellation pending" at bounding box center [293, 421] width 103 height 13
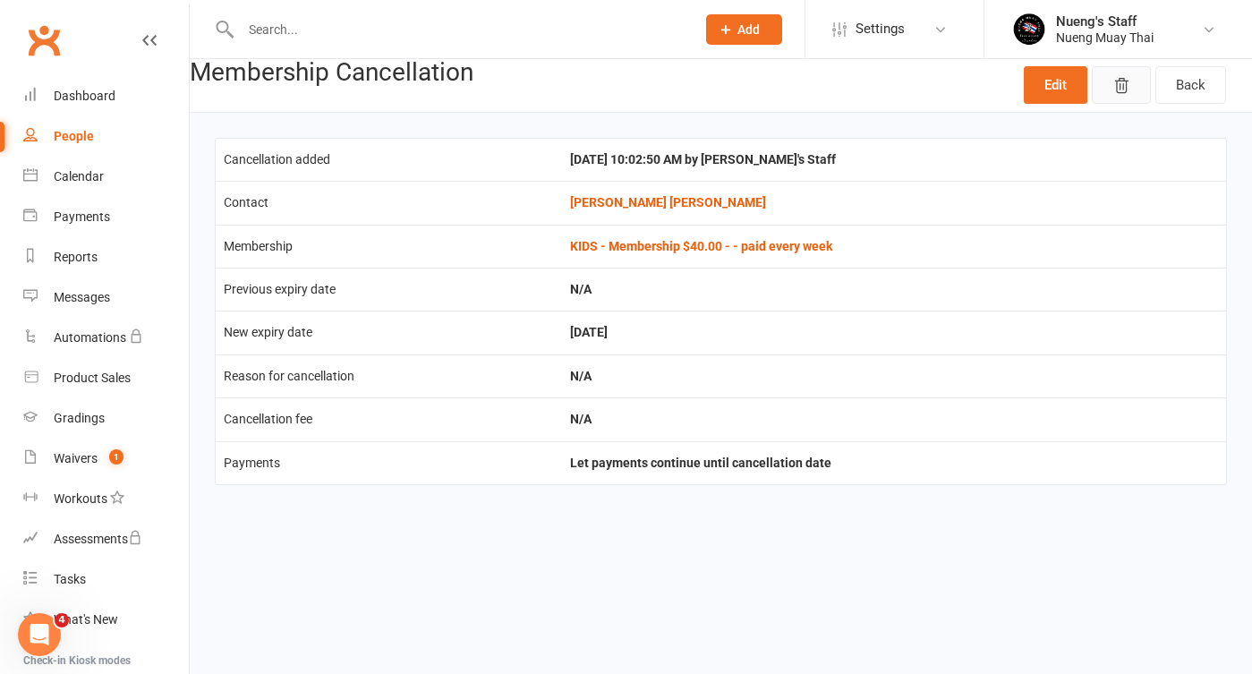
click at [1128, 86] on icon "button" at bounding box center [1122, 86] width 18 height 18
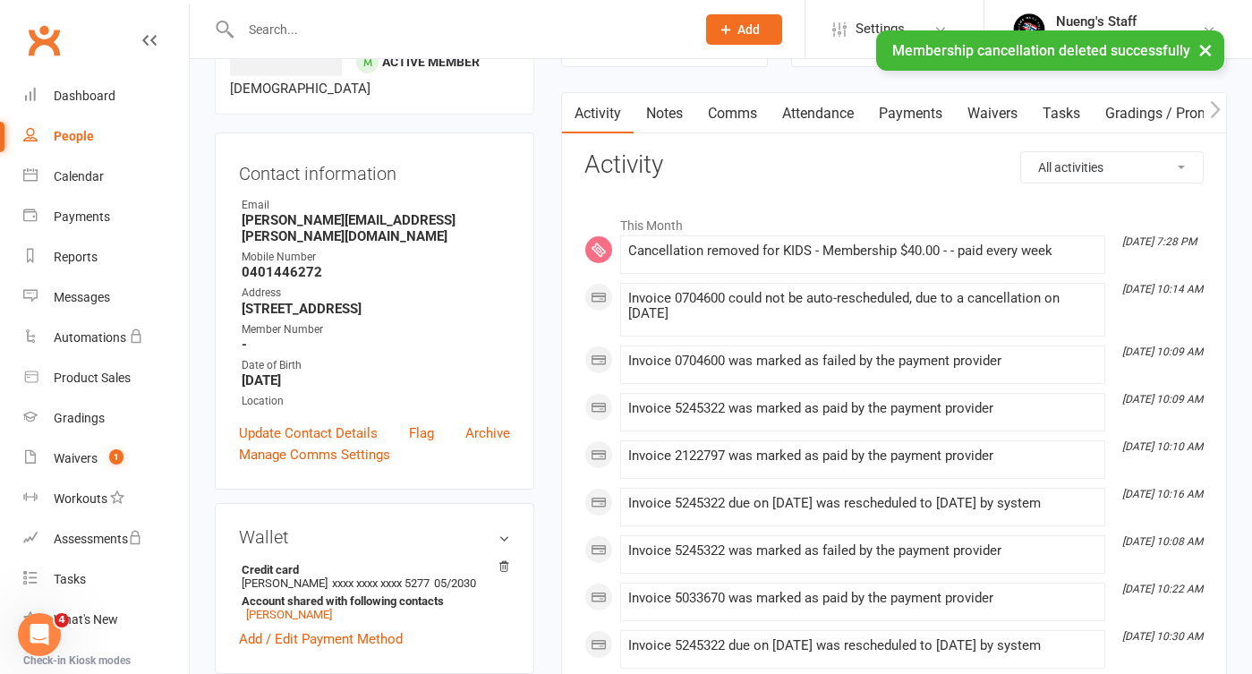
scroll to position [566, 0]
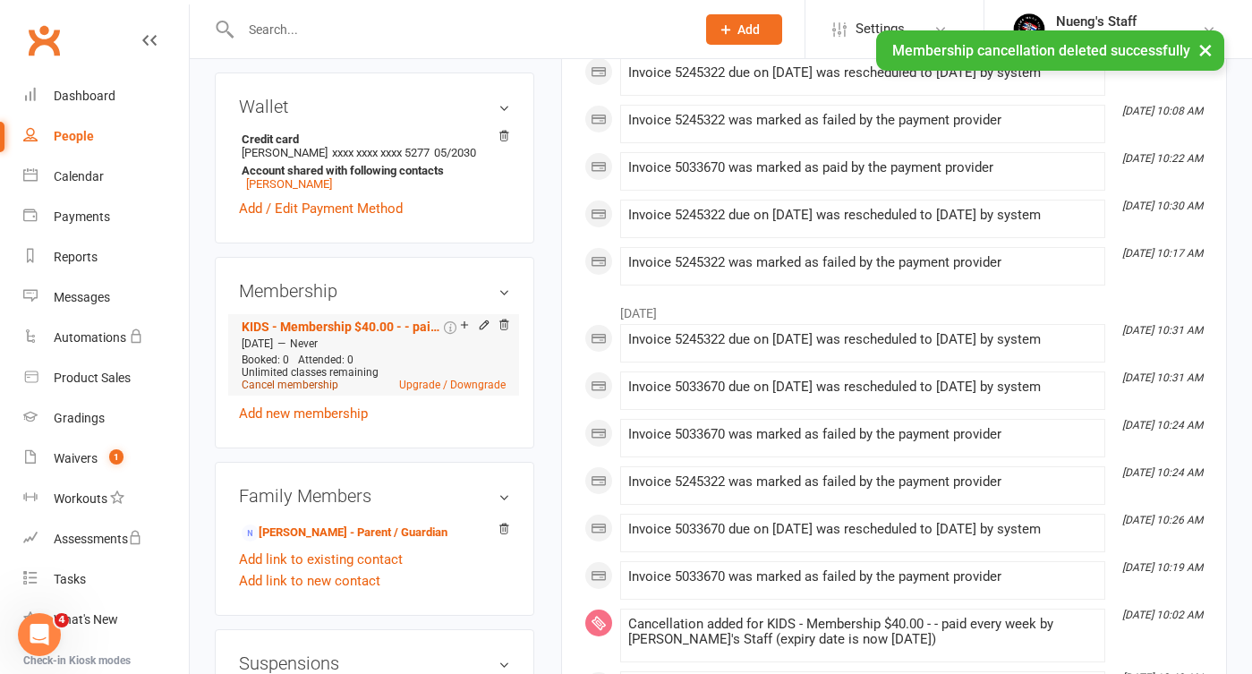
click at [335, 379] on link "Cancel membership" at bounding box center [290, 385] width 97 height 13
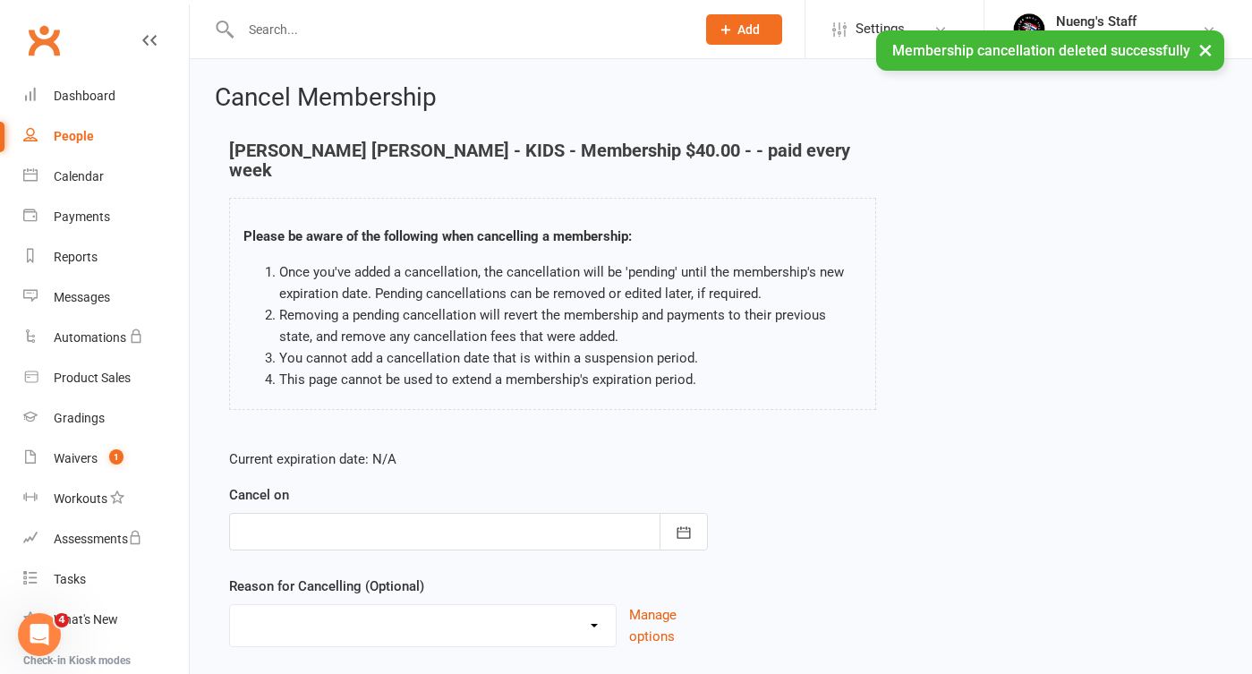
click at [487, 514] on div at bounding box center [468, 532] width 479 height 38
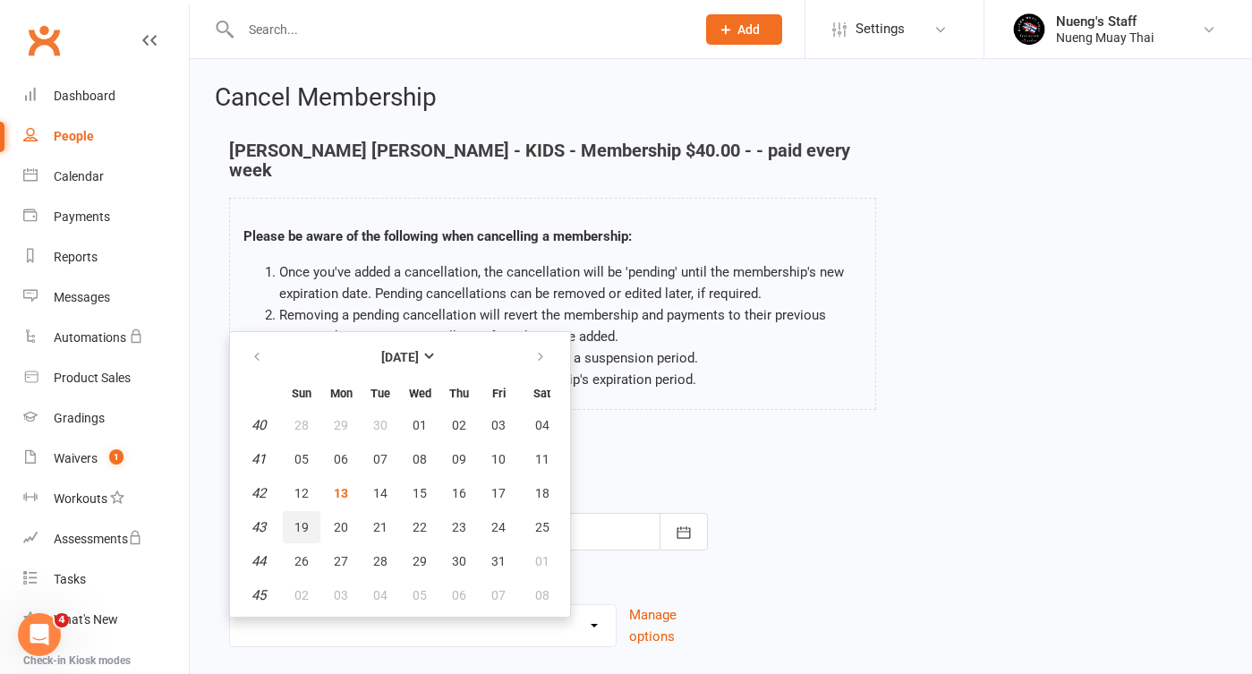
click at [309, 511] on button "19" at bounding box center [302, 527] width 38 height 32
type input "19 Oct 2025"
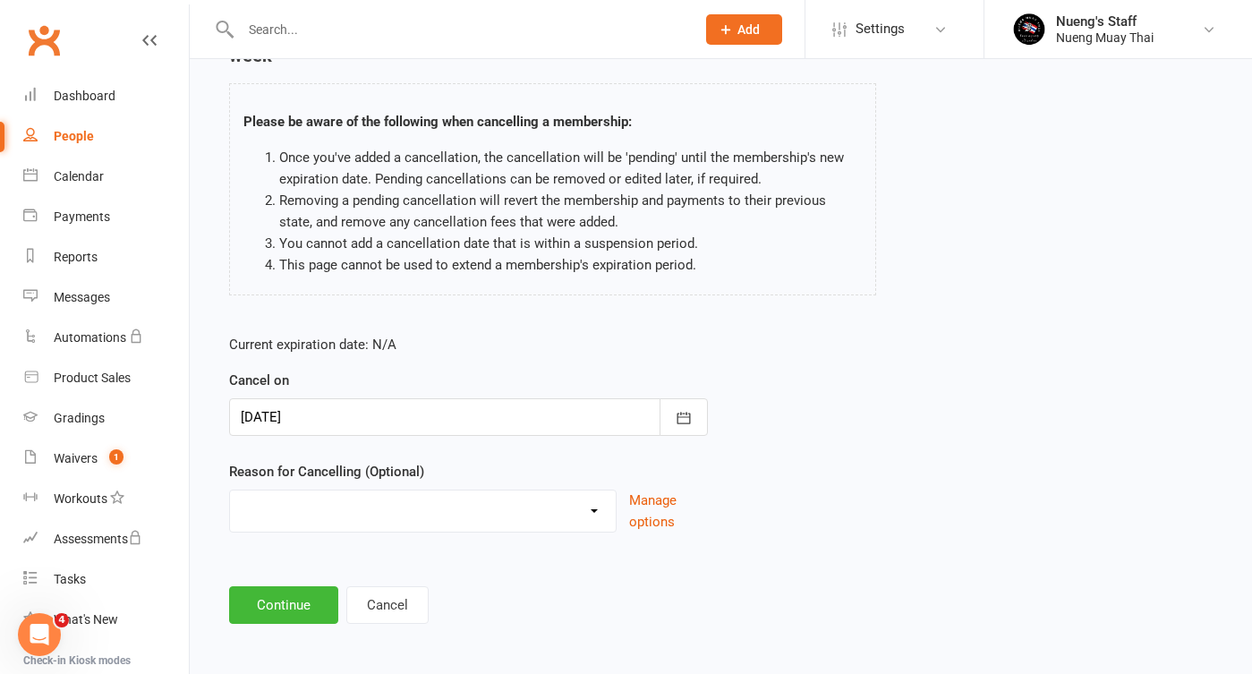
scroll to position [114, 0]
click at [301, 587] on button "Continue" at bounding box center [283, 606] width 109 height 38
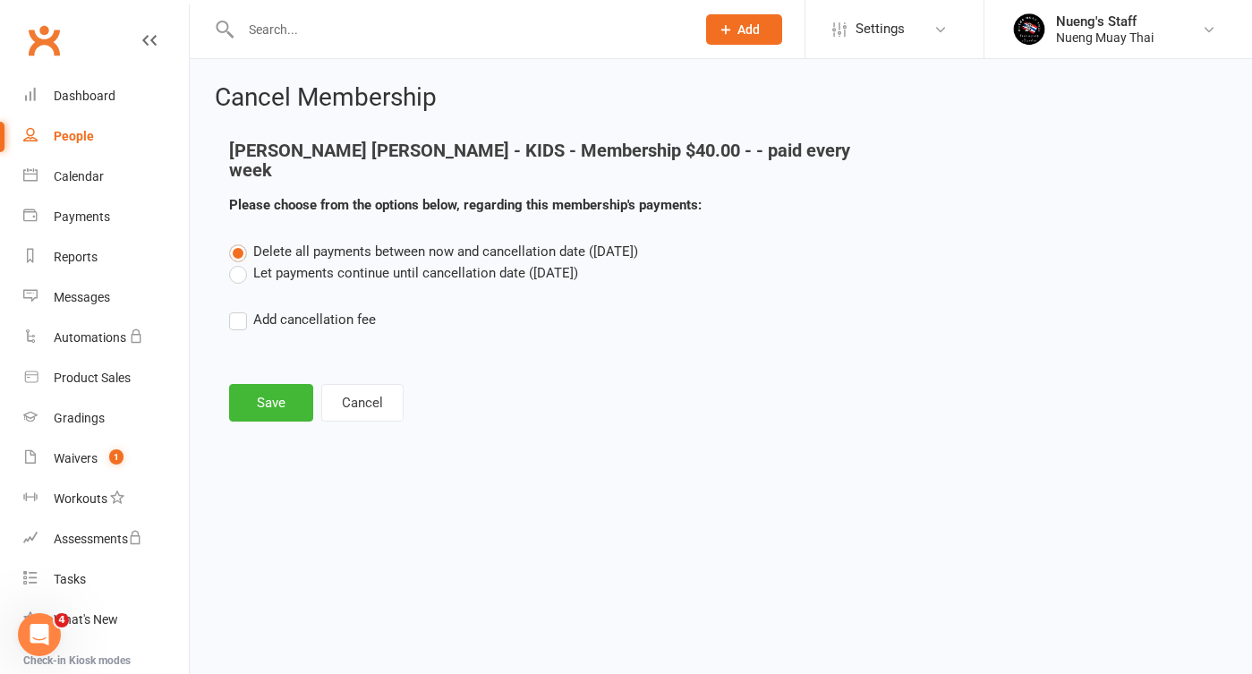
click at [404, 262] on label "Let payments continue until cancellation date (Oct 19, 2025)" at bounding box center [403, 272] width 349 height 21
click at [241, 262] on input "Let payments continue until cancellation date (Oct 19, 2025)" at bounding box center [235, 262] width 12 height 0
click at [264, 384] on button "Save" at bounding box center [271, 403] width 84 height 38
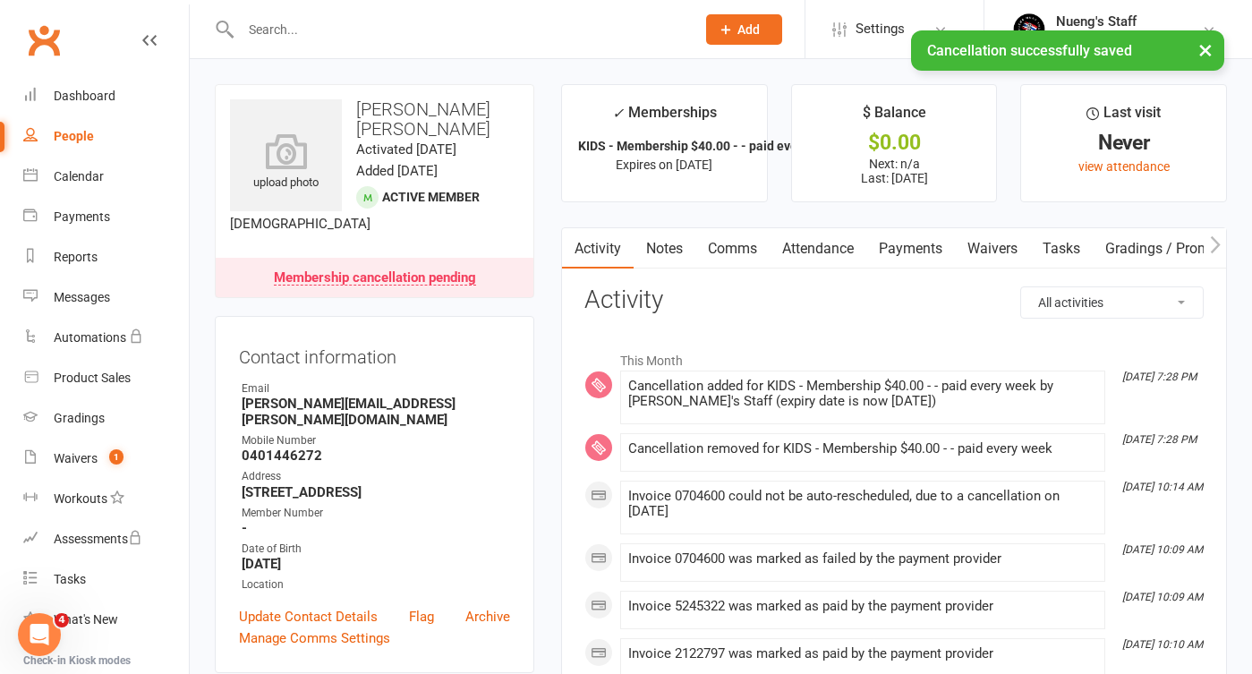
click at [924, 253] on link "Payments" at bounding box center [910, 248] width 89 height 41
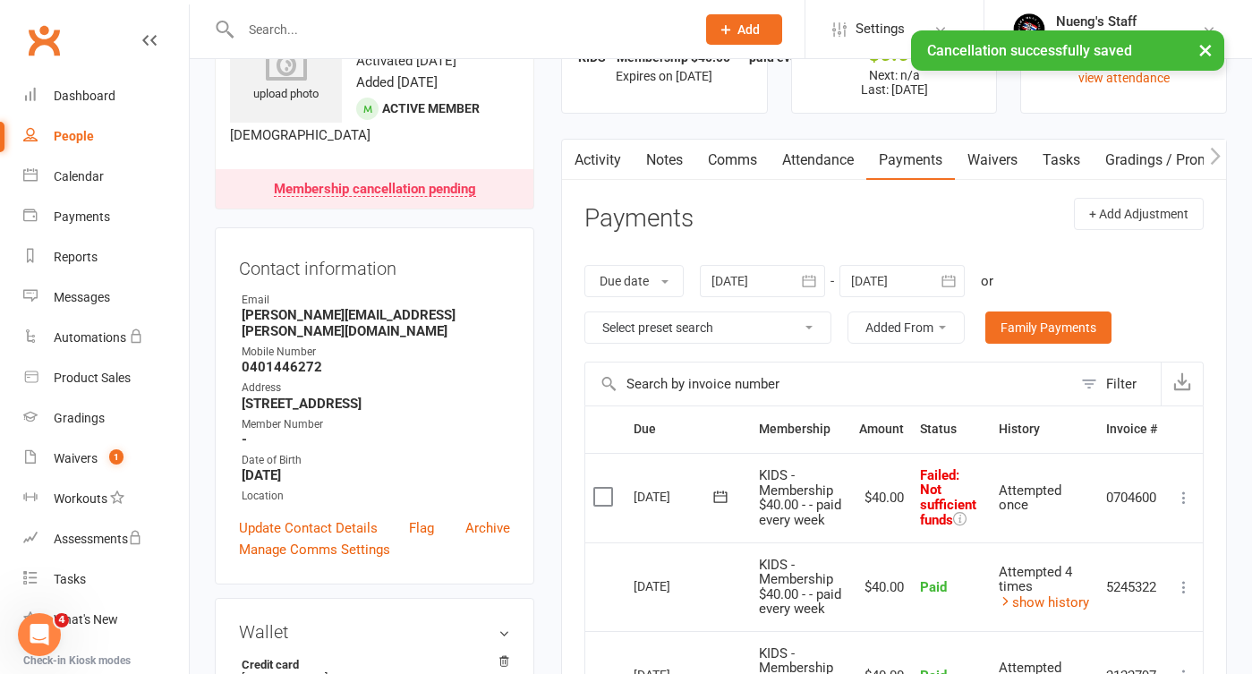
scroll to position [73, 0]
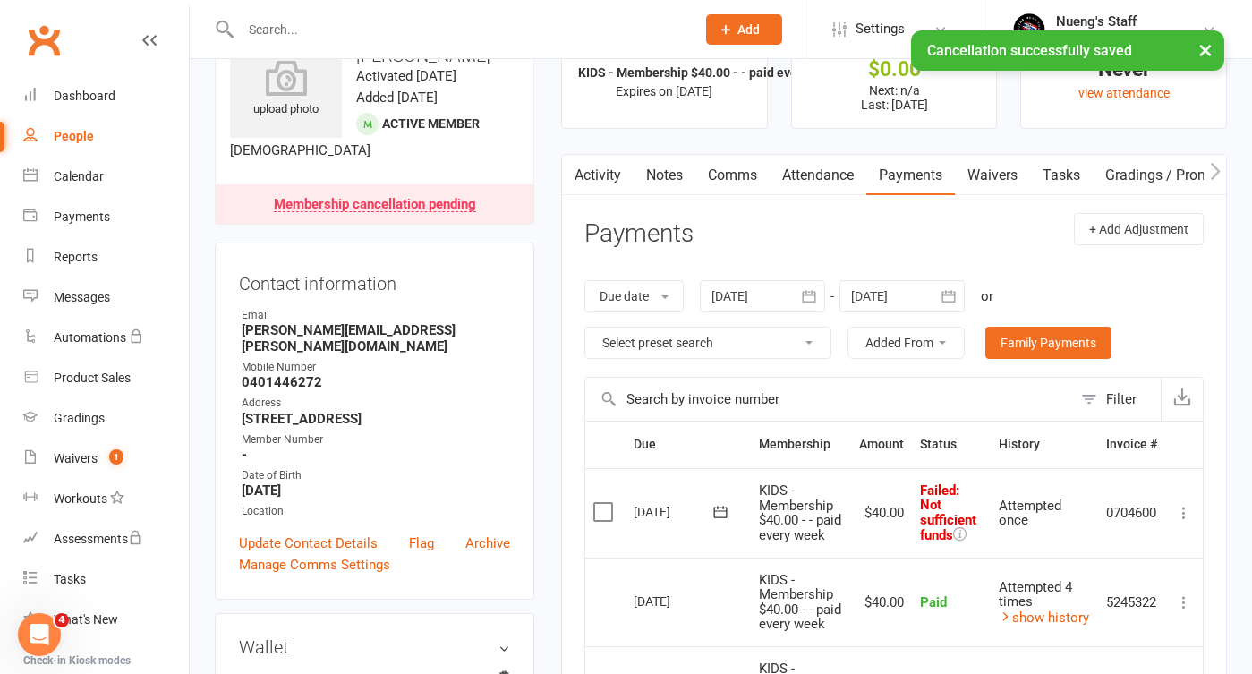
click at [93, 137] on link "People" at bounding box center [106, 136] width 166 height 40
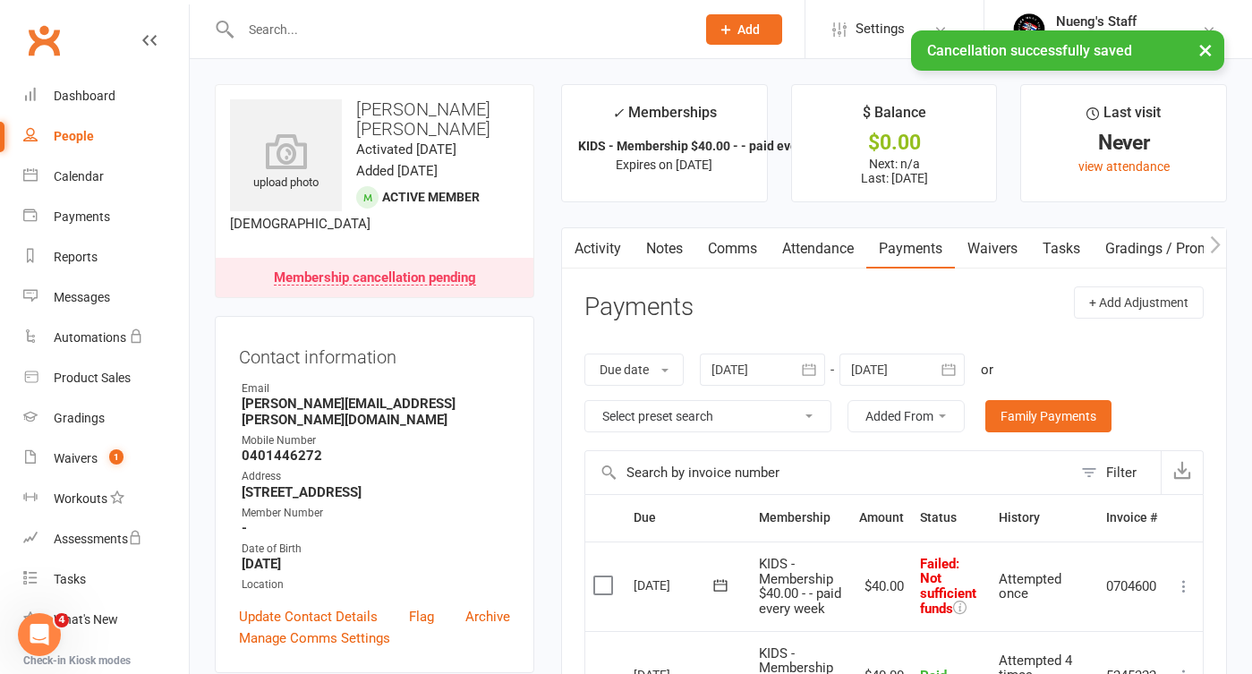
select select "true"
select select "50"
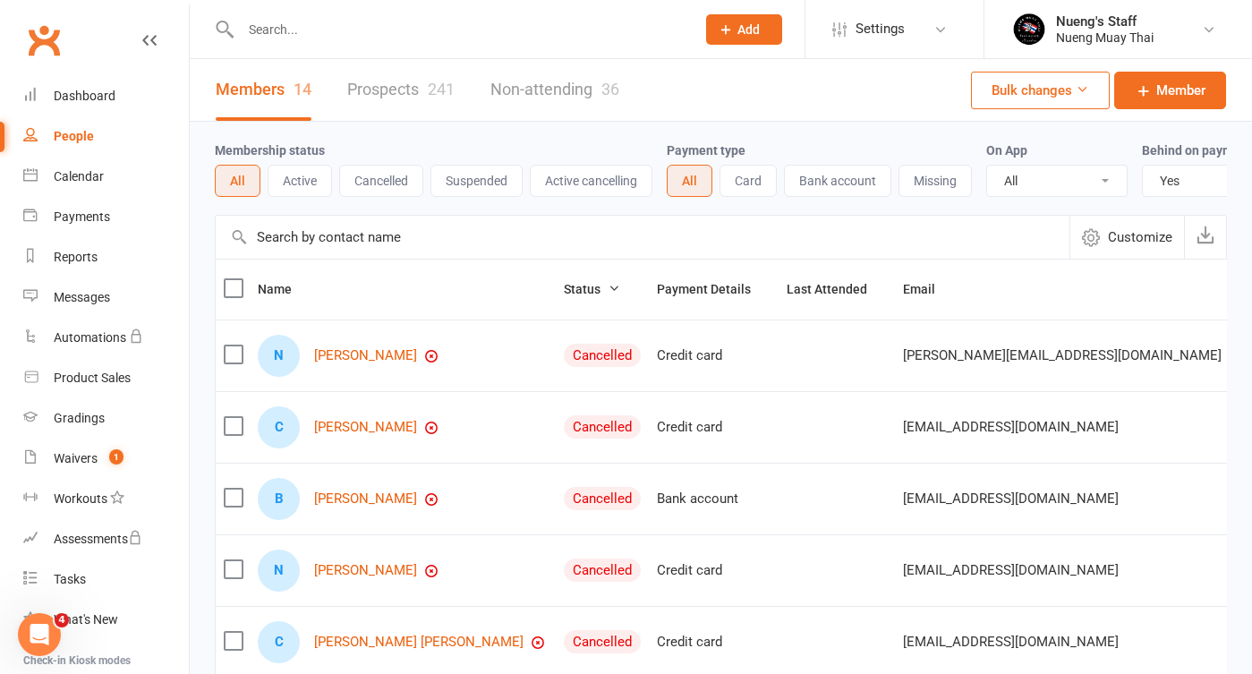
select select
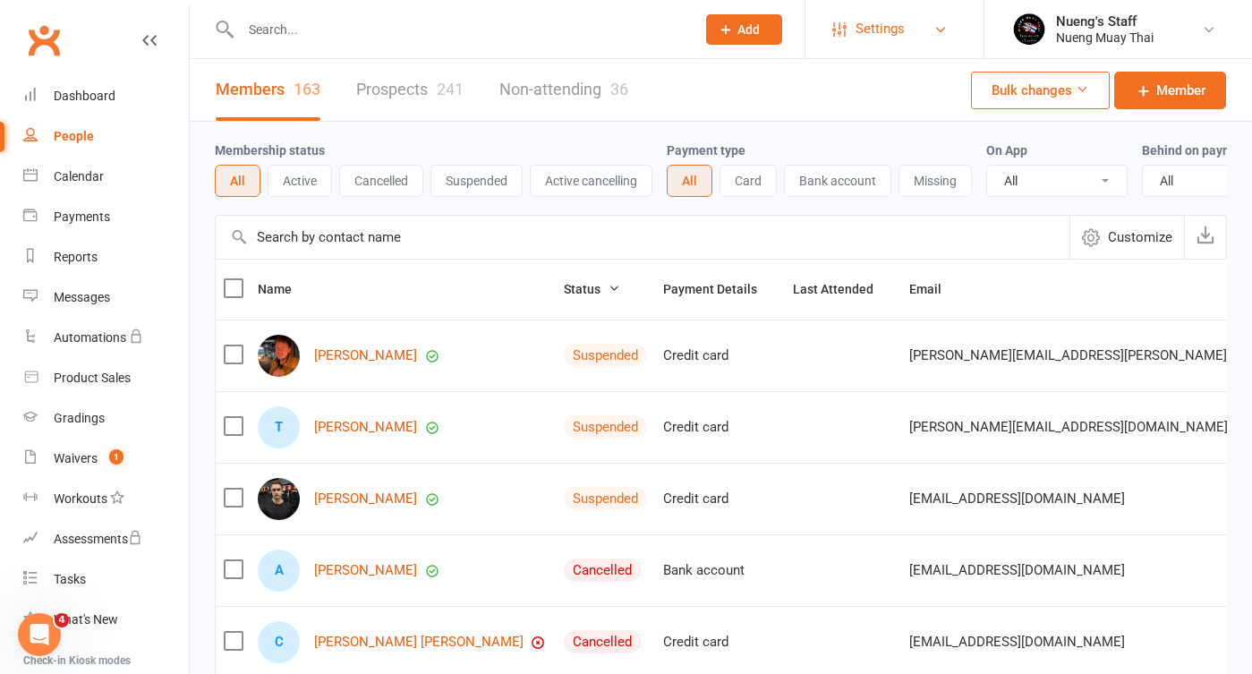
click at [937, 14] on link "Settings" at bounding box center [894, 29] width 124 height 40
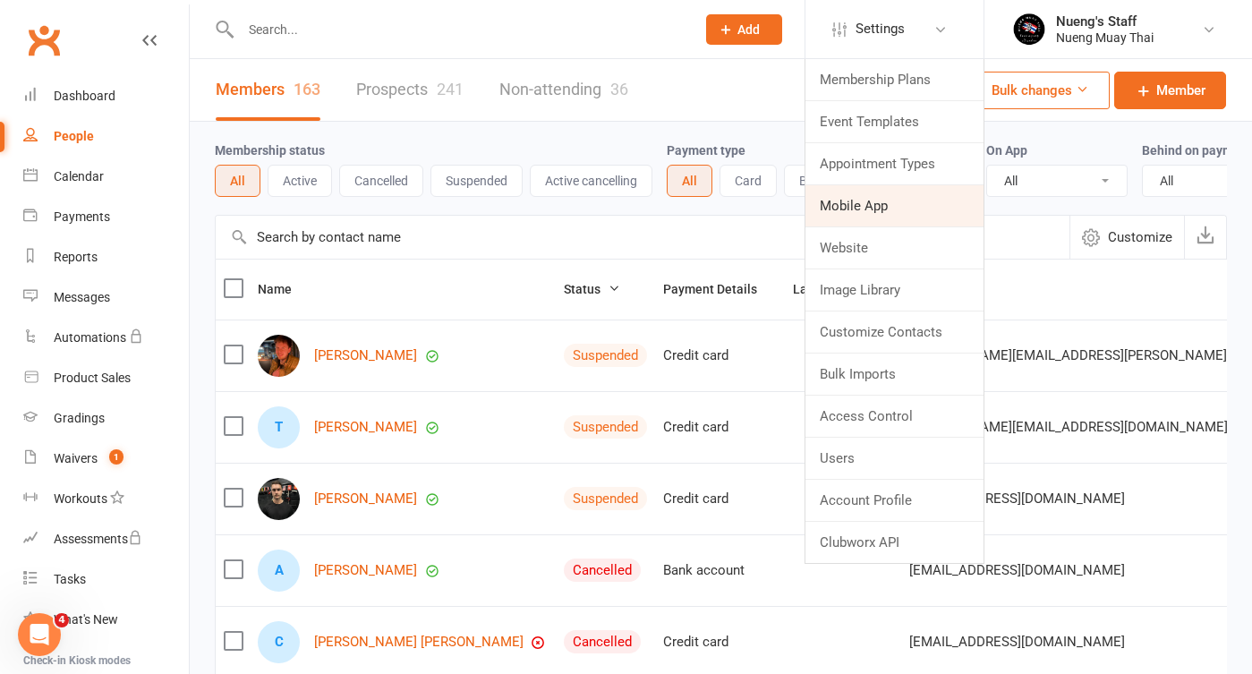
click at [898, 210] on link "Mobile App" at bounding box center [895, 205] width 178 height 41
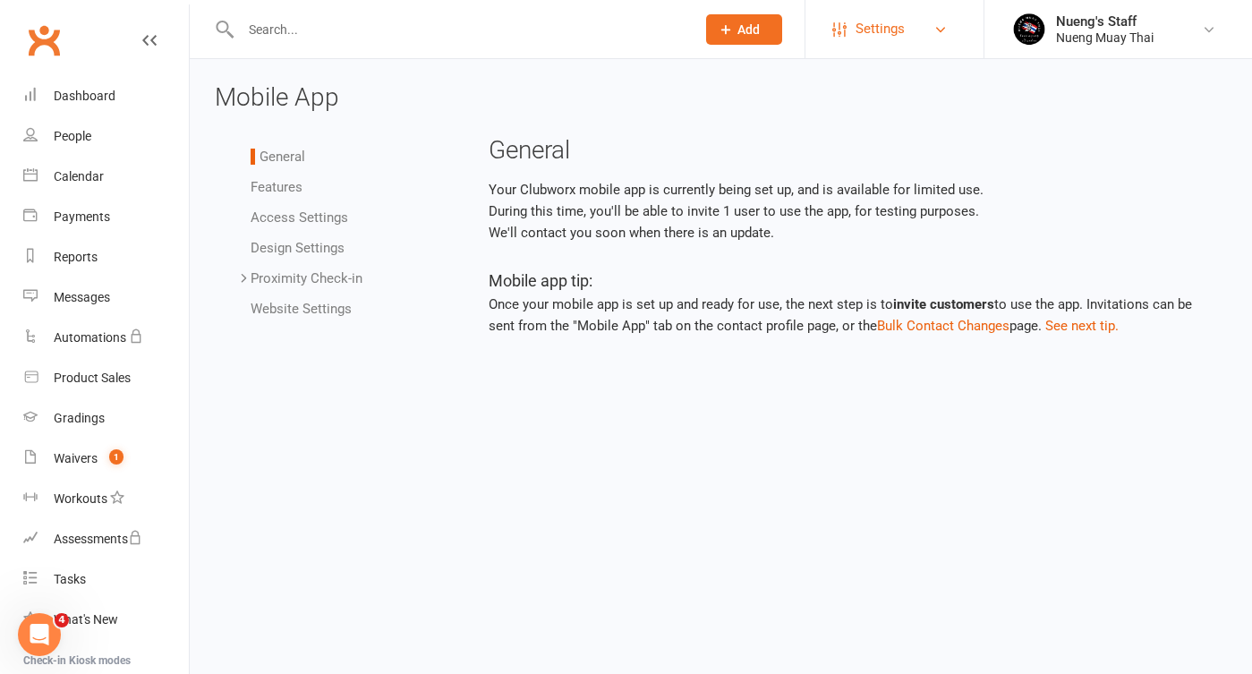
click at [879, 23] on span "Settings" at bounding box center [880, 29] width 49 height 40
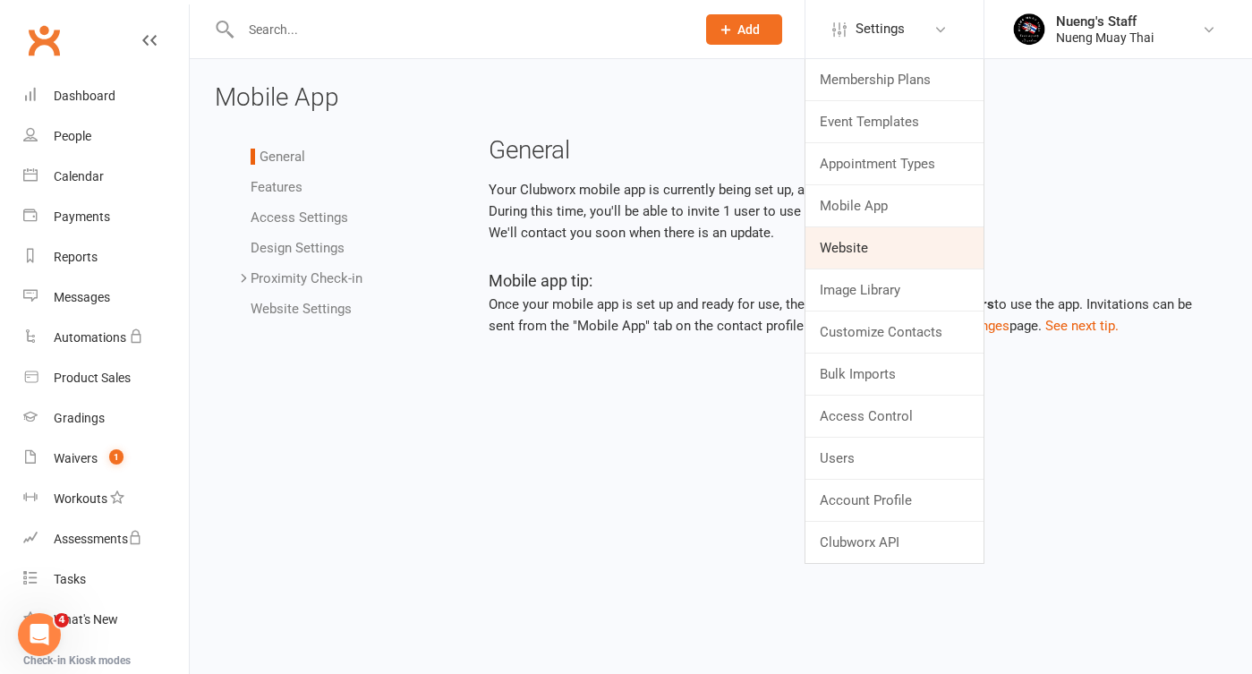
click at [889, 253] on link "Website" at bounding box center [895, 247] width 178 height 41
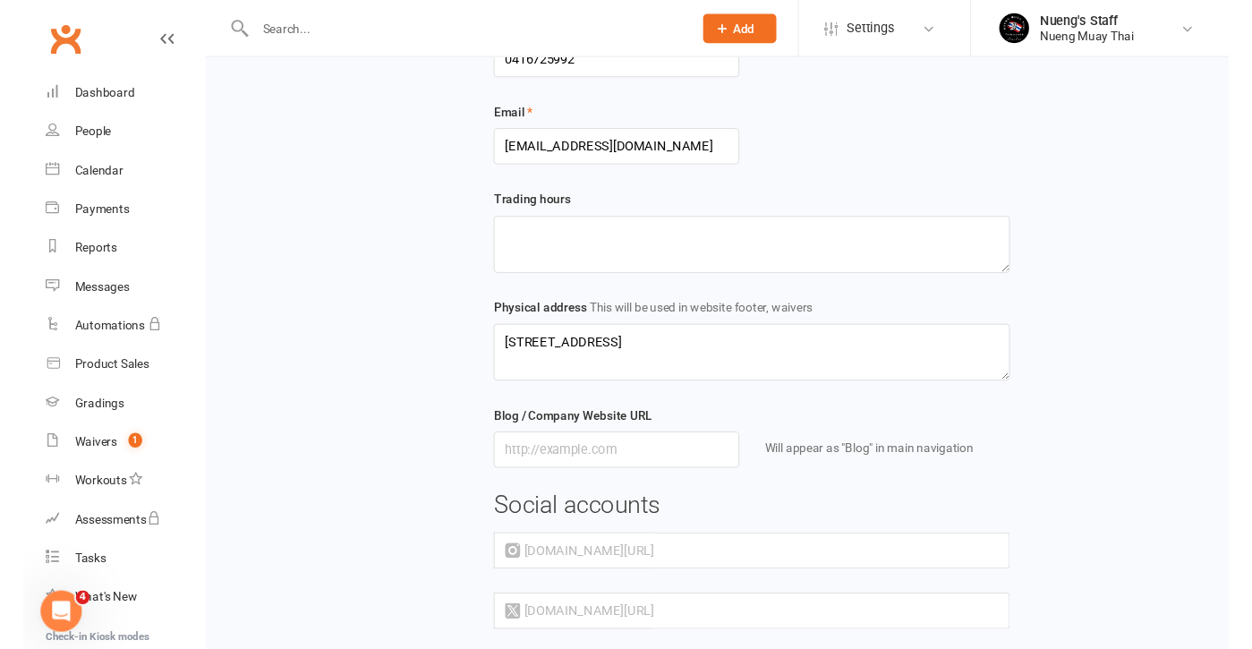
scroll to position [352, 0]
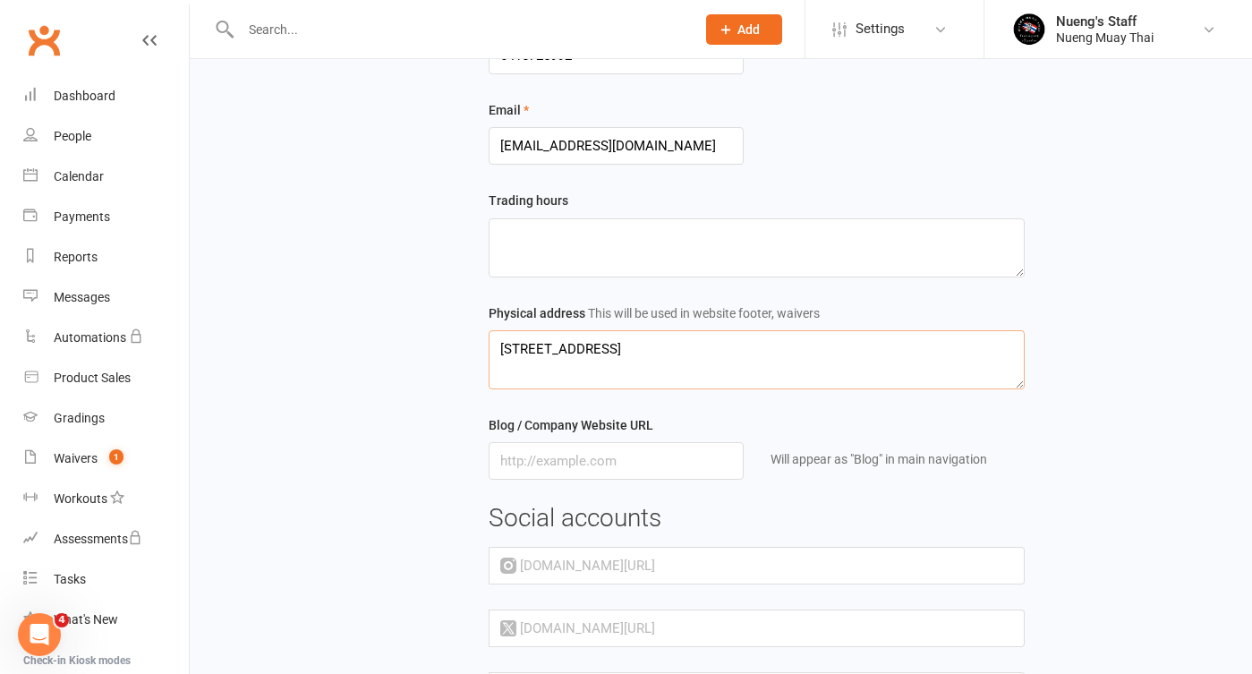
click at [773, 352] on textarea "2/242 South Pine Road, Enoggera QLD 4051" at bounding box center [757, 359] width 536 height 59
click at [605, 349] on textarea "2/242 South Pine Road, Enoggera QLD 4051" at bounding box center [757, 359] width 536 height 59
click at [662, 344] on textarea "2/242 South Pine Road, Enoggera QLD 4051" at bounding box center [757, 359] width 536 height 59
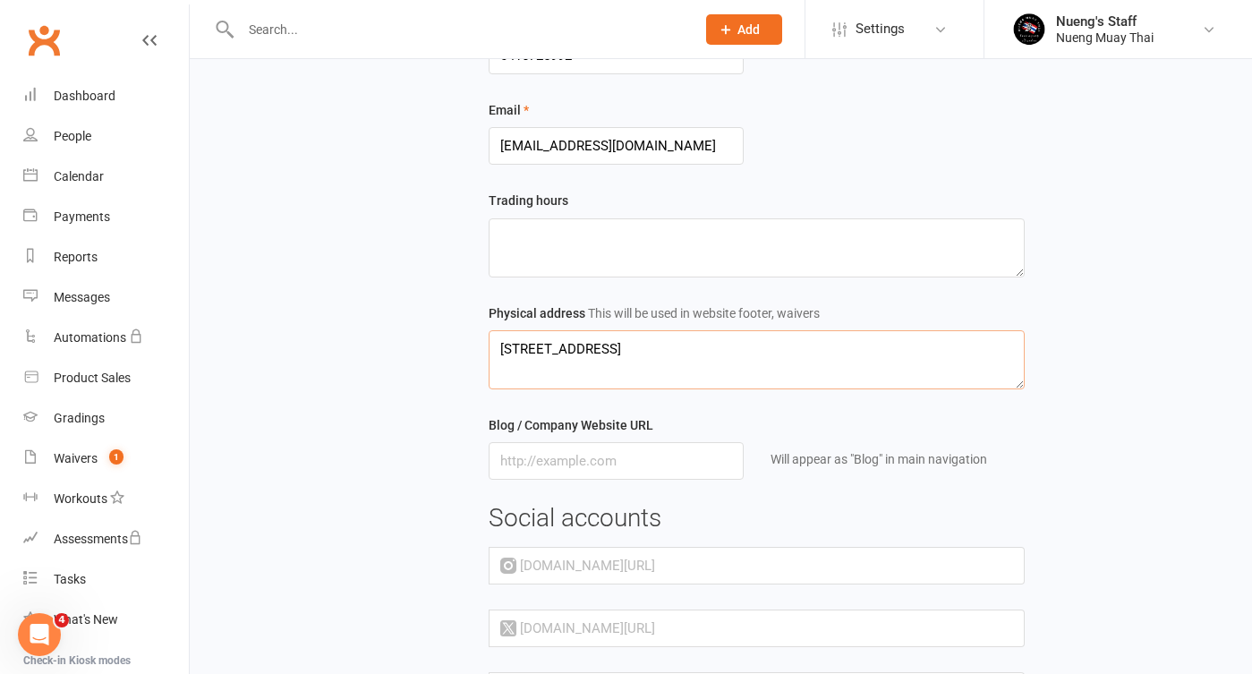
click at [662, 344] on textarea "2/242 South Pine Road, Enoggera QLD 4051" at bounding box center [757, 359] width 536 height 59
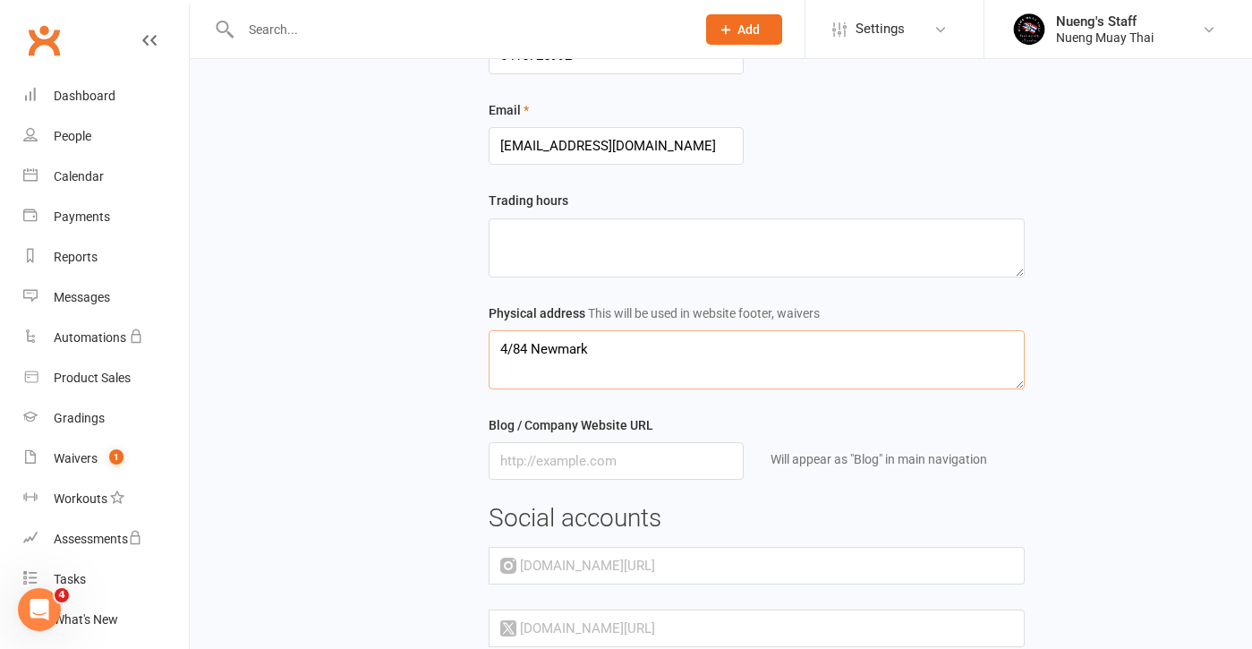
click at [576, 347] on textarea "4/84 Newmark" at bounding box center [757, 359] width 536 height 59
paste textarea "et Road, Windsor QLD 4030 Australia"
click at [503, 369] on textarea "4/84 Newmarket Road, Windsor QLD 4030 Australia" at bounding box center [757, 359] width 536 height 59
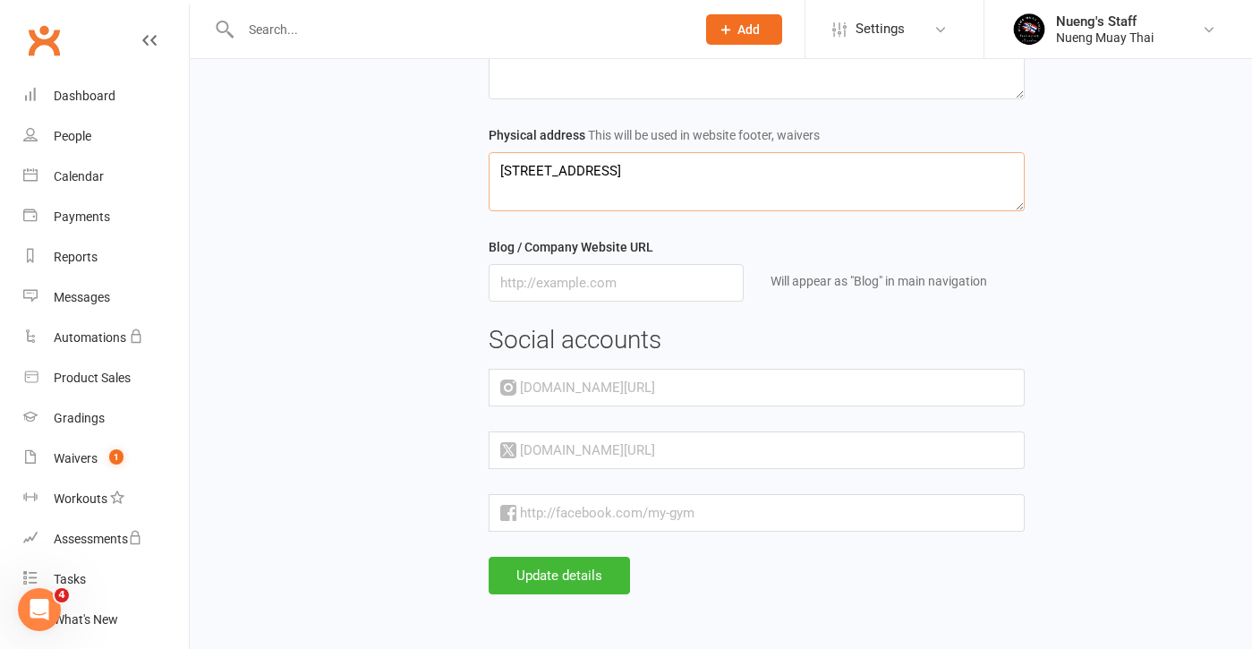
scroll to position [541, 0]
type textarea "4/84 Newmarket Road, Windsor QLD 4030 Australia"
click at [655, 378] on input "text" at bounding box center [840, 388] width 370 height 38
paste input "https://www.instagram.com/nuengmuaythai/"
click at [655, 369] on input "https://www.instagram.com/nuengmuaythai/" at bounding box center [840, 388] width 370 height 38
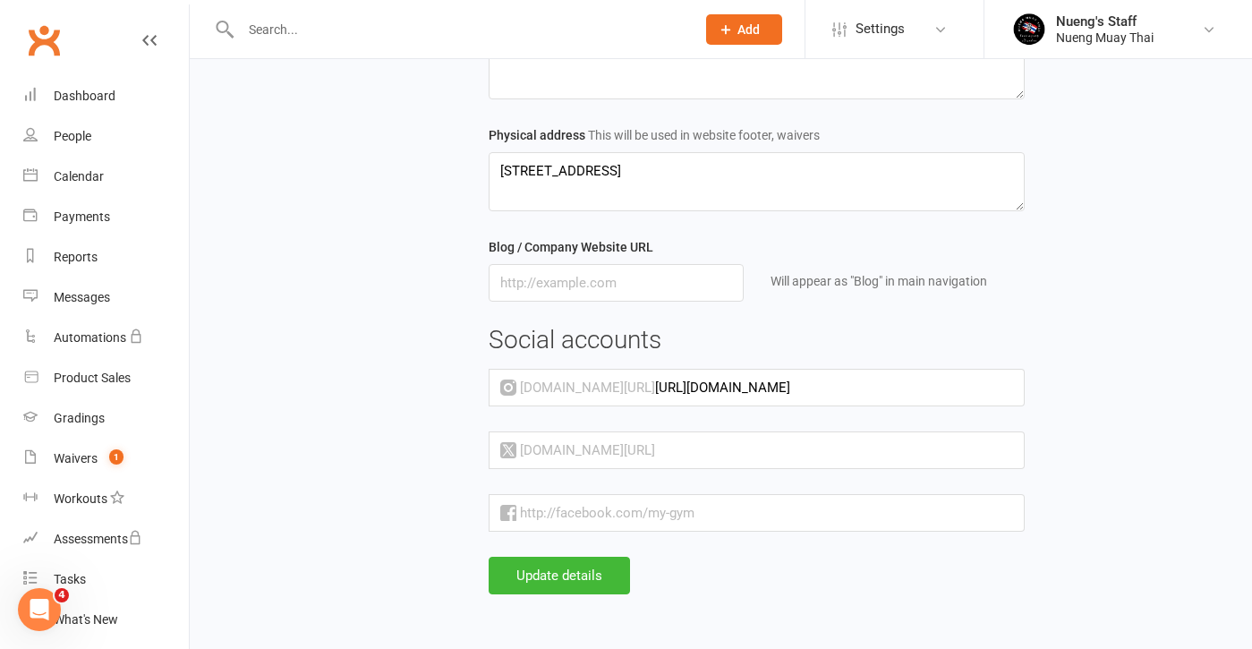
click at [655, 369] on input "https://www.instagram.com/nuengmuaythai/" at bounding box center [840, 388] width 370 height 38
click at [804, 372] on input "https://www.instagram.com/nuengmuaythai/" at bounding box center [840, 388] width 370 height 38
drag, startPoint x: 787, startPoint y: 372, endPoint x: 617, endPoint y: 369, distance: 170.1
click at [655, 369] on input "https://www.instagram.com/nuengmuaythai/" at bounding box center [840, 388] width 370 height 38
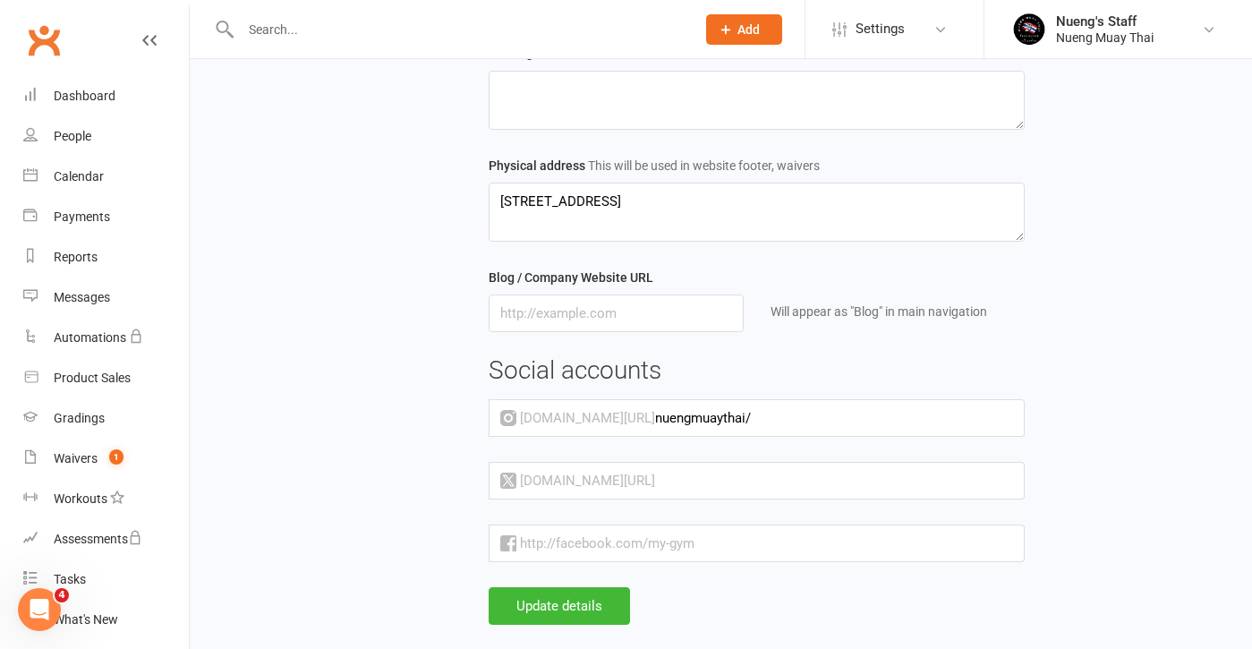
scroll to position [484, 0]
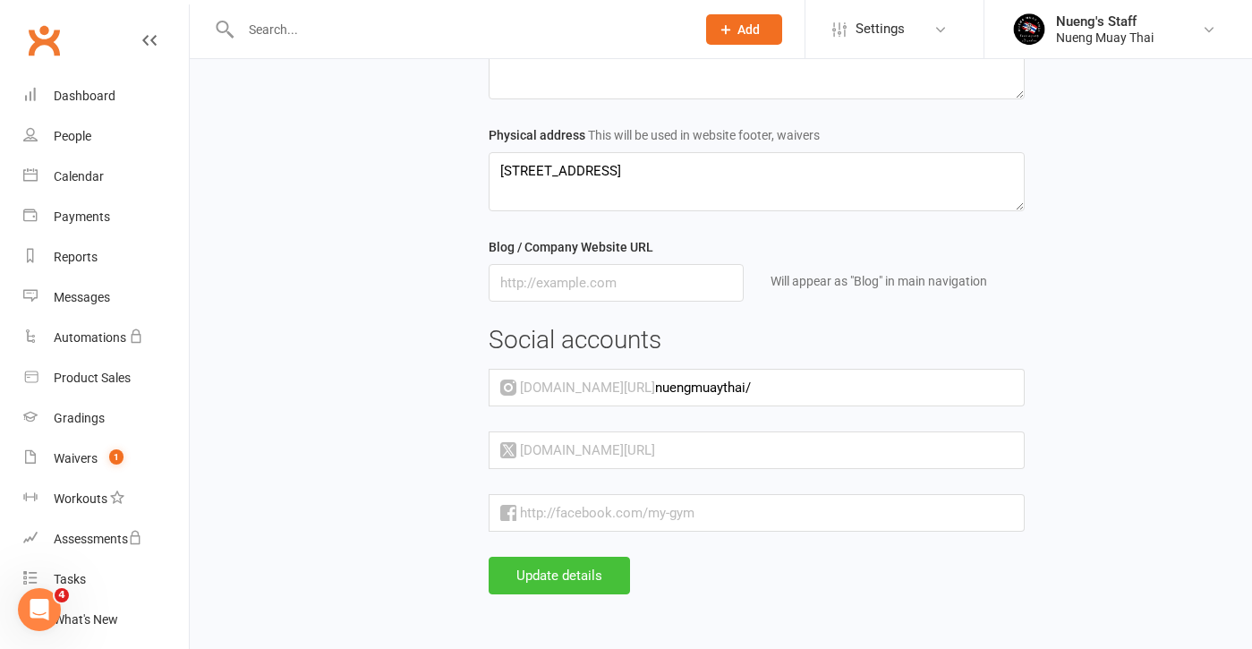
type input "nuengmuaythai/"
click at [596, 557] on button "Update details" at bounding box center [559, 576] width 141 height 38
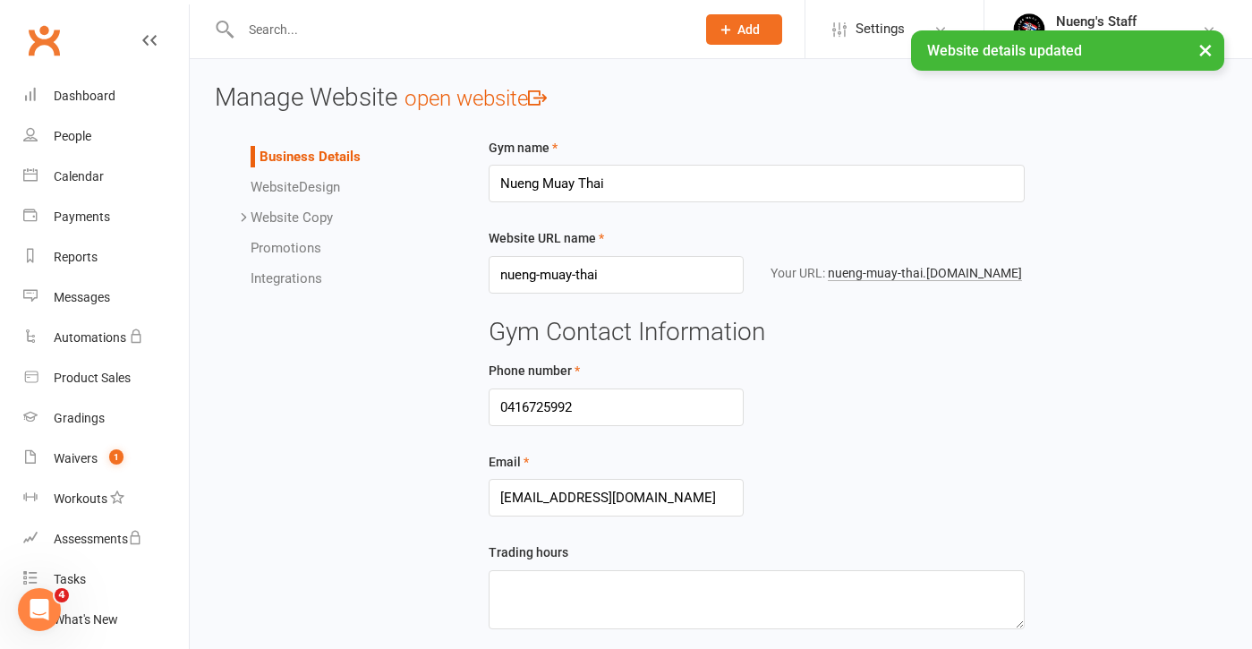
scroll to position [0, 0]
click at [880, 276] on link "nueng-muay-thai .clubworx.com" at bounding box center [925, 273] width 194 height 15
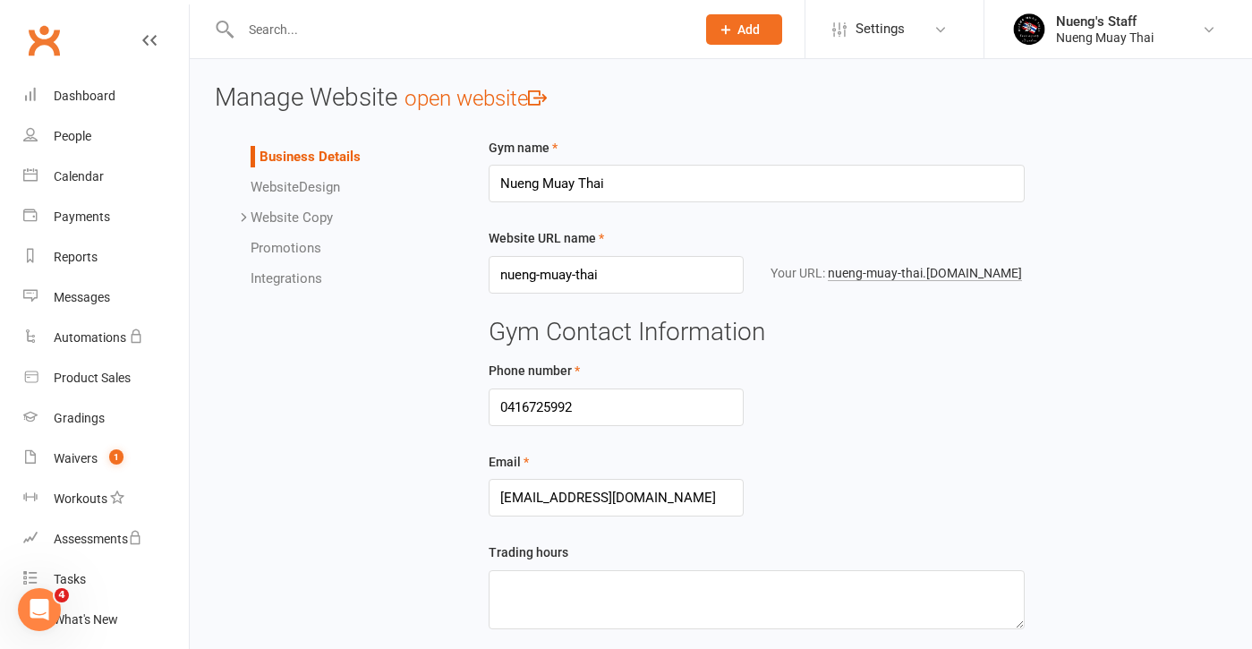
click at [293, 247] on link "Promotions" at bounding box center [286, 248] width 71 height 16
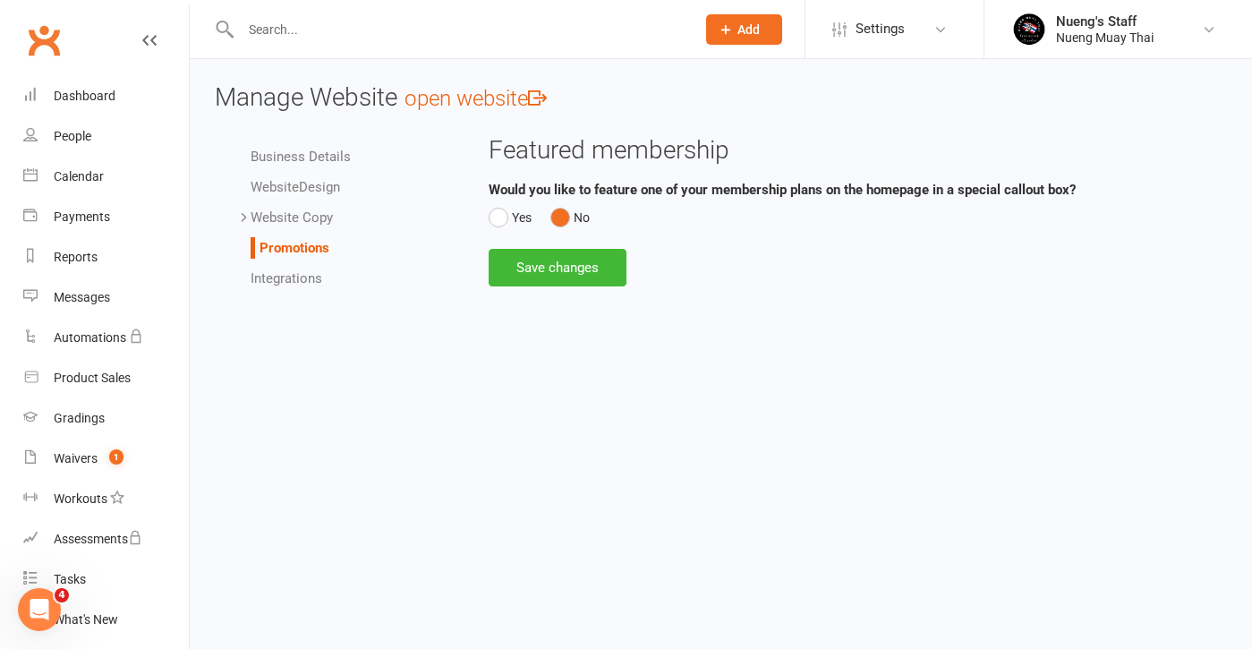
click at [305, 216] on link "Website Copy" at bounding box center [292, 217] width 82 height 16
click at [320, 244] on link "Homepage" at bounding box center [318, 248] width 65 height 16
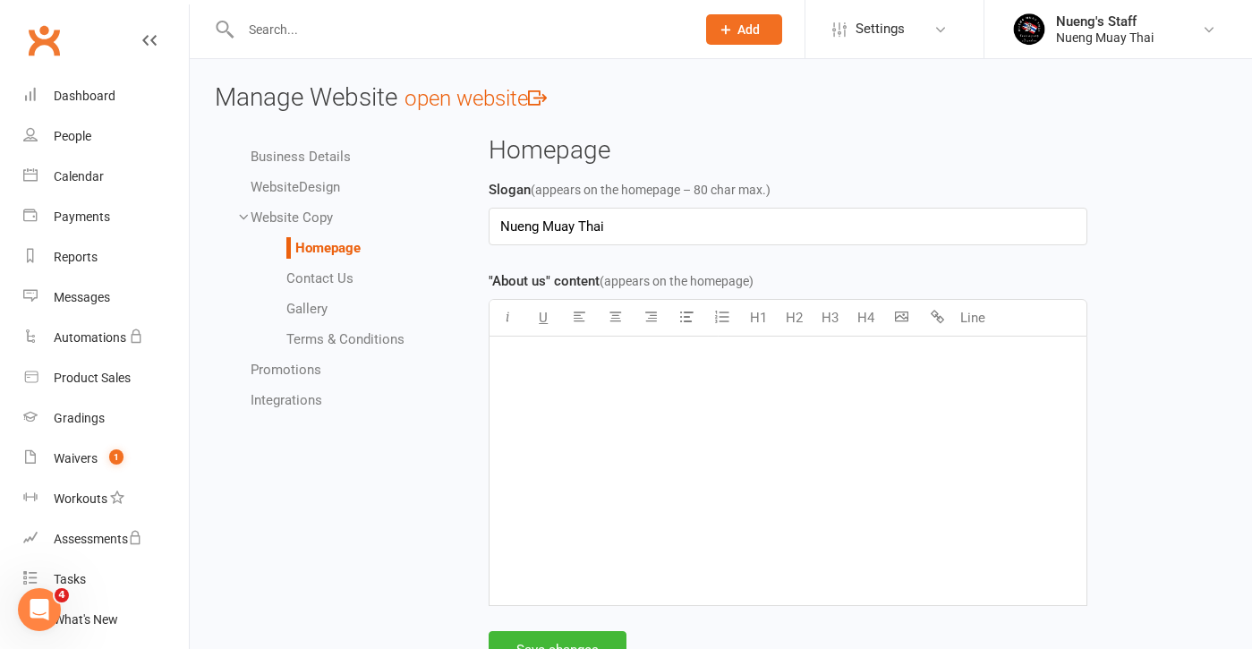
click at [333, 283] on link "Contact Us" at bounding box center [319, 278] width 67 height 16
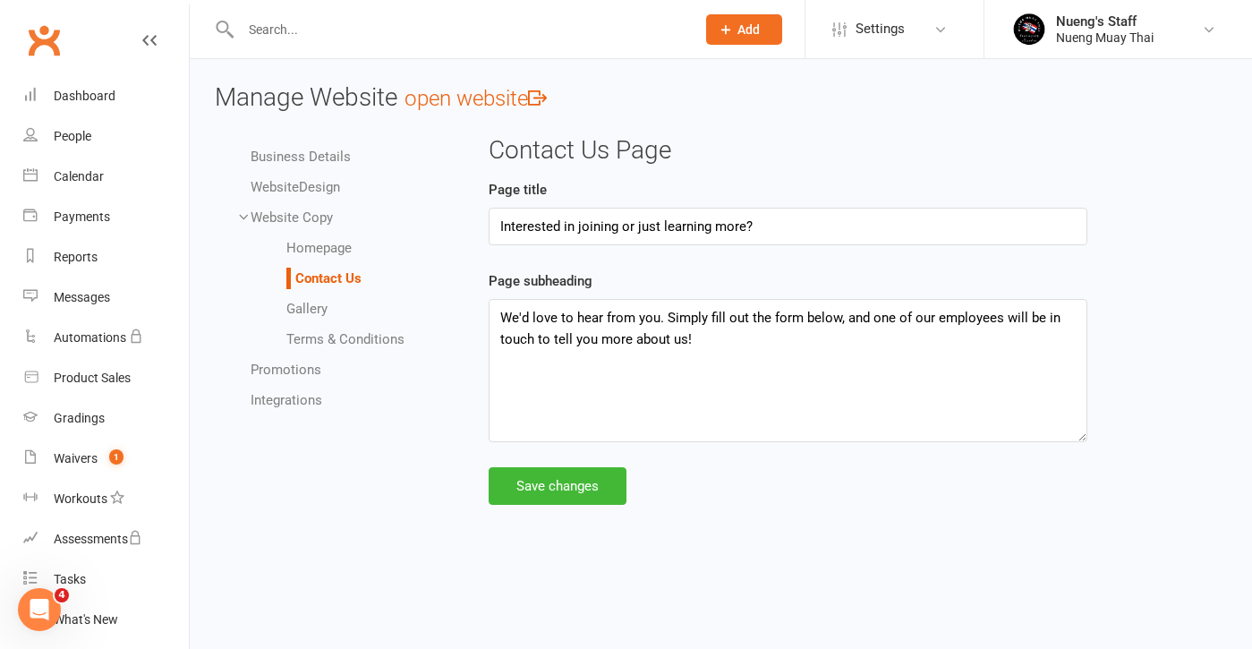
click at [321, 313] on link "Gallery" at bounding box center [306, 309] width 41 height 16
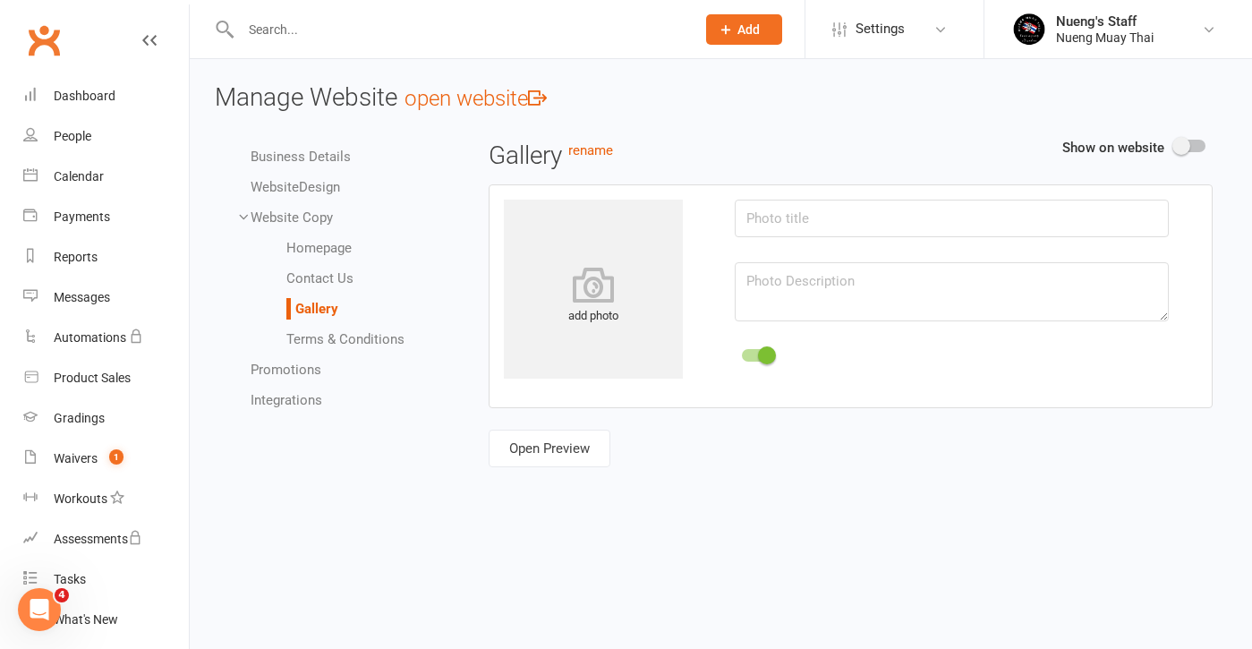
click at [323, 334] on link "Terms & Conditions" at bounding box center [345, 339] width 118 height 16
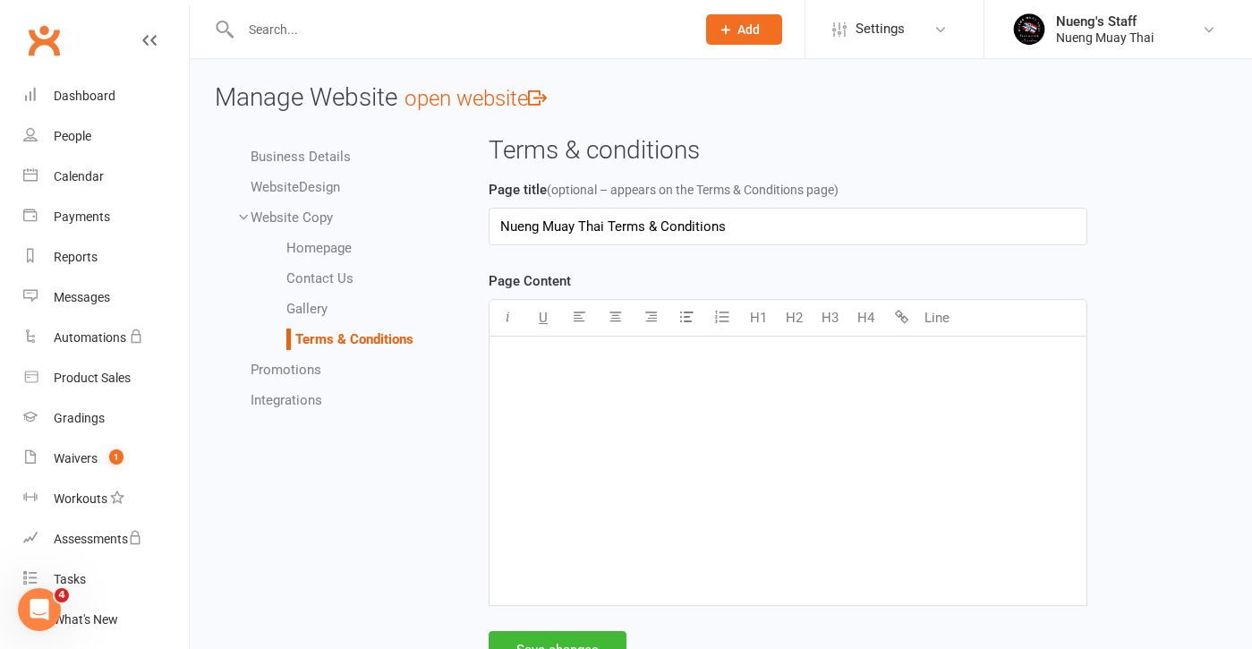
click at [291, 199] on ul "Business Details Website Design Website Copy Homepage Contact Us Gallery Terms …" at bounding box center [331, 278] width 233 height 265
click at [291, 194] on li "Website Design" at bounding box center [349, 186] width 197 height 21
click at [293, 186] on span "Website" at bounding box center [275, 187] width 48 height 16
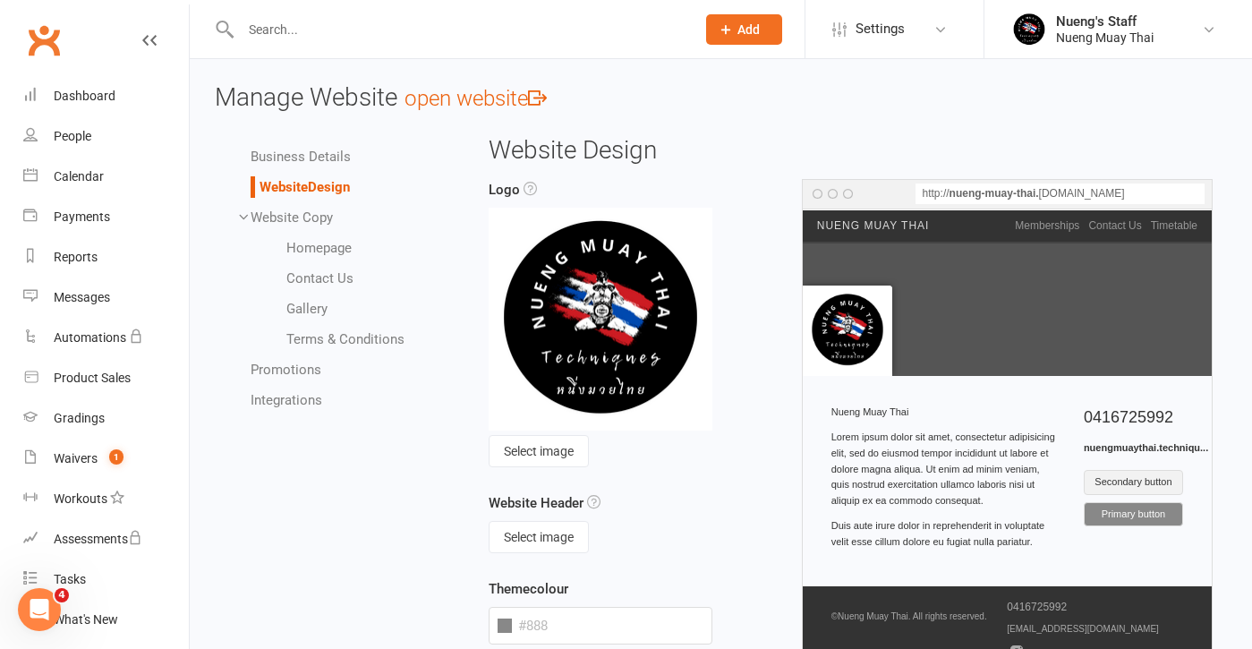
click at [298, 240] on link "Homepage" at bounding box center [318, 248] width 65 height 16
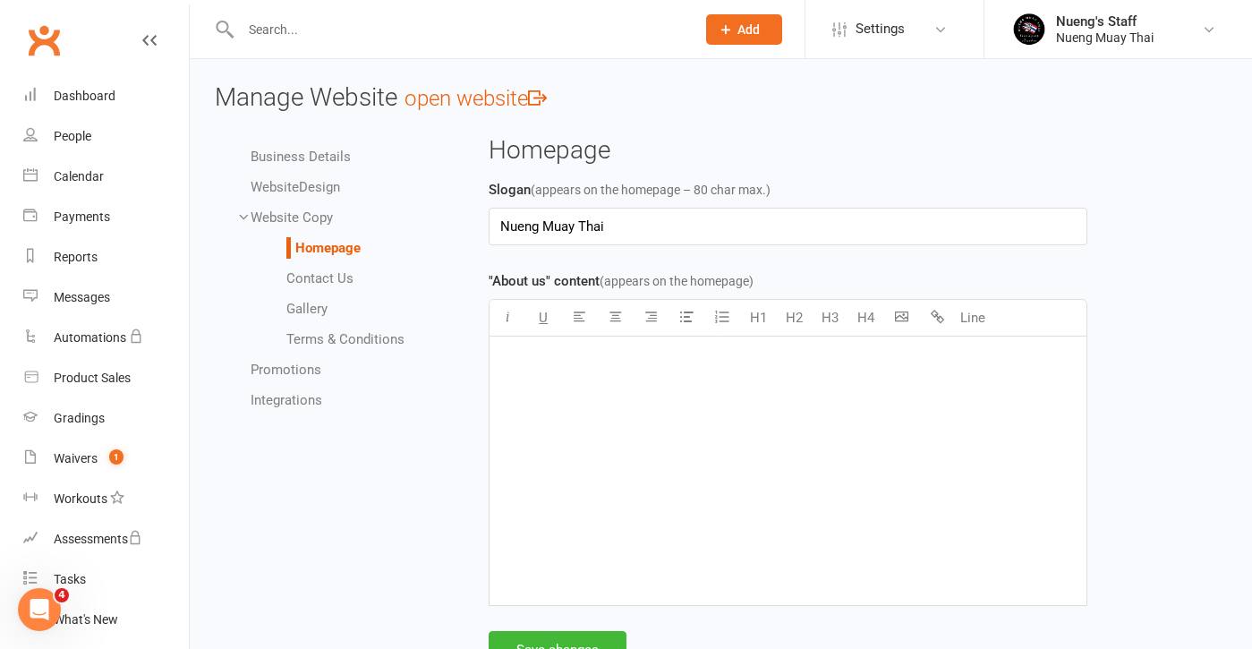
click at [584, 348] on p "﻿" at bounding box center [788, 358] width 576 height 21
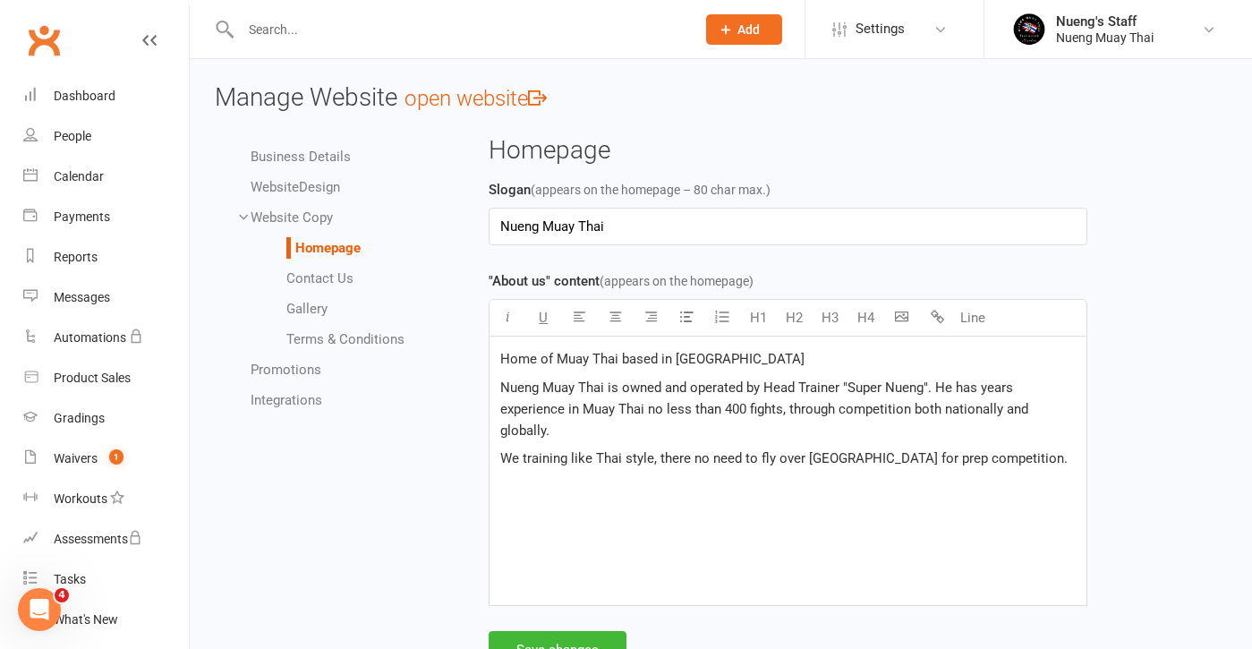
click at [744, 369] on div "Home of Muay Thai based in Windsor Nueng Muay Thai is owned and operated by Hea…" at bounding box center [788, 471] width 597 height 269
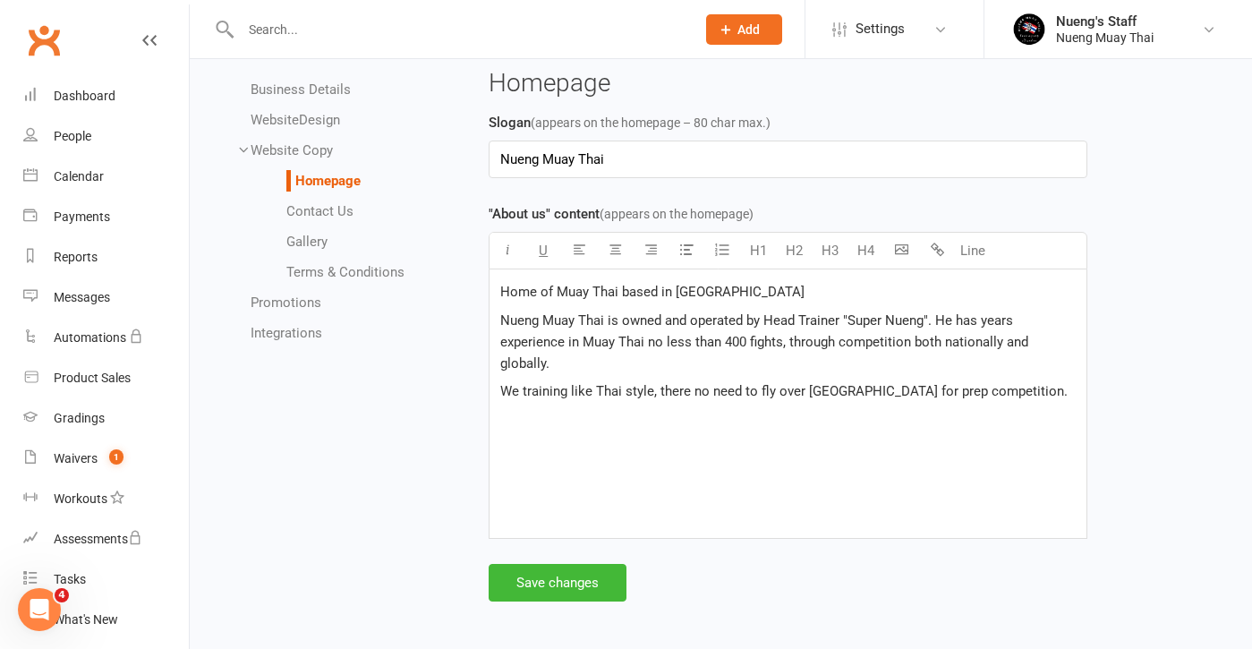
scroll to position [72, 0]
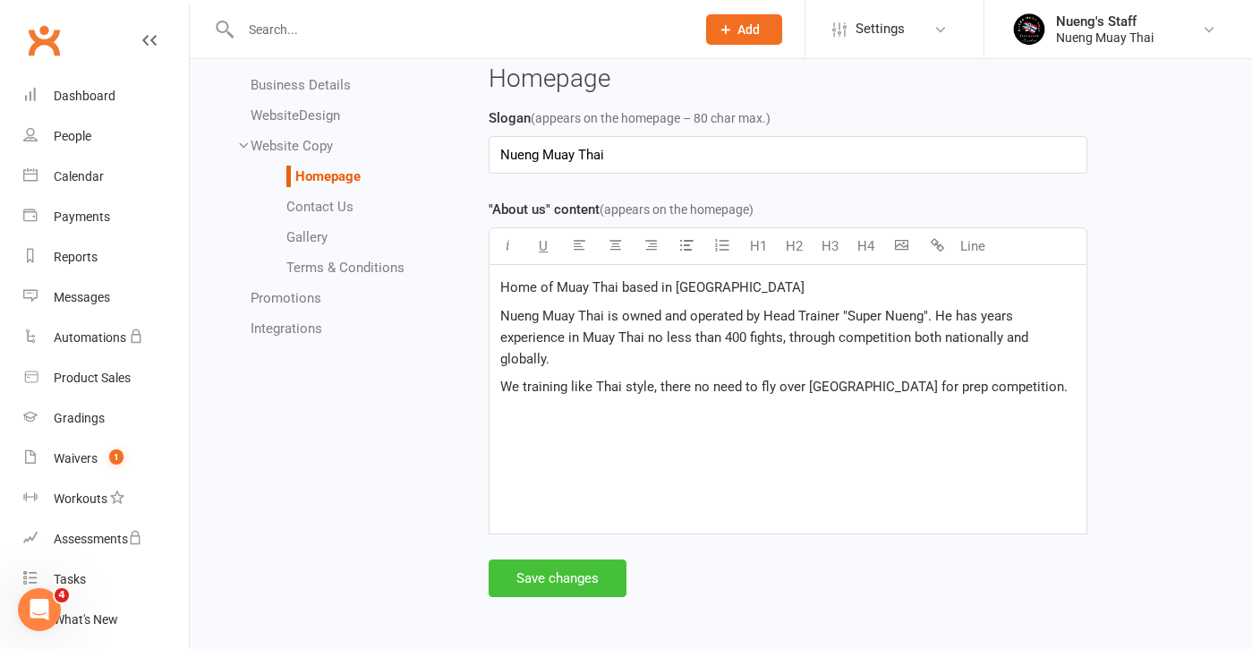
click at [550, 587] on button "Save changes" at bounding box center [558, 578] width 138 height 38
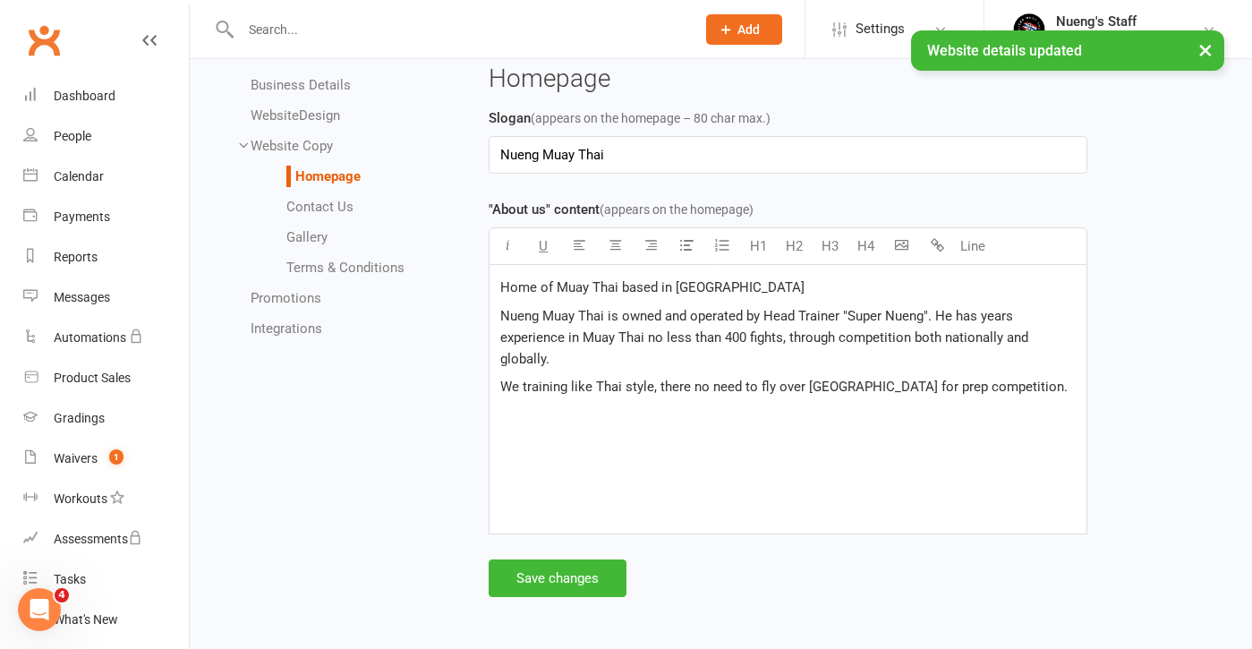
click at [317, 208] on link "Contact Us" at bounding box center [319, 207] width 67 height 16
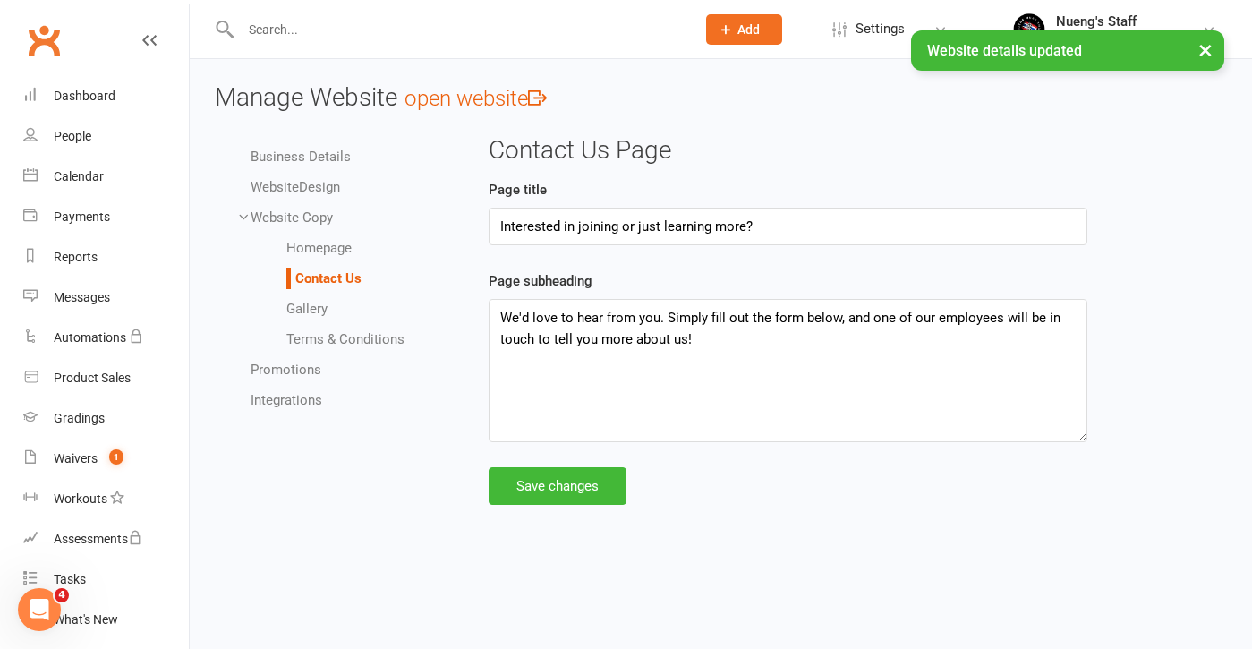
click at [324, 305] on link "Gallery" at bounding box center [306, 309] width 41 height 16
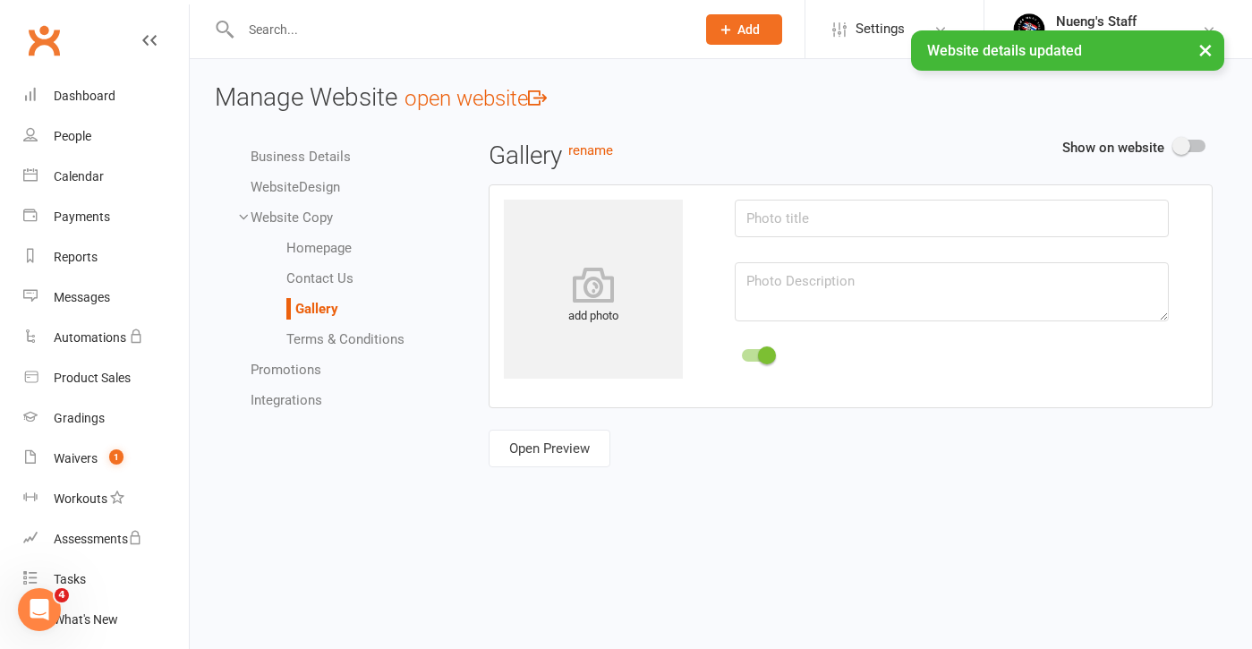
click at [318, 181] on link "Website Design" at bounding box center [296, 187] width 90 height 16
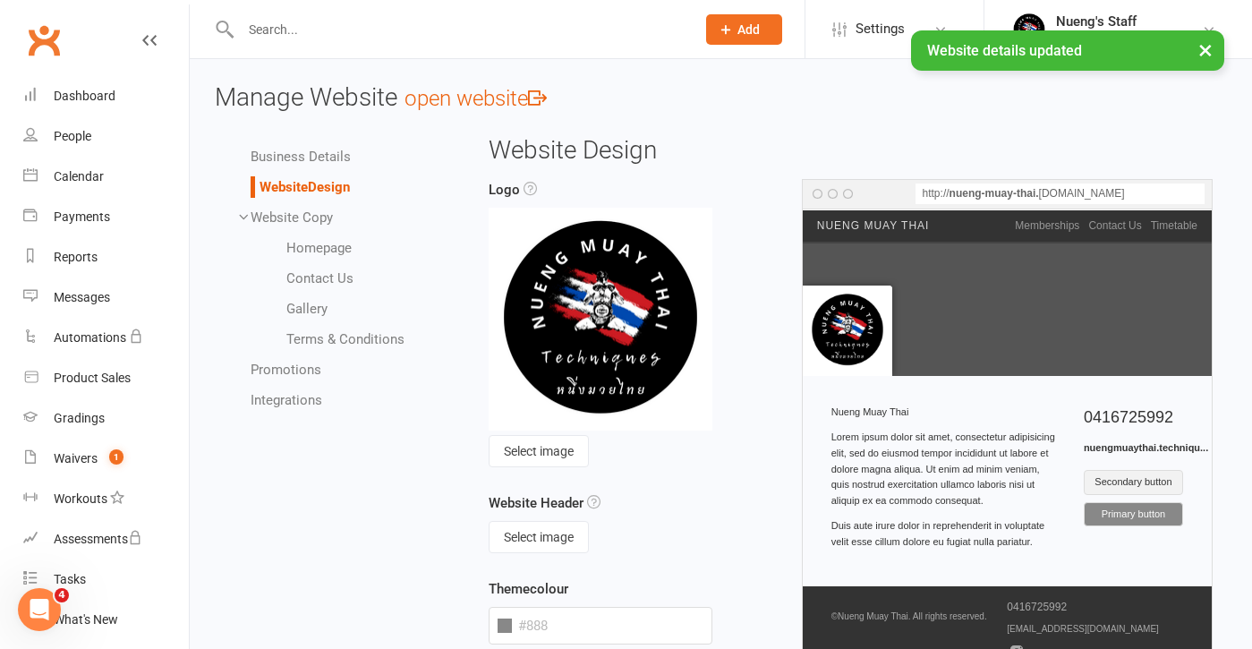
click at [327, 146] on li "Business Details" at bounding box center [349, 156] width 197 height 21
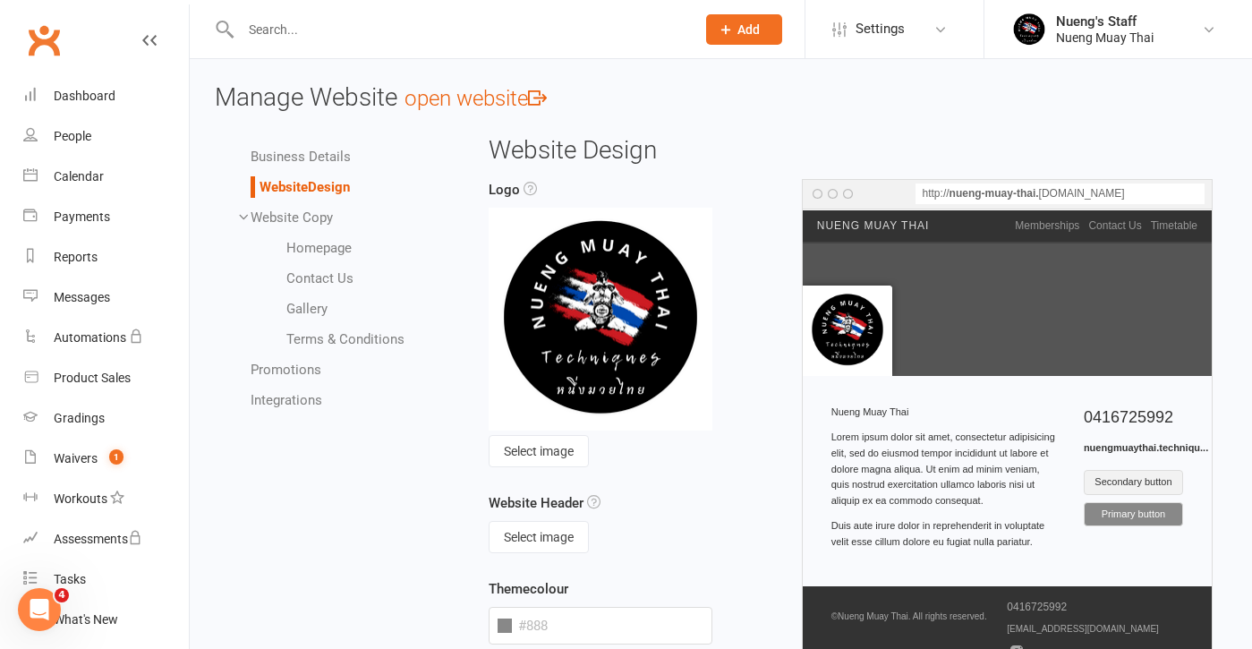
click at [310, 146] on li "Business Details" at bounding box center [349, 156] width 197 height 21
click at [303, 156] on link "Business Details" at bounding box center [301, 157] width 100 height 16
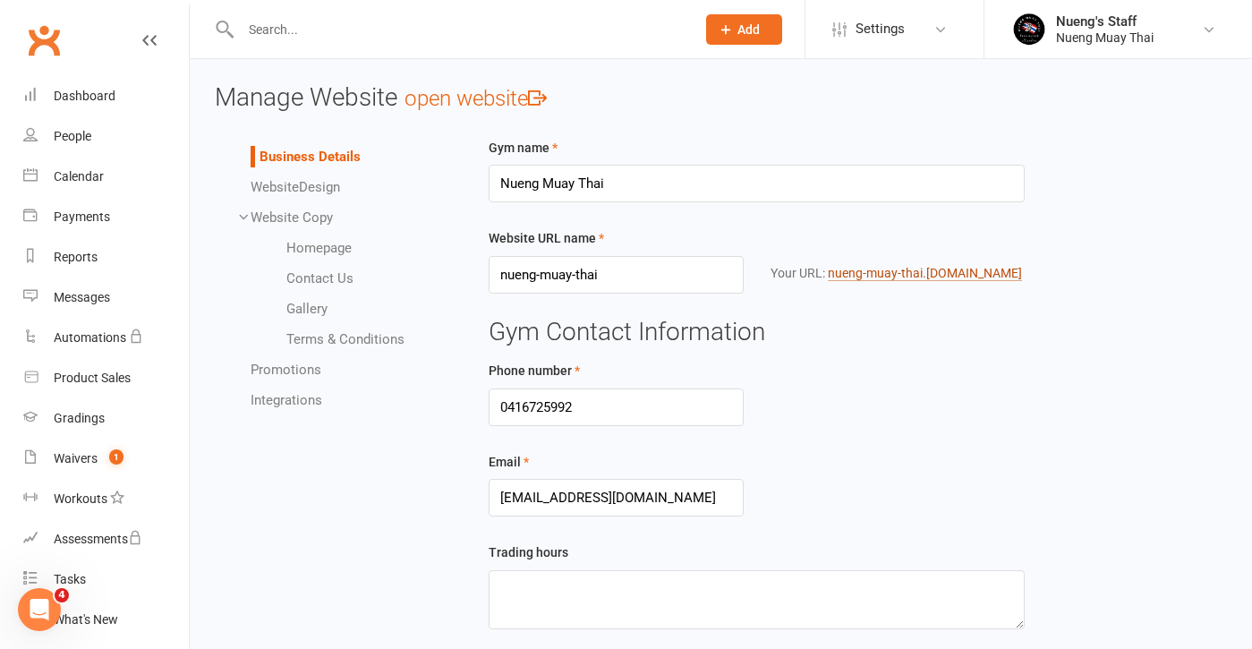
click at [856, 270] on link "nueng-muay-thai .clubworx.com" at bounding box center [925, 273] width 194 height 15
click at [64, 226] on link "Payments" at bounding box center [106, 217] width 166 height 40
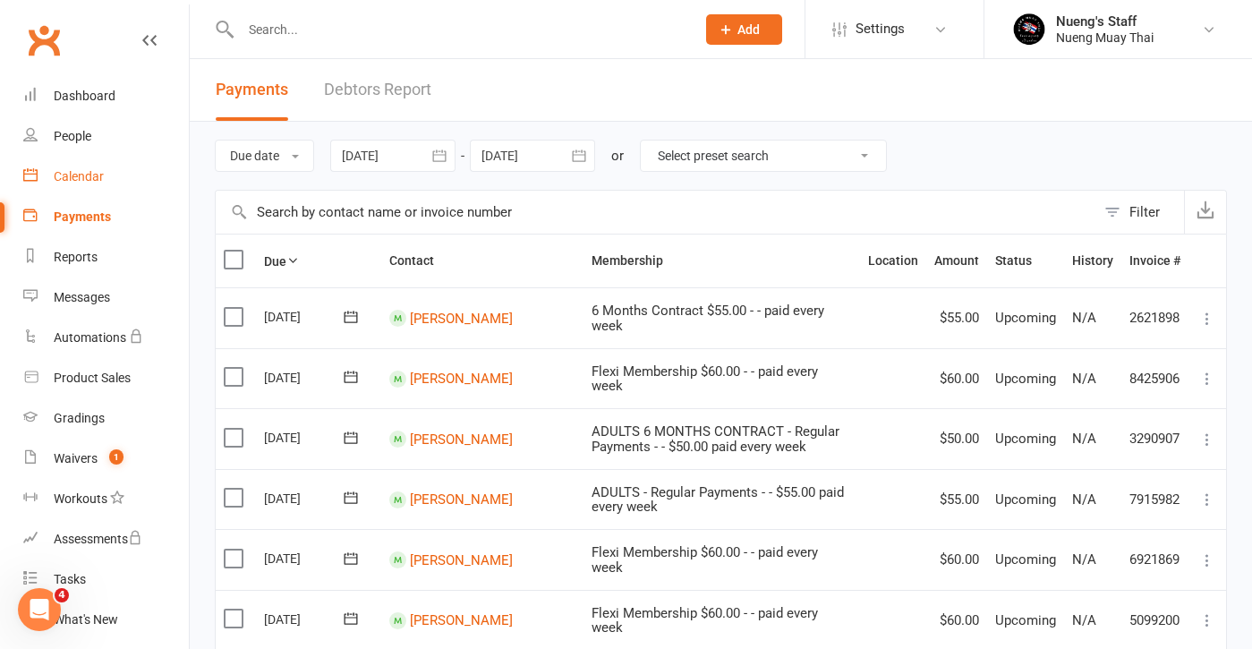
click at [98, 167] on link "Calendar" at bounding box center [106, 177] width 166 height 40
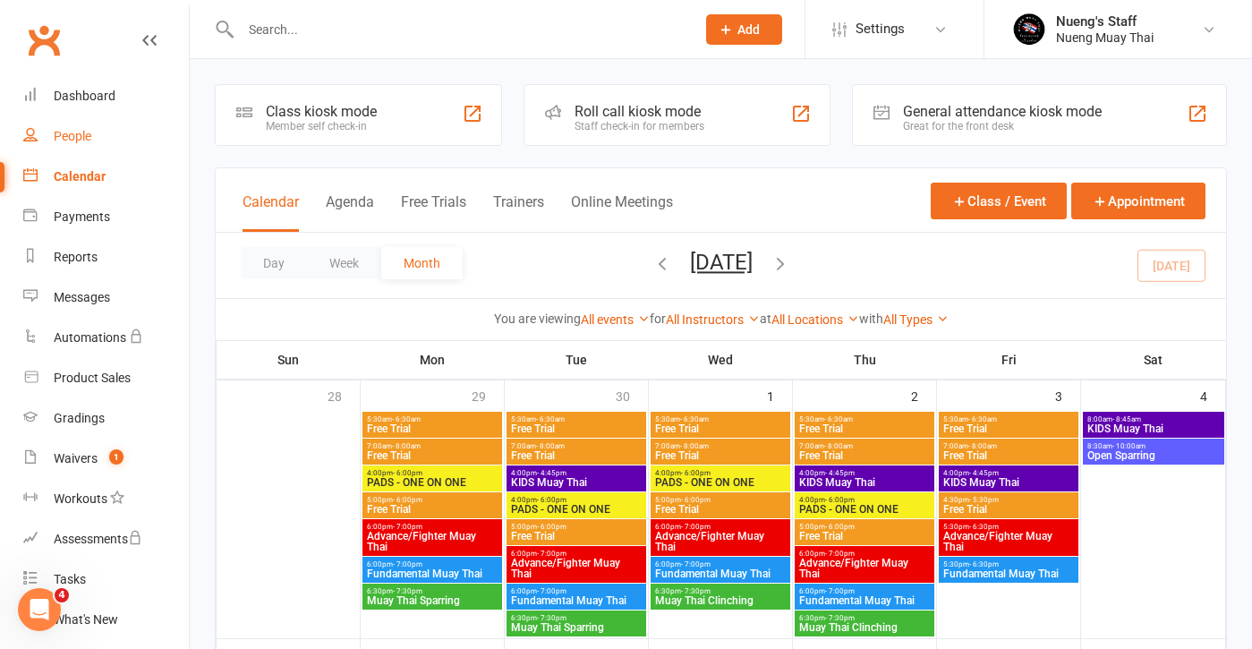
click at [90, 126] on link "People" at bounding box center [106, 136] width 166 height 40
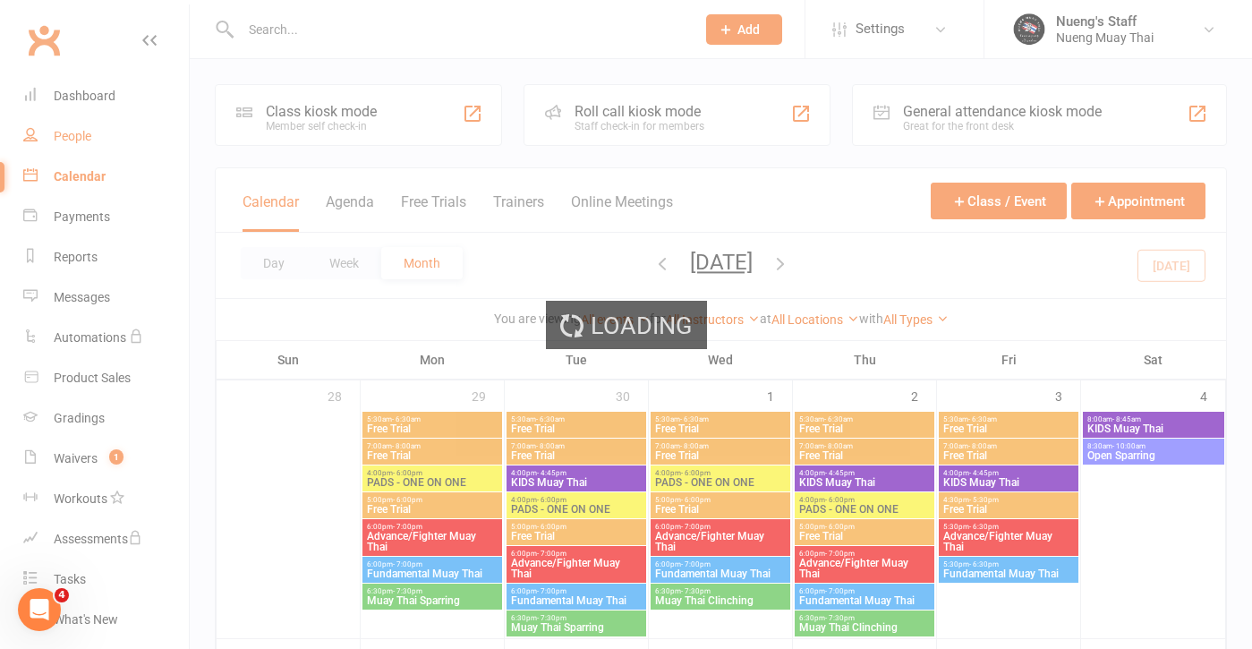
select select "50"
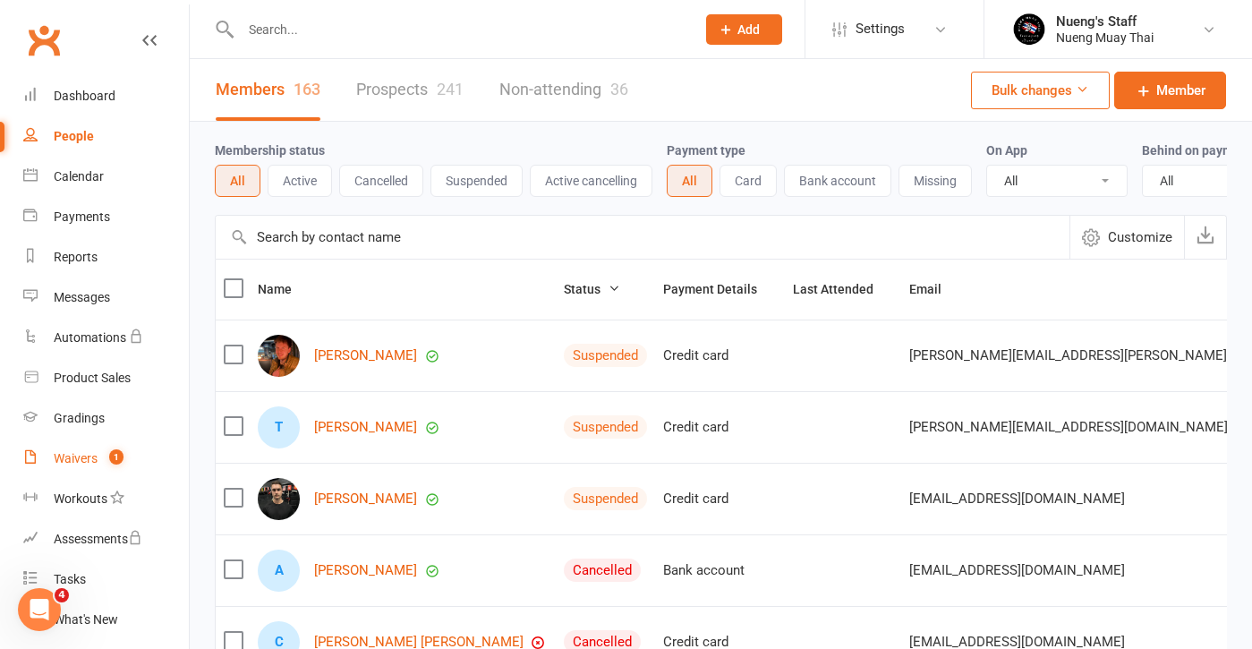
click at [69, 451] on div "Waivers" at bounding box center [76, 458] width 44 height 14
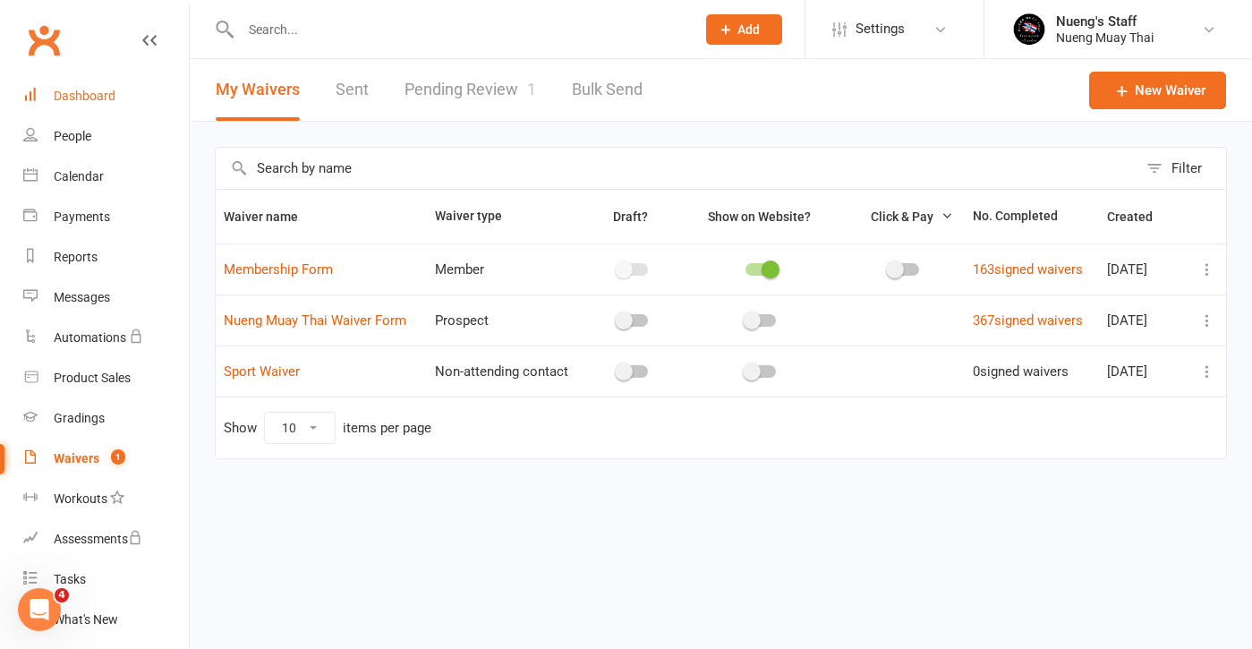
click at [107, 91] on div "Dashboard" at bounding box center [85, 96] width 62 height 14
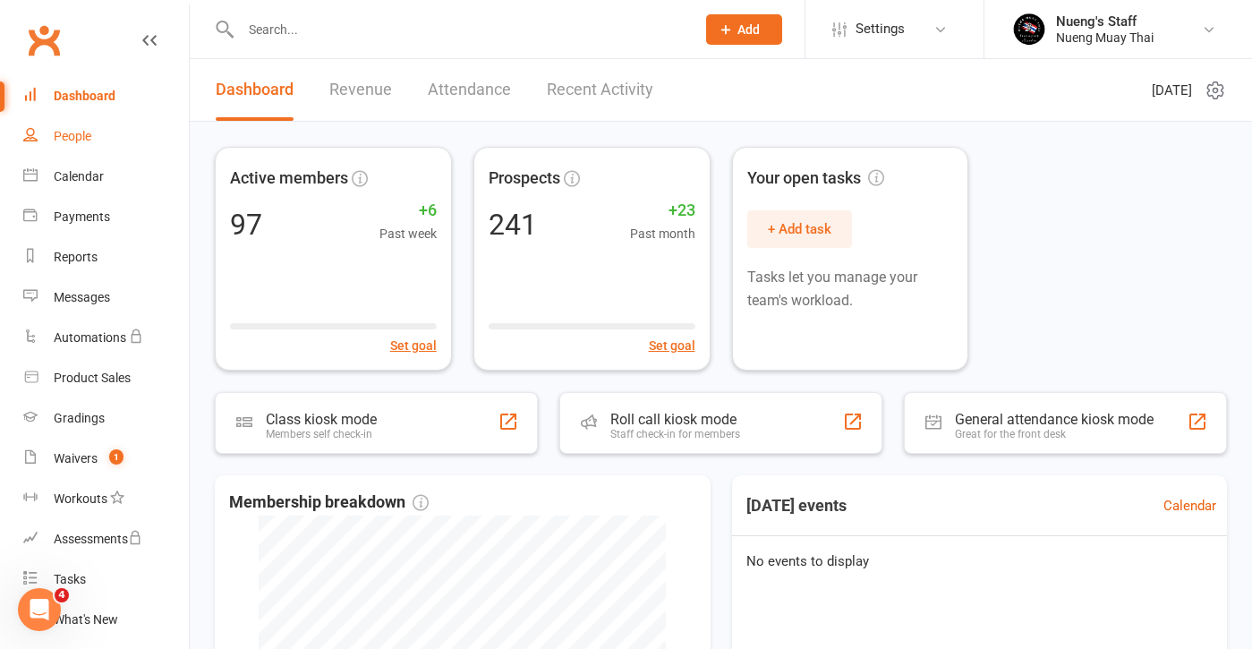
click at [76, 145] on link "People" at bounding box center [106, 136] width 166 height 40
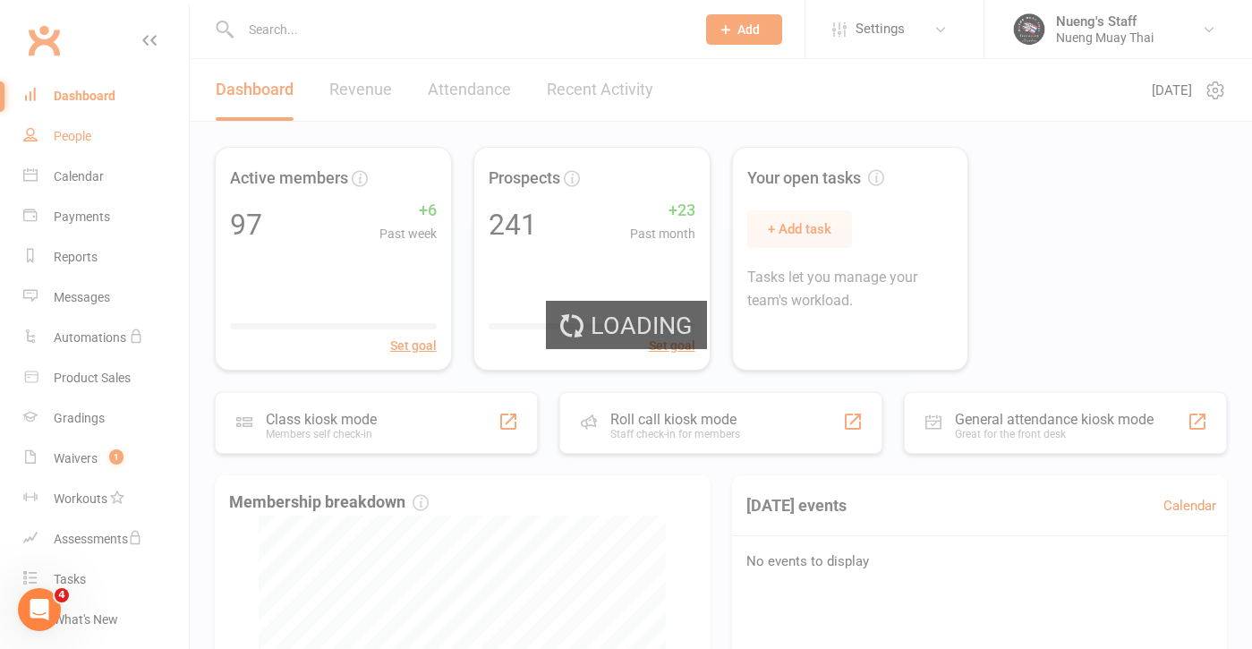
select select "50"
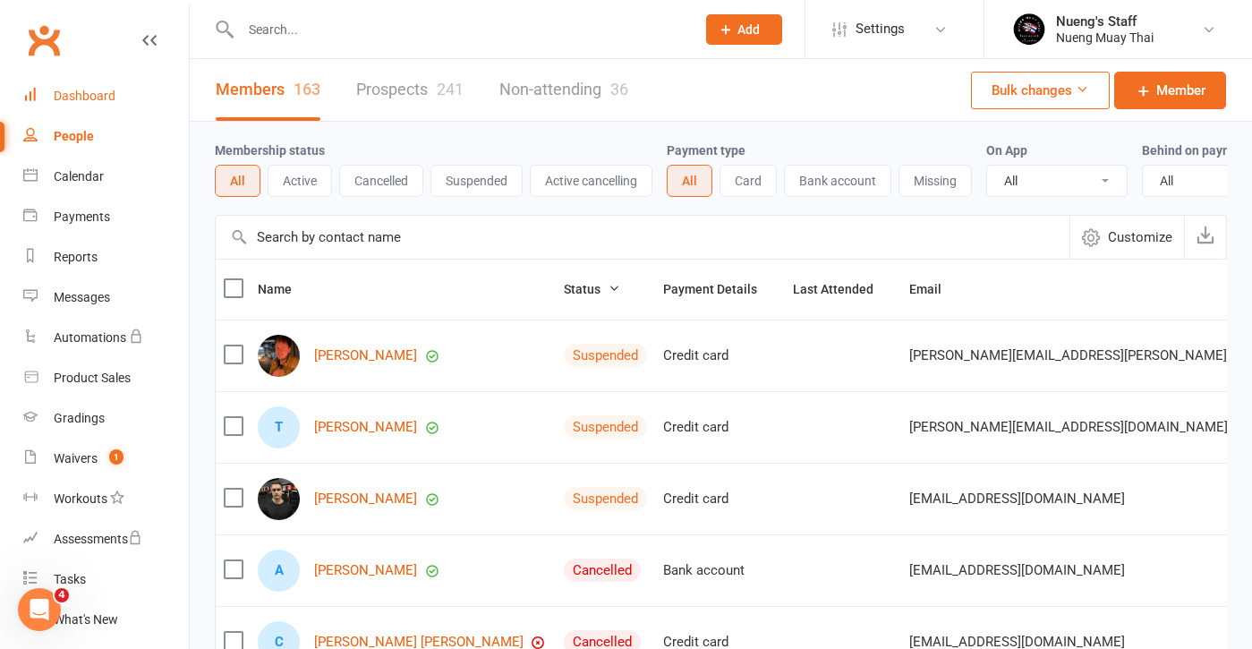
click at [100, 102] on div "Dashboard" at bounding box center [85, 96] width 62 height 14
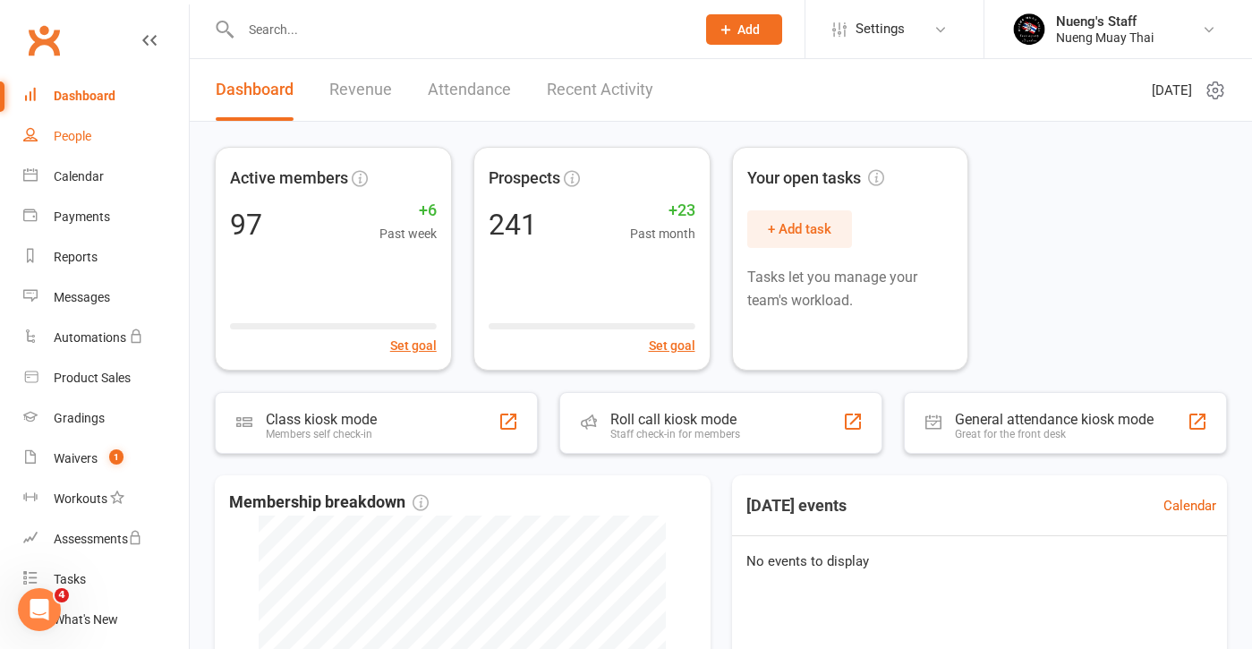
click at [86, 131] on div "People" at bounding box center [73, 136] width 38 height 14
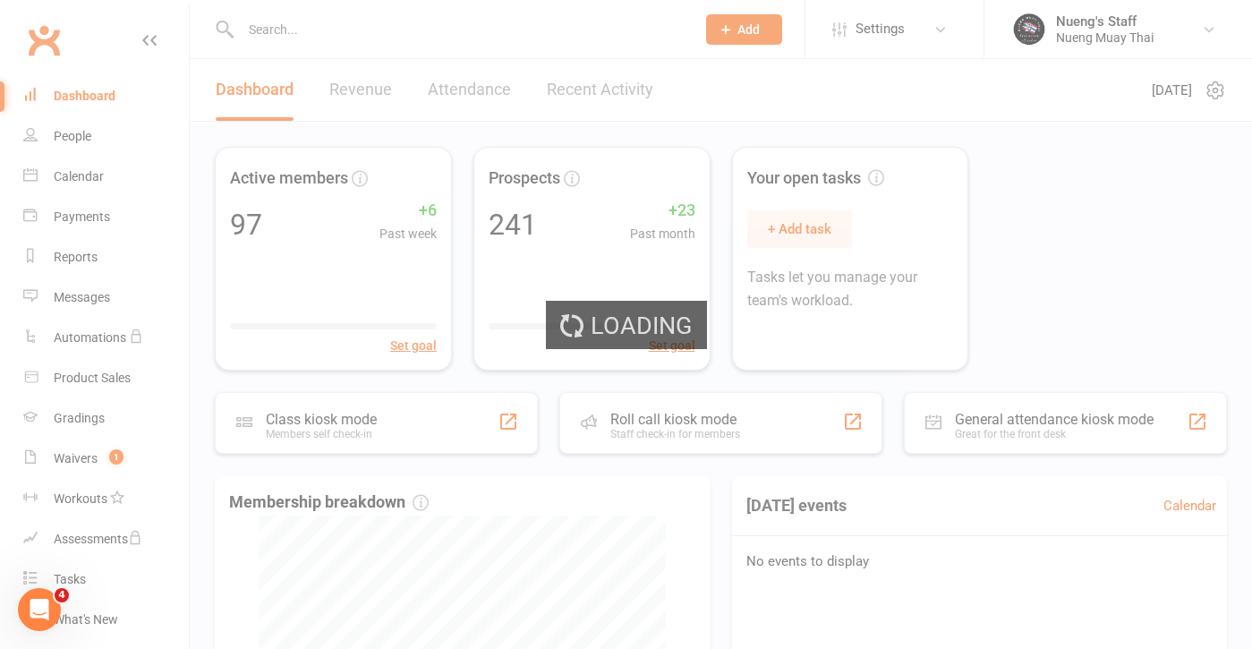
select select "50"
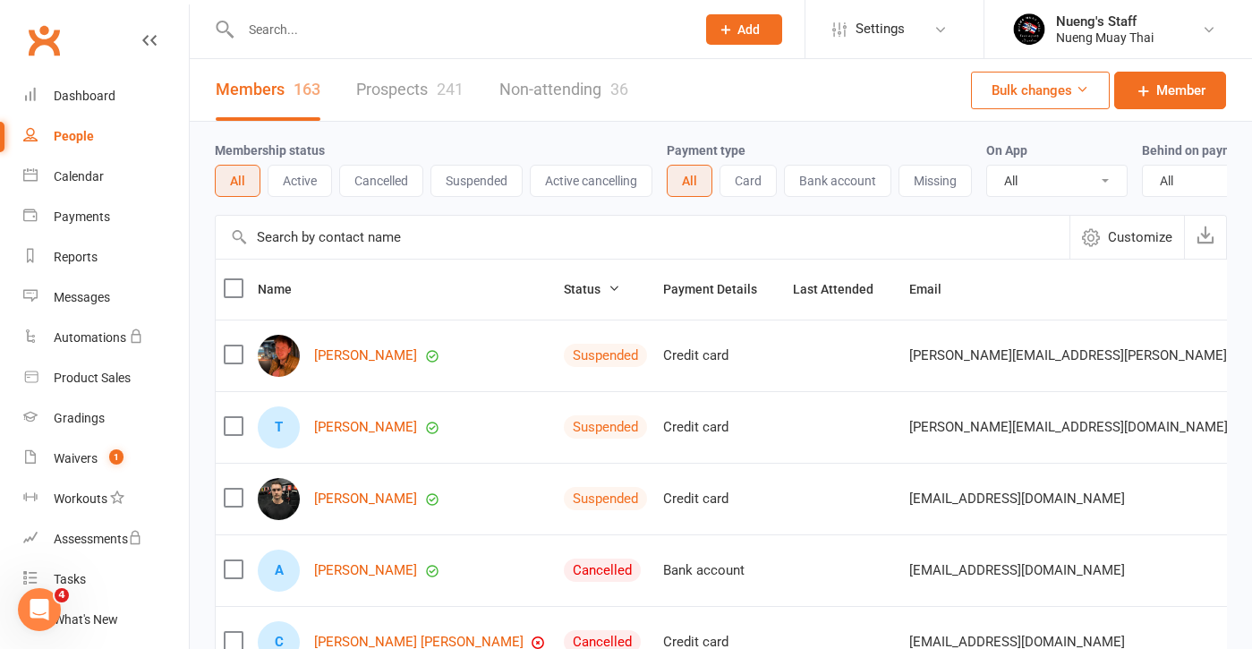
click at [303, 183] on button "Active" at bounding box center [300, 181] width 64 height 32
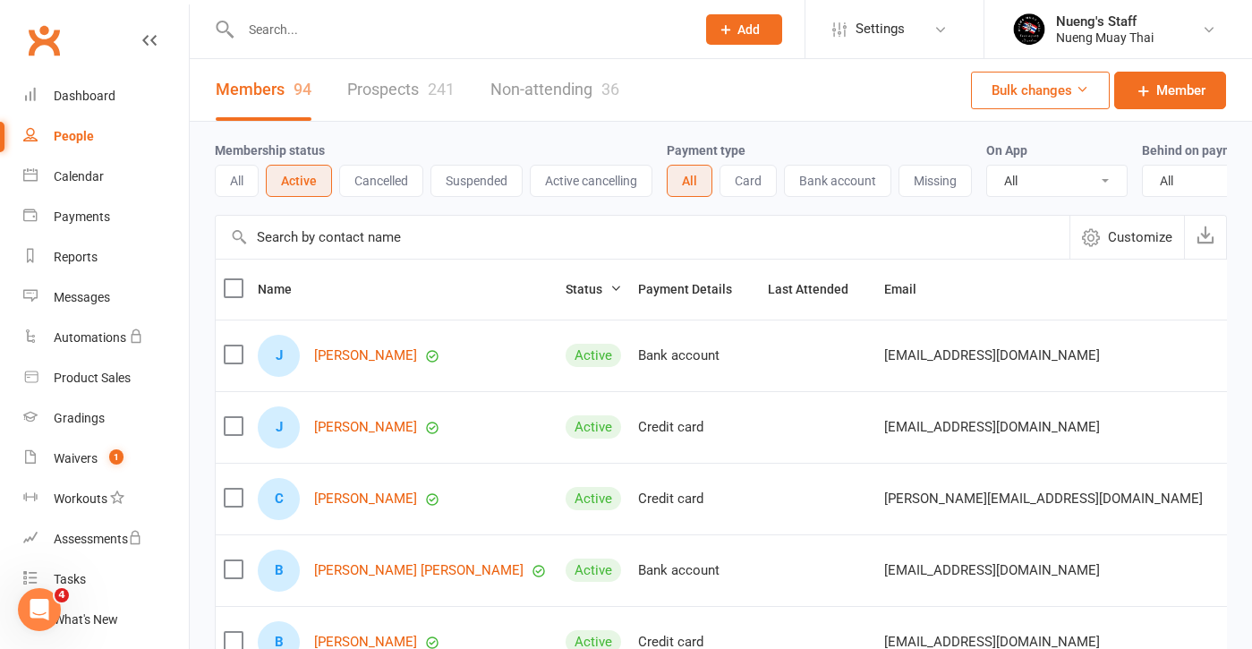
click at [382, 183] on button "Cancelled" at bounding box center [381, 181] width 84 height 32
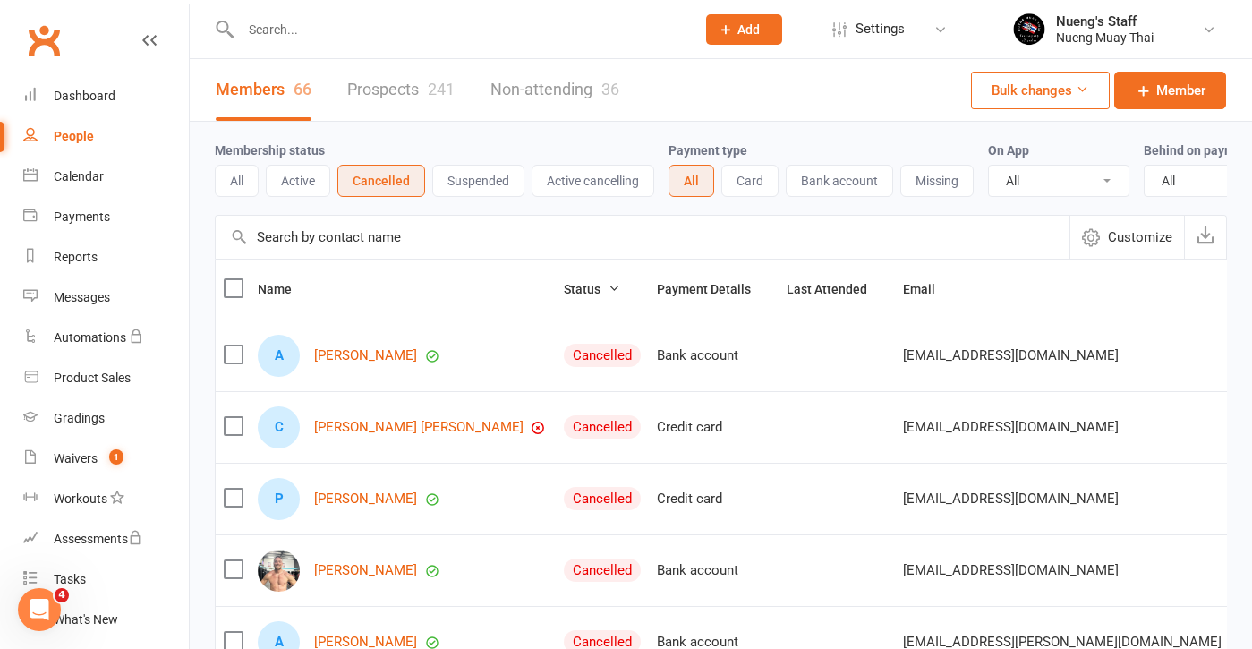
click at [305, 175] on button "Active" at bounding box center [298, 181] width 64 height 32
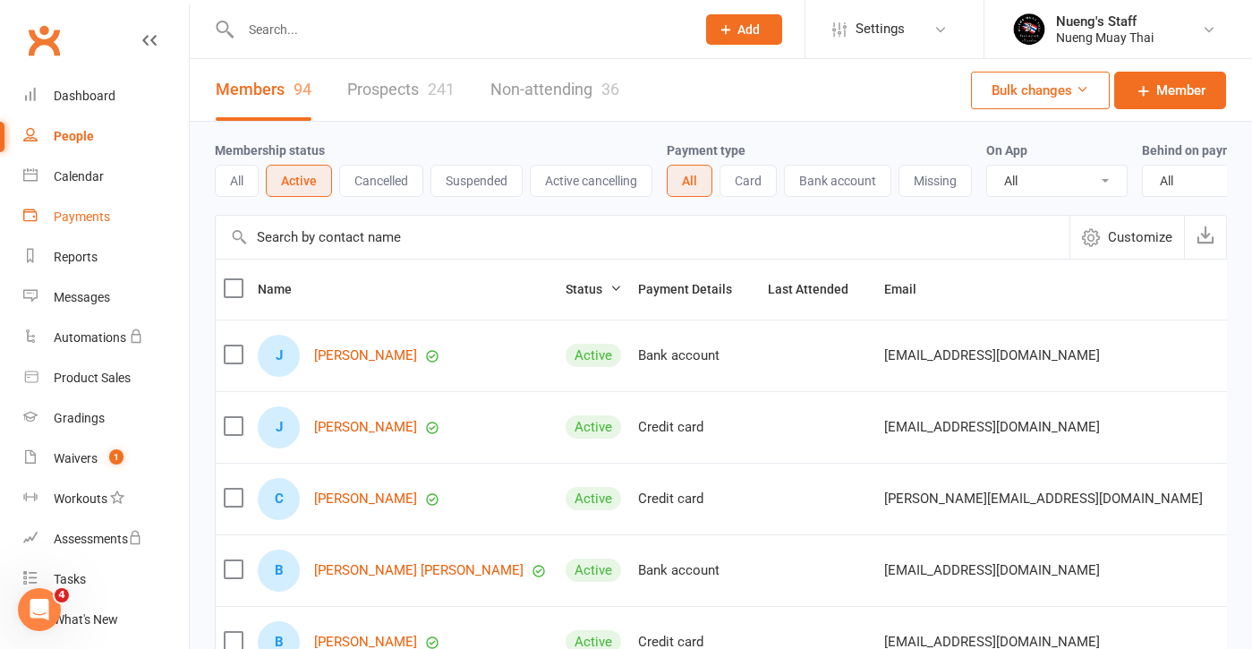
click at [82, 216] on div "Payments" at bounding box center [82, 216] width 56 height 14
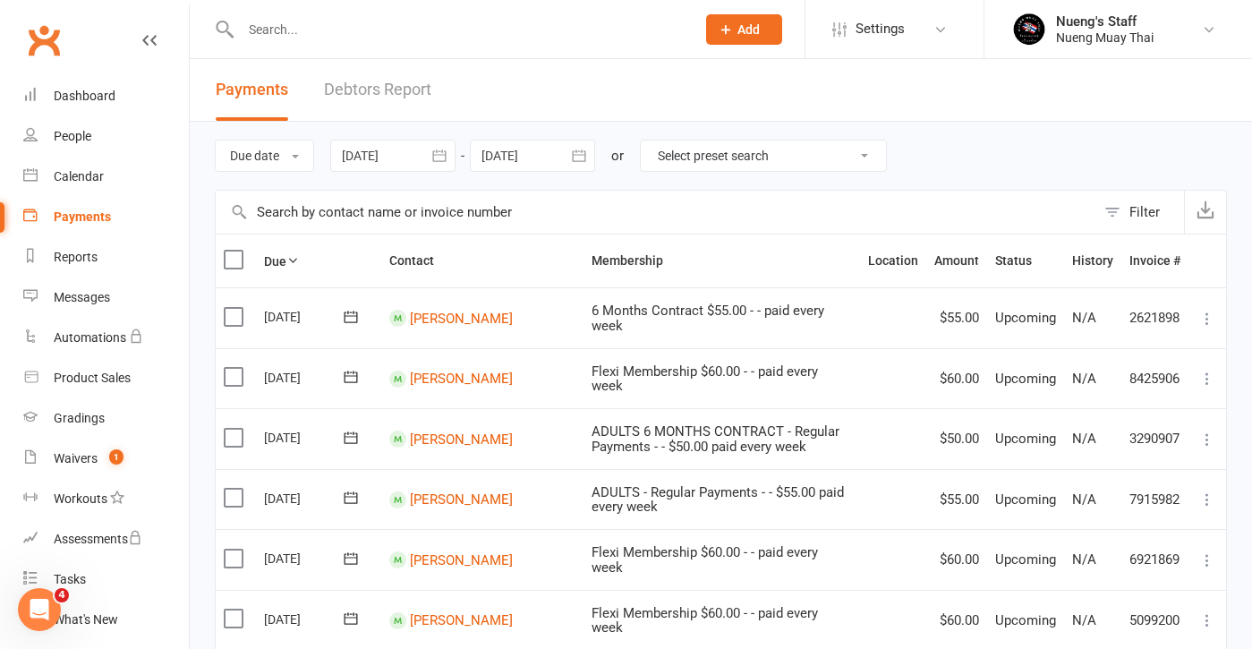
click at [357, 155] on div at bounding box center [392, 156] width 125 height 32
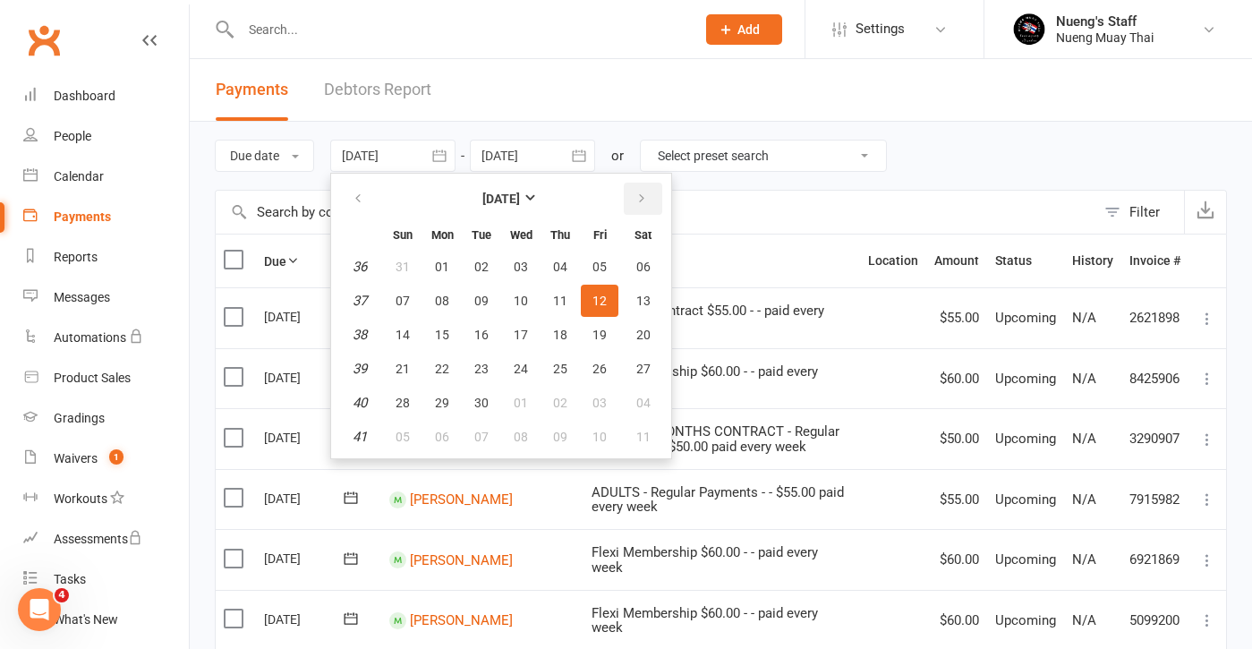
click at [644, 199] on icon "button" at bounding box center [641, 199] width 13 height 14
click at [409, 379] on button "19" at bounding box center [403, 369] width 38 height 32
type input "19 Oct 2025"
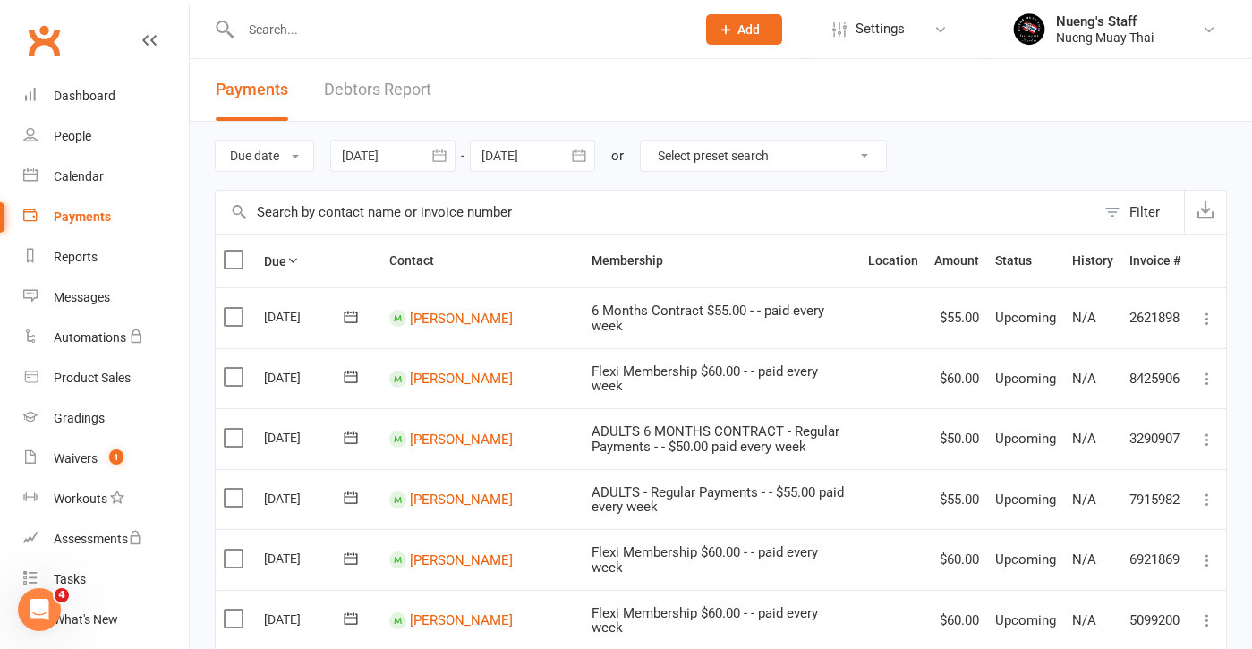
click at [525, 154] on div at bounding box center [532, 156] width 125 height 32
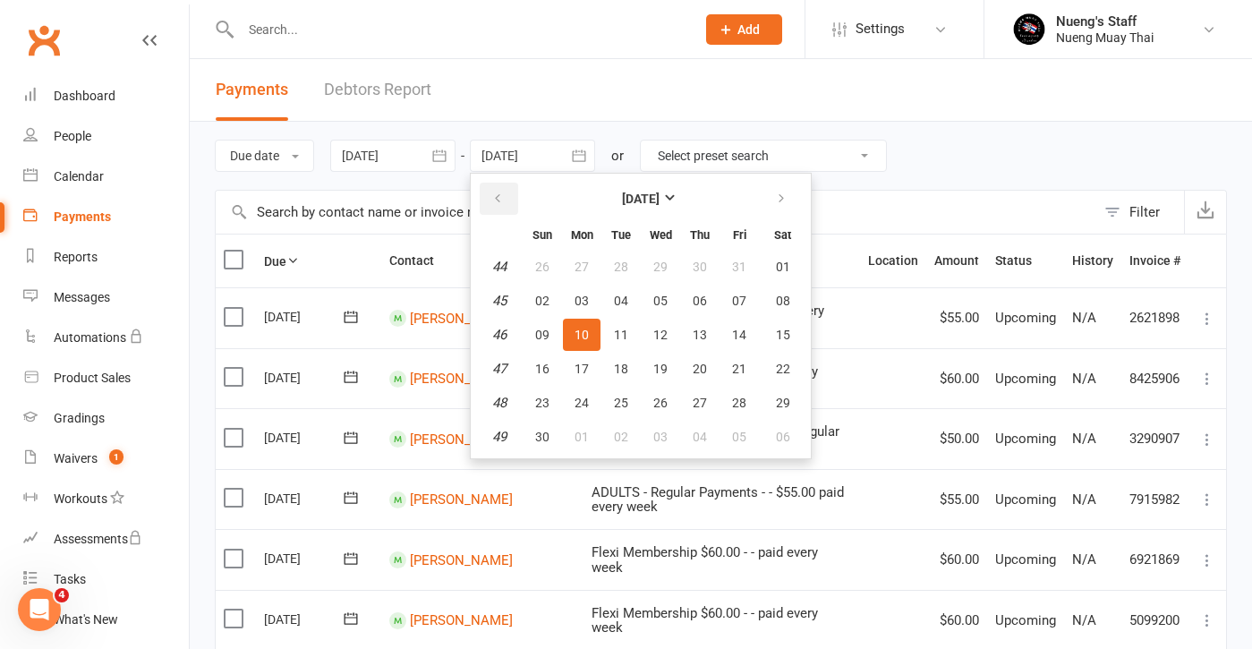
click at [511, 203] on button "button" at bounding box center [499, 199] width 38 height 32
click at [549, 402] on span "26" at bounding box center [542, 403] width 14 height 14
type input "26 Oct 2025"
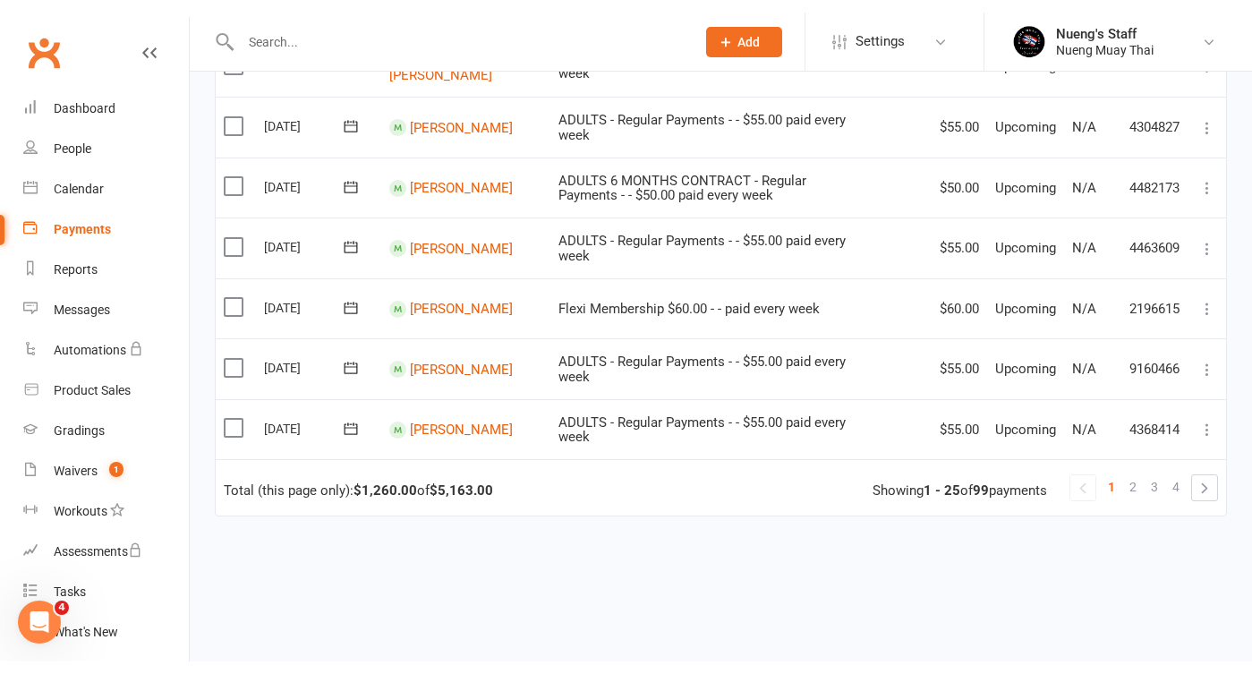
scroll to position [1351, 0]
